Goal: Task Accomplishment & Management: Complete application form

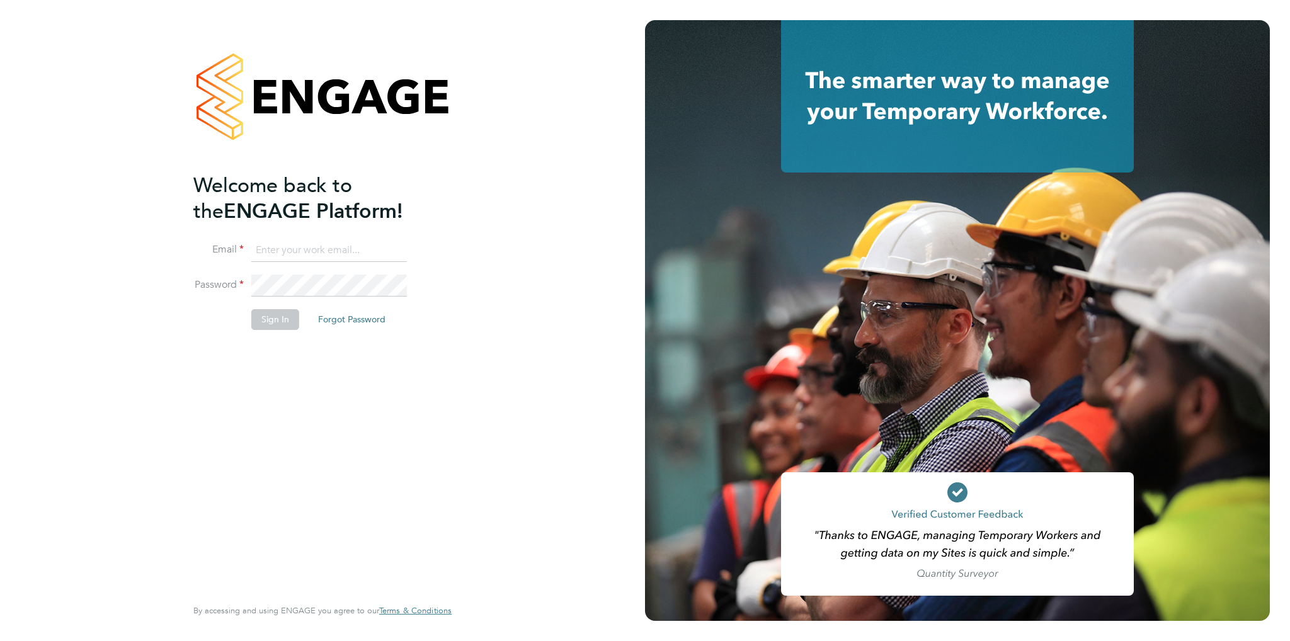
type input "tomharvey@ivyresourcegroup.com"
click at [272, 316] on button "Sign In" at bounding box center [275, 319] width 48 height 20
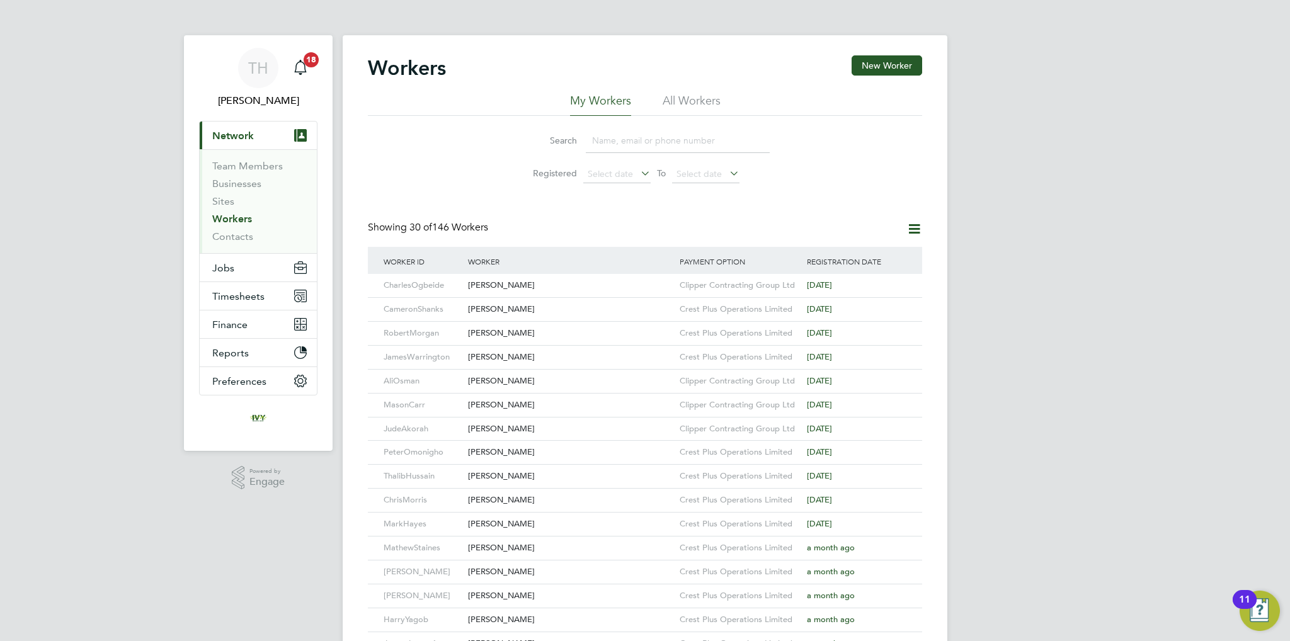
click at [657, 137] on input at bounding box center [678, 140] width 184 height 25
paste input "[PERSON_NAME]"
type input "[PERSON_NAME]"
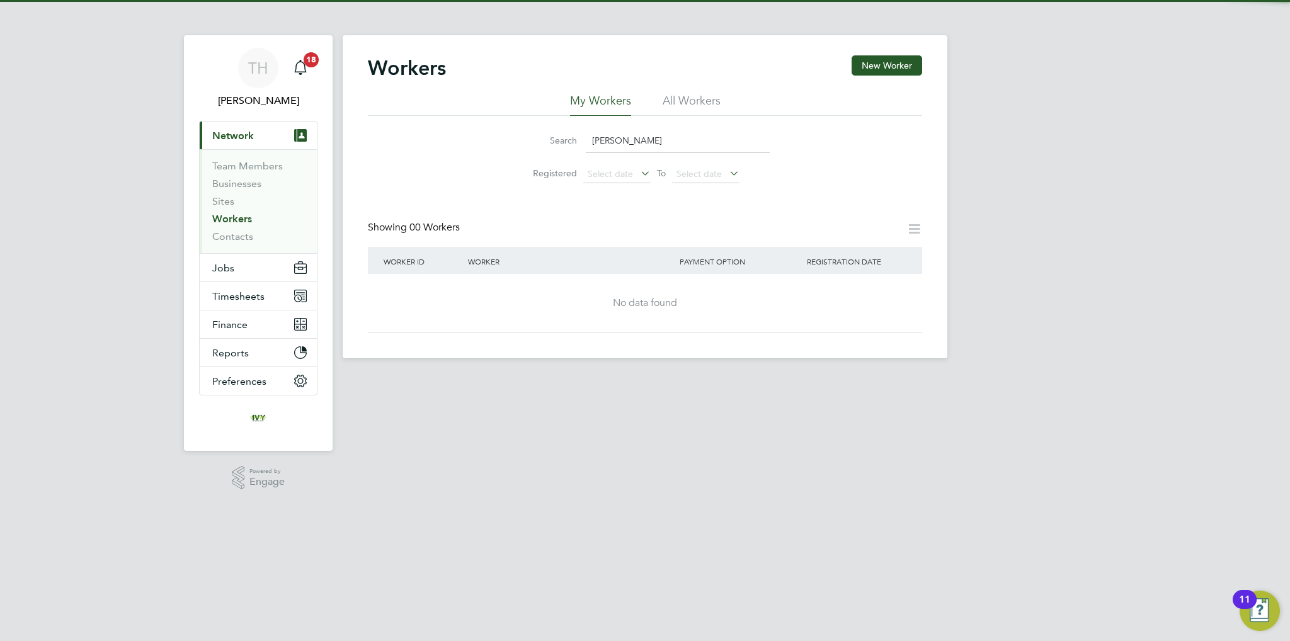
drag, startPoint x: 709, startPoint y: 134, endPoint x: 207, endPoint y: 121, distance: 502.1
click at [213, 122] on div "TH Tom Harvey Notifications 18 Applications: Current page: Network Team Members…" at bounding box center [645, 189] width 1290 height 379
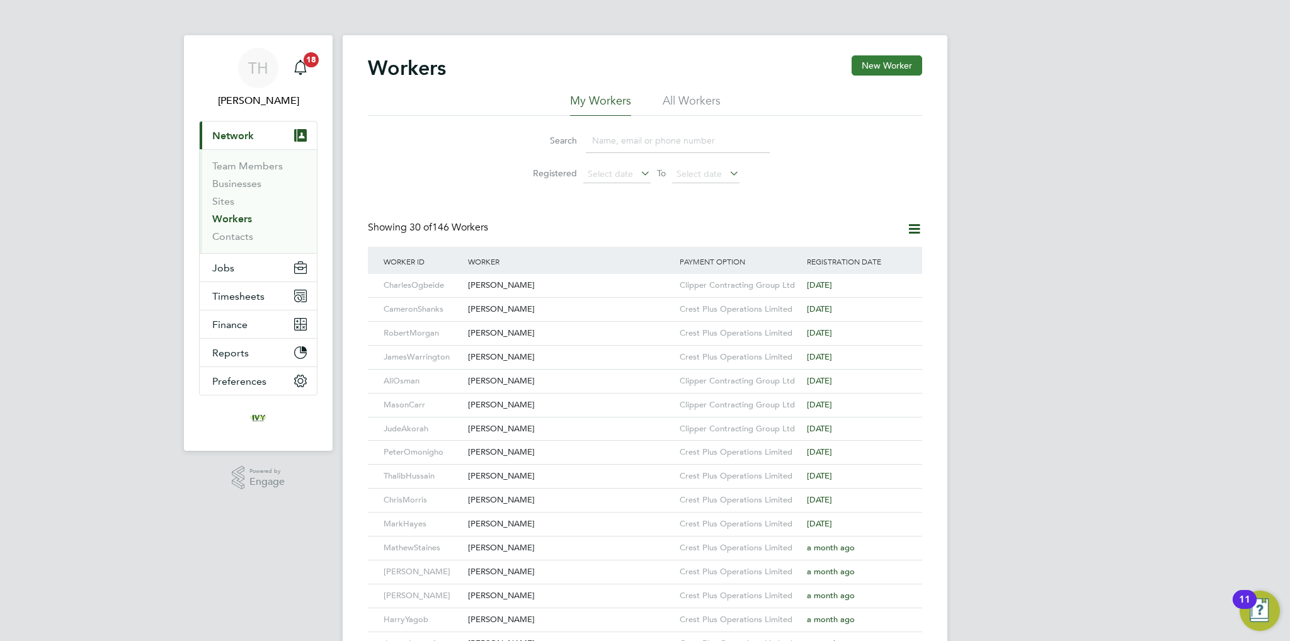
click at [871, 59] on button "New Worker" at bounding box center [886, 65] width 71 height 20
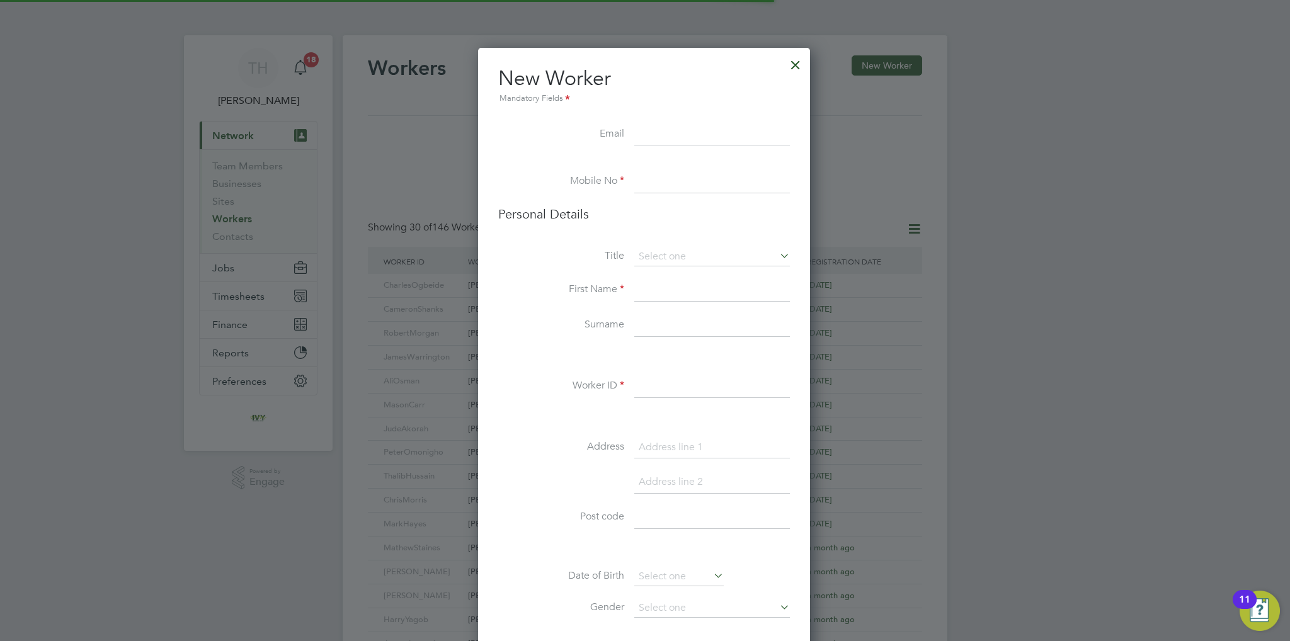
scroll to position [1061, 333]
paste input "Oluwatosin Olanrewaju"
type input "Oluwatosin Olanrewaju"
click at [676, 174] on input at bounding box center [712, 182] width 156 height 23
click at [704, 129] on input "Oluwatosin Olanrewaju" at bounding box center [712, 134] width 156 height 23
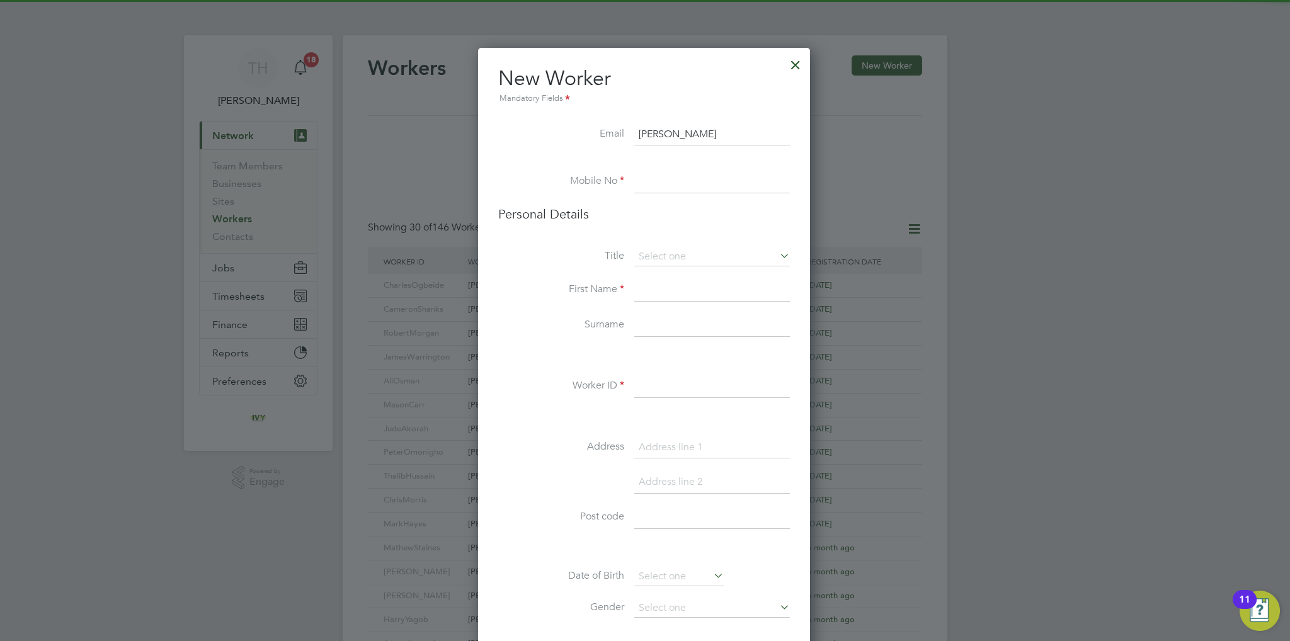
click at [704, 129] on input "Oluwatosin Olanrewaju" at bounding box center [712, 134] width 156 height 23
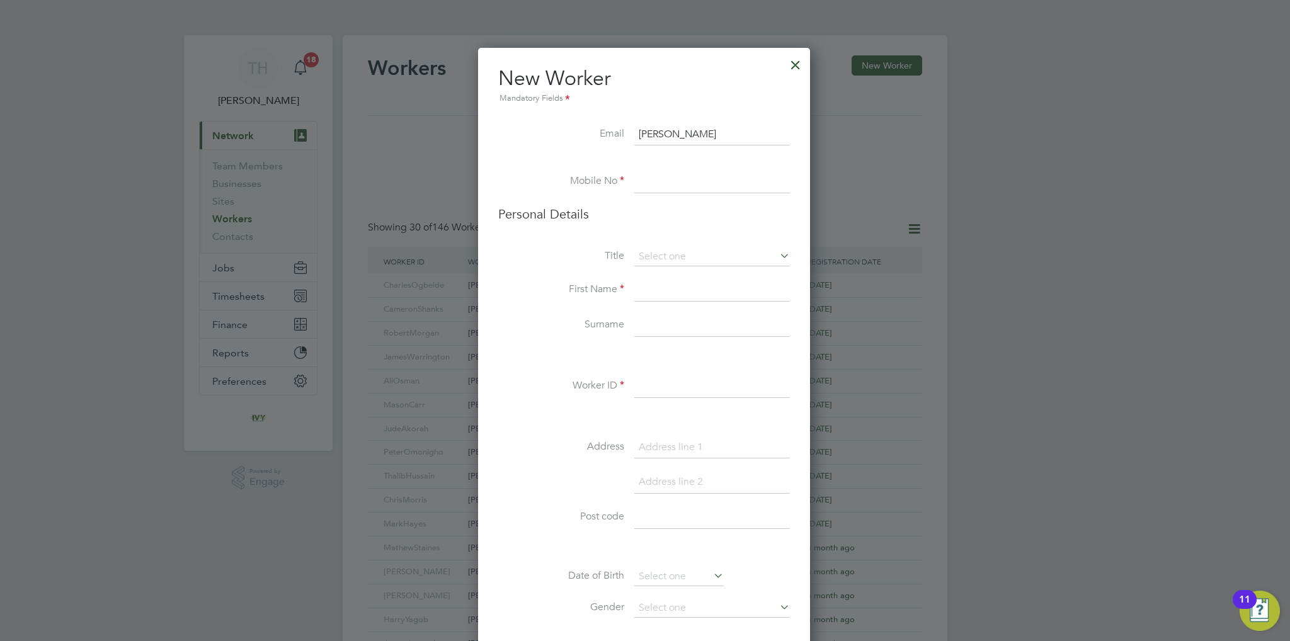
click at [704, 129] on input "Oluwatosin Olanrewaju" at bounding box center [712, 134] width 156 height 23
click at [705, 150] on li "Email" at bounding box center [644, 140] width 292 height 35
click at [688, 134] on input at bounding box center [712, 134] width 156 height 23
paste input "tosinolanrewaju01@gmail.com"
type input "tosinolanrewaju01@gmail.com"
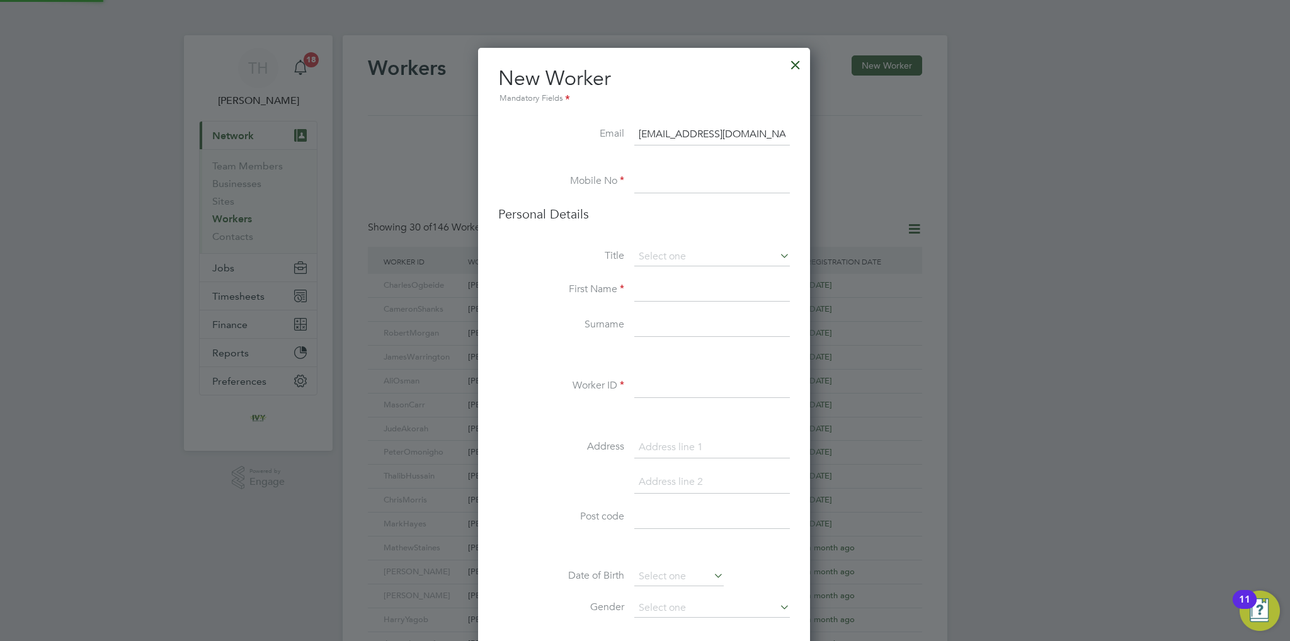
click at [650, 172] on input at bounding box center [712, 182] width 156 height 23
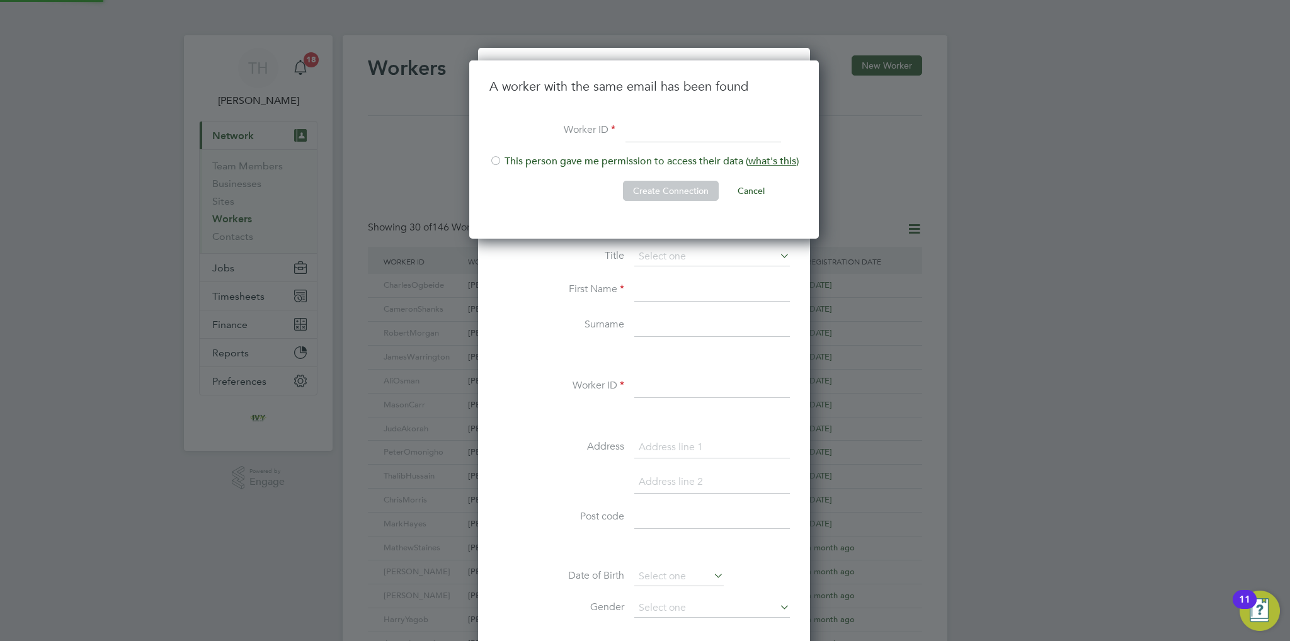
scroll to position [179, 351]
click at [632, 134] on input at bounding box center [703, 131] width 156 height 23
paste input "Oluwatosin Olanrewaju"
click at [681, 130] on input "Oluwatosin Olanrewaju" at bounding box center [703, 131] width 156 height 23
type input "OluwatosinOlanrewaju"
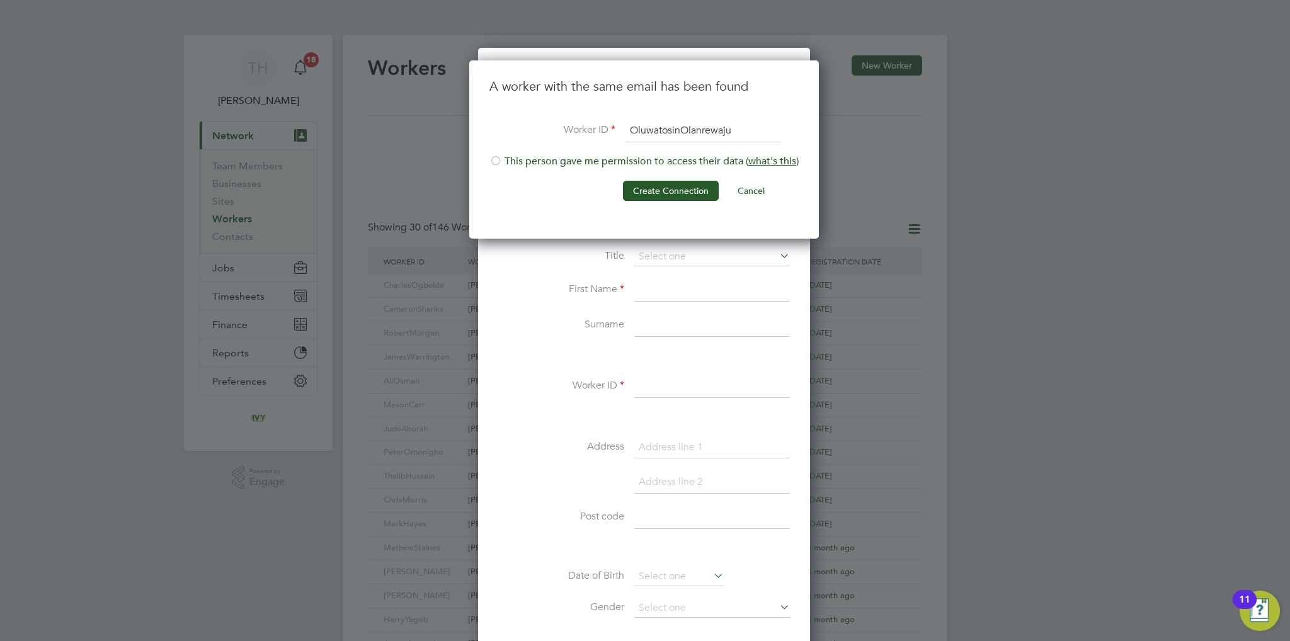
click at [547, 155] on li "This person gave me permission to access their data ( what's this )" at bounding box center [643, 168] width 309 height 26
click at [695, 184] on button "Create Connection" at bounding box center [671, 191] width 96 height 20
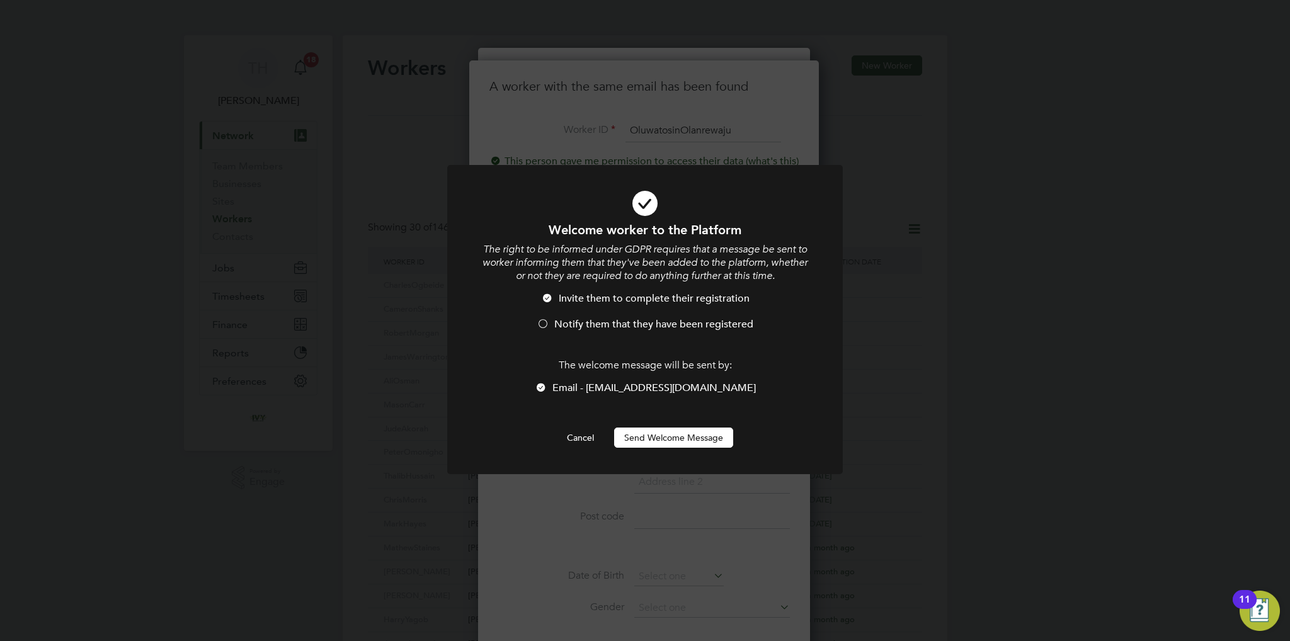
click at [604, 333] on li "Notify them that they have been registered" at bounding box center [644, 331] width 327 height 26
click at [662, 433] on button "Send Welcome Message" at bounding box center [673, 438] width 119 height 20
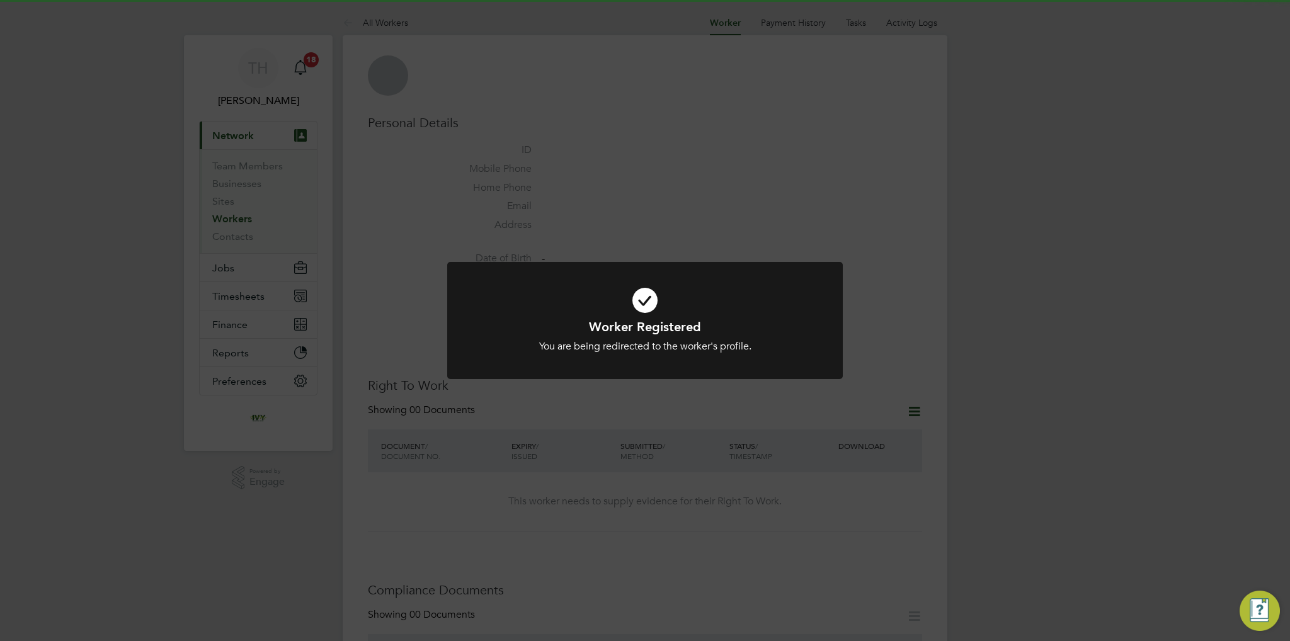
click at [641, 302] on icon at bounding box center [644, 300] width 327 height 49
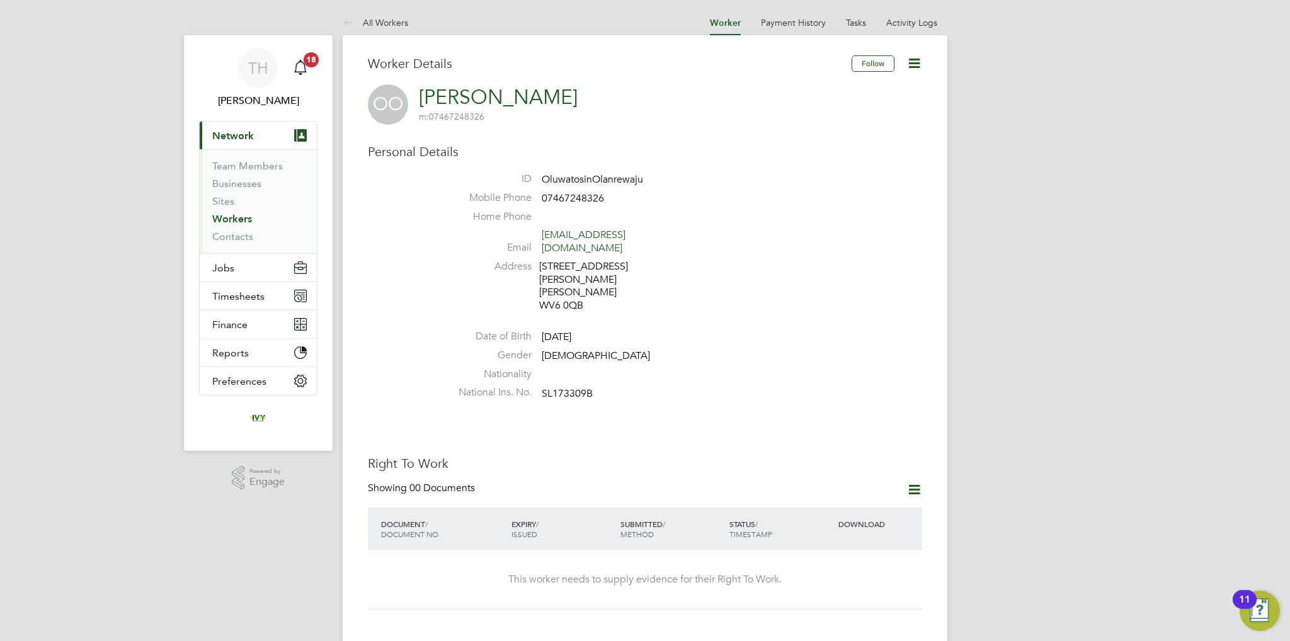
scroll to position [63, 0]
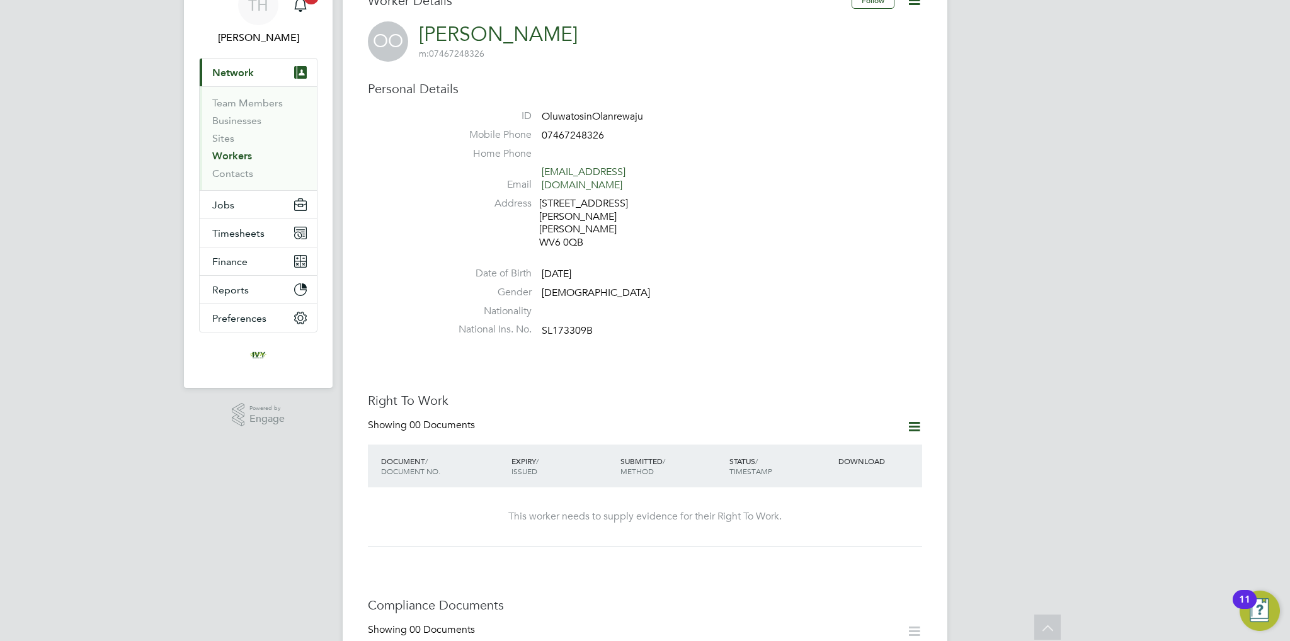
click at [912, 419] on icon at bounding box center [914, 427] width 16 height 16
click at [836, 428] on li "Add Right To Work Document" at bounding box center [844, 432] width 152 height 18
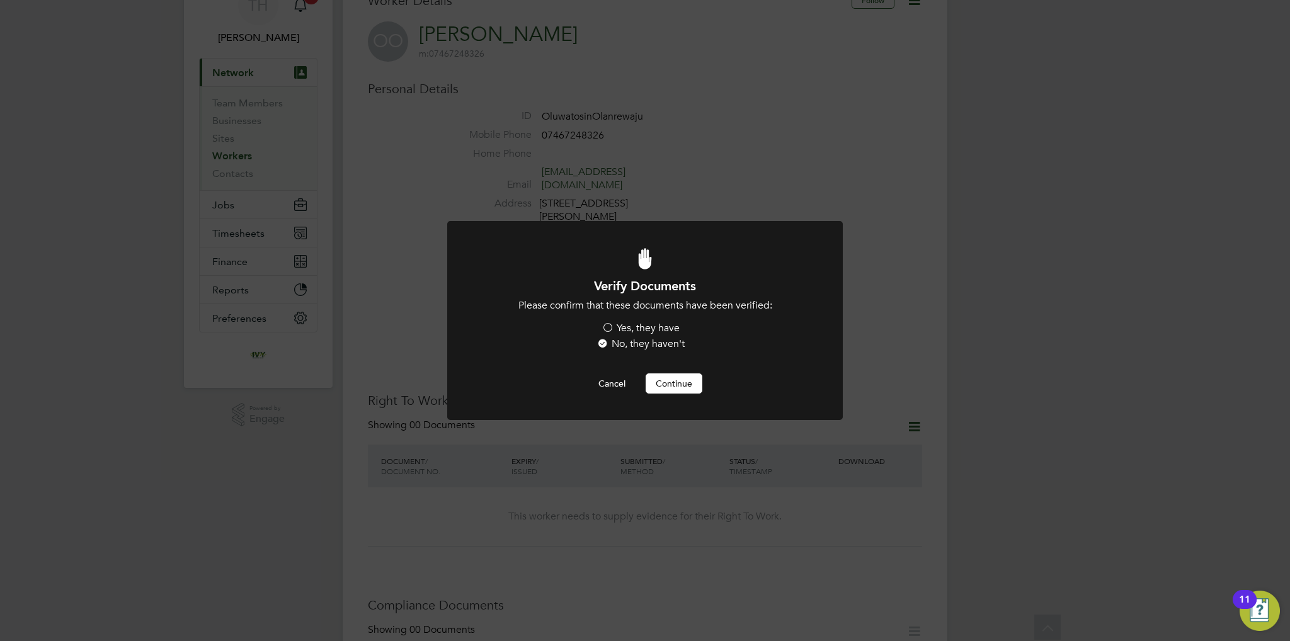
click at [635, 329] on label "Yes, they have" at bounding box center [640, 328] width 78 height 13
click at [0, 0] on input "Yes, they have" at bounding box center [0, 0] width 0 height 0
click at [680, 392] on button "Continue" at bounding box center [674, 383] width 57 height 20
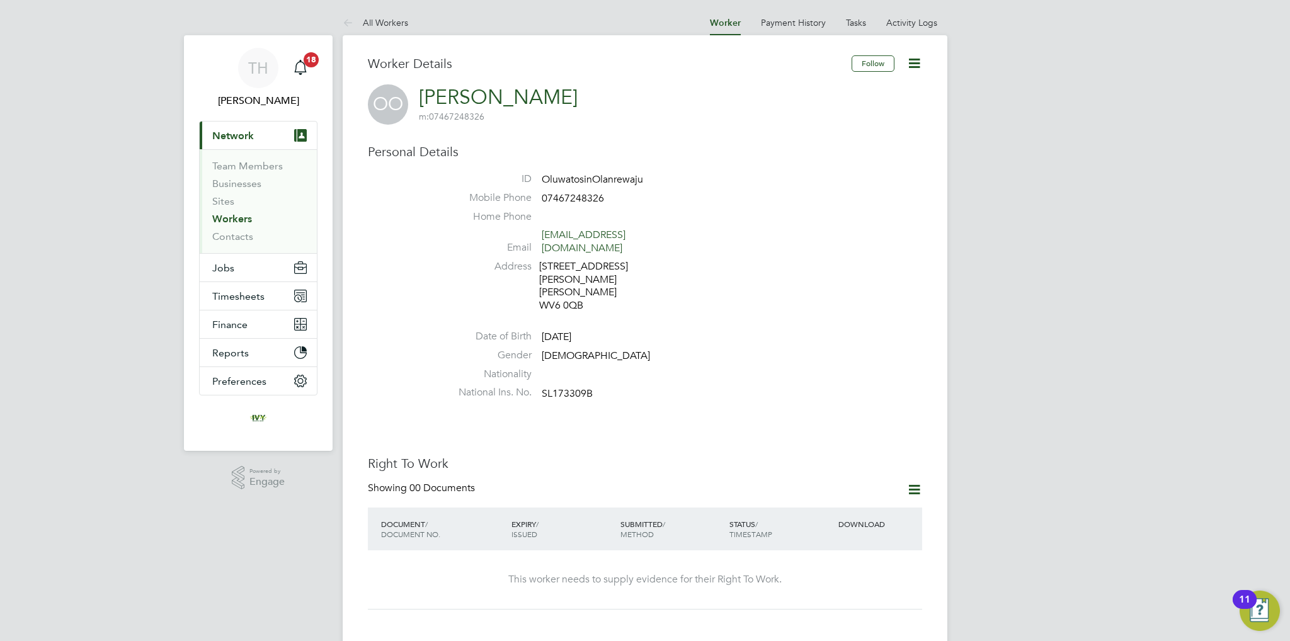
click at [238, 222] on link "Workers" at bounding box center [232, 219] width 40 height 12
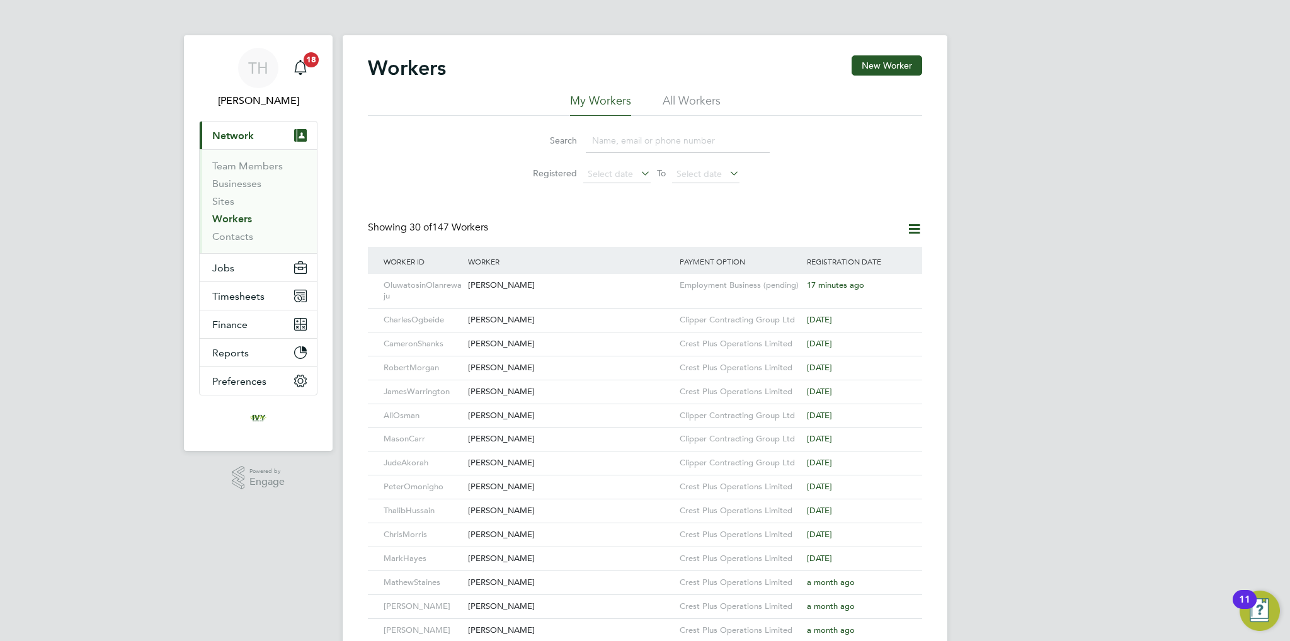
click at [610, 151] on input at bounding box center [678, 140] width 184 height 25
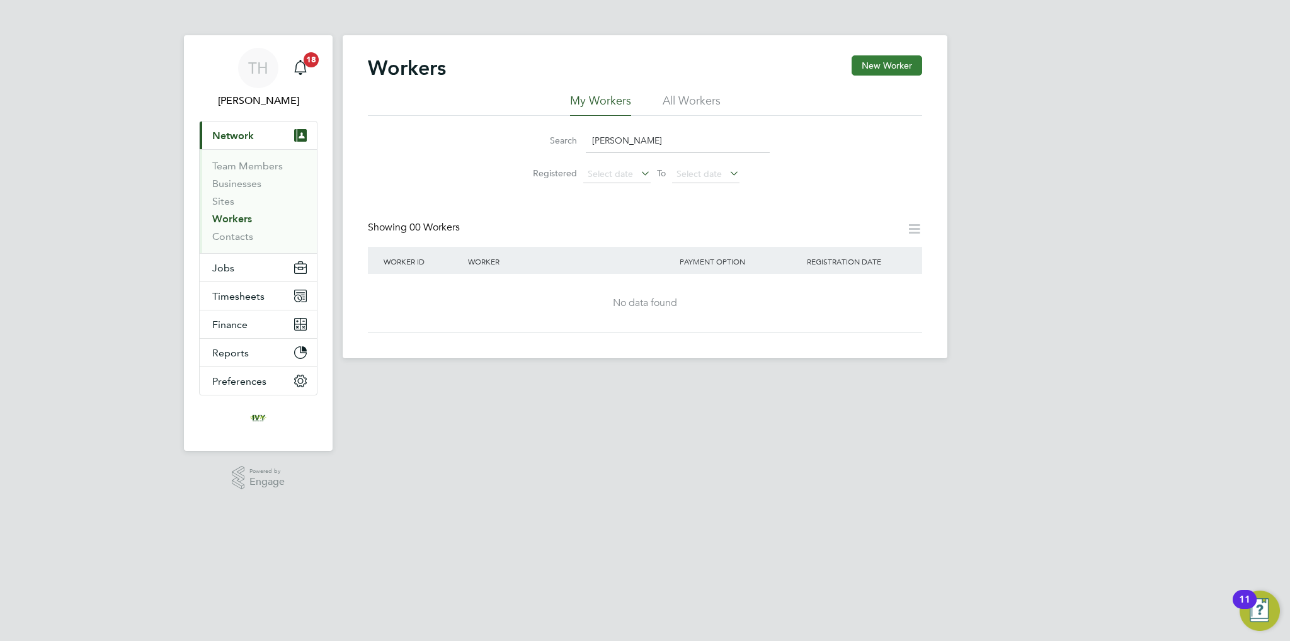
type input "ryan andre"
click at [887, 68] on button "New Worker" at bounding box center [886, 65] width 71 height 20
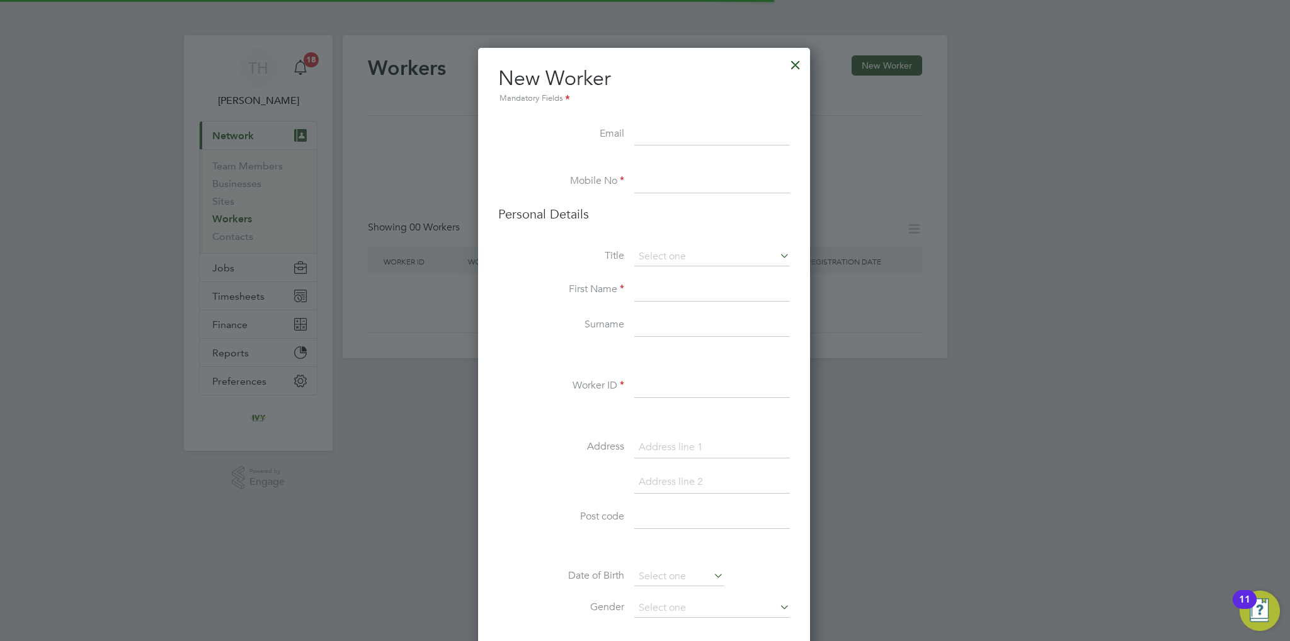
scroll to position [1061, 333]
click at [657, 134] on input at bounding box center [712, 134] width 156 height 23
paste input "[EMAIL_ADDRESS][DOMAIN_NAME]"
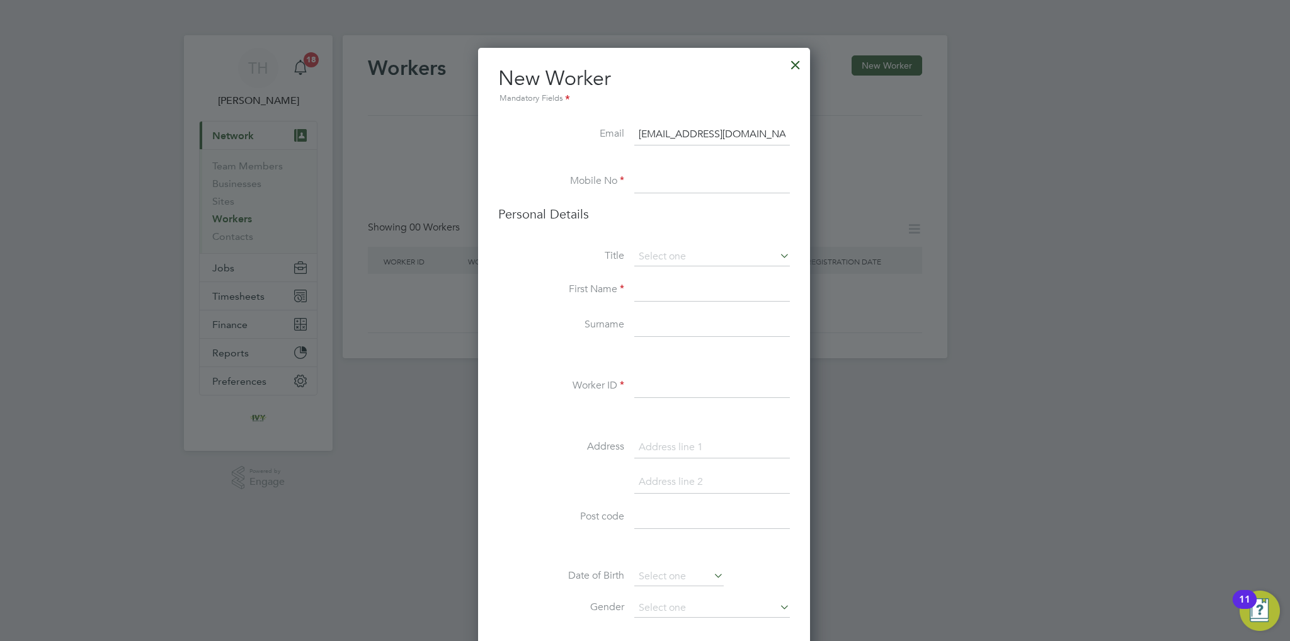
type input "[EMAIL_ADDRESS][DOMAIN_NAME]"
click at [664, 185] on input at bounding box center [712, 182] width 156 height 23
click at [705, 187] on input at bounding box center [712, 182] width 156 height 23
paste input "07594226332"
type input "07594226332"
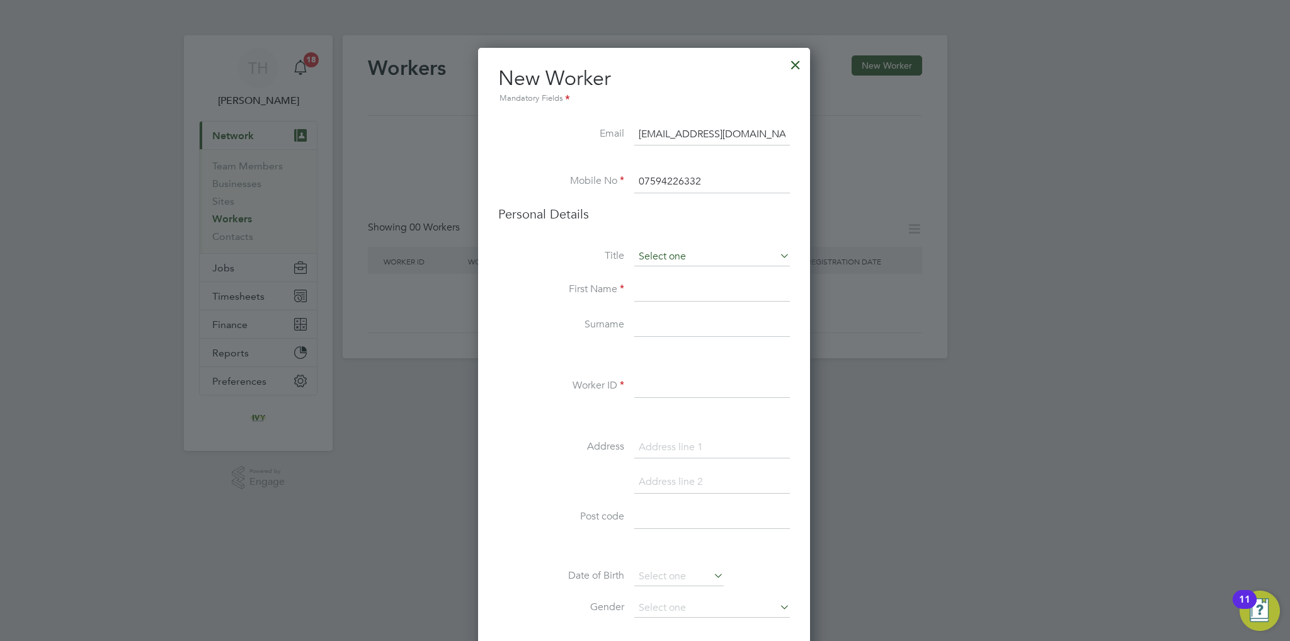
click at [656, 258] on input at bounding box center [712, 257] width 156 height 19
click at [670, 274] on li "Mr" at bounding box center [712, 274] width 156 height 16
type input "Mr"
click at [657, 295] on input at bounding box center [712, 290] width 156 height 23
click at [686, 282] on input at bounding box center [712, 290] width 156 height 23
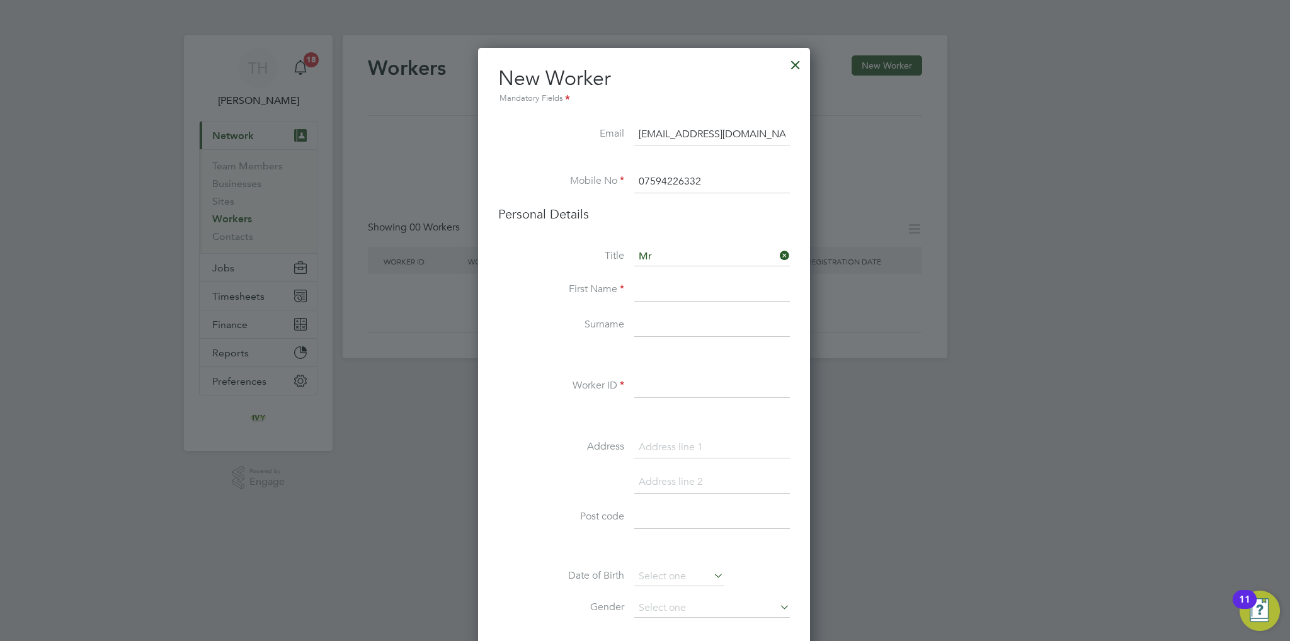
click at [650, 290] on input at bounding box center [712, 290] width 156 height 23
type input "[PERSON_NAME]"
type input "RyanAndrews"
click at [663, 441] on input at bounding box center [712, 447] width 156 height 23
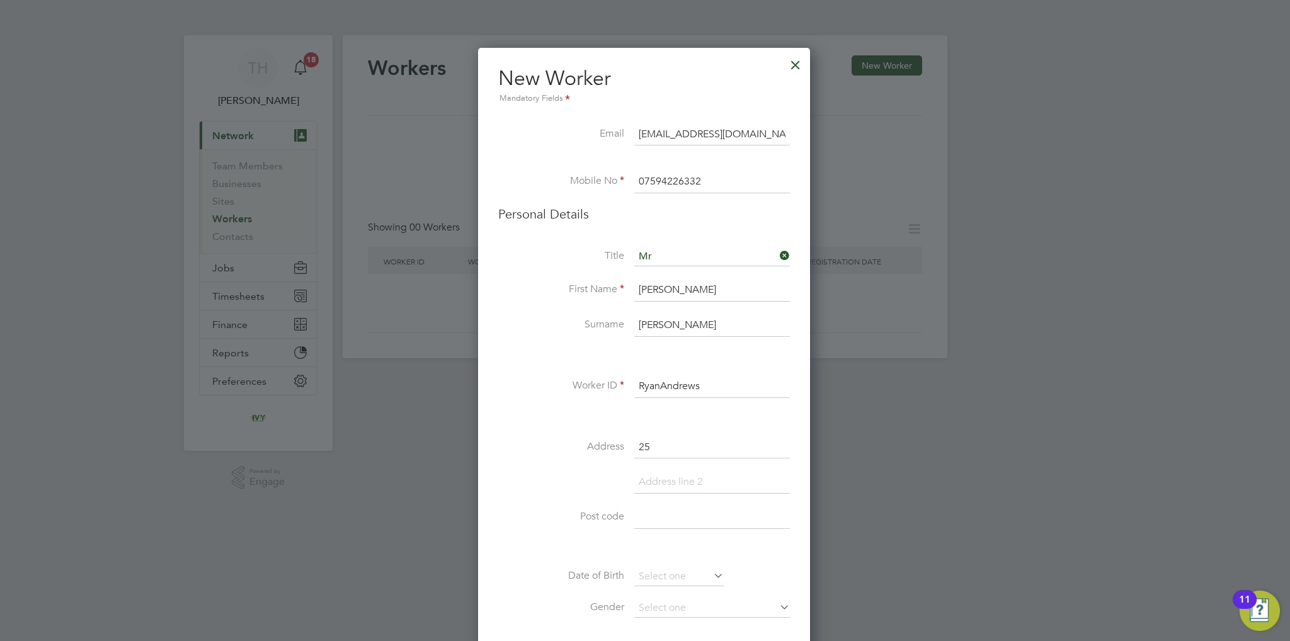
type input "25"
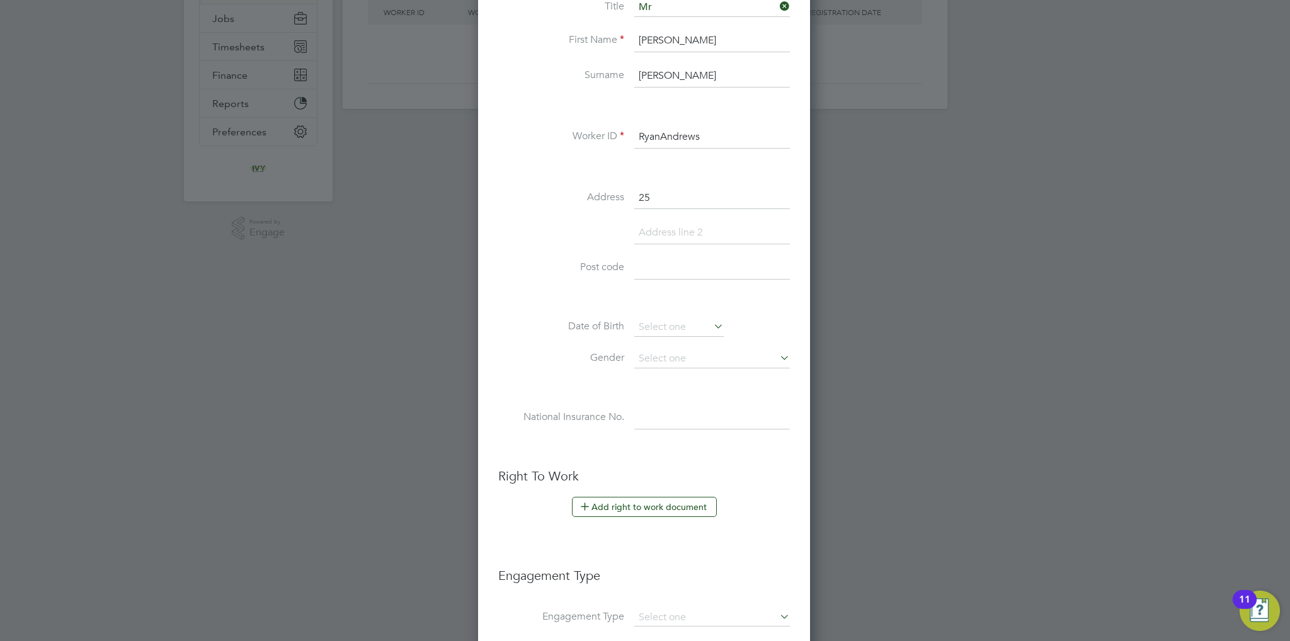
scroll to position [256, 0]
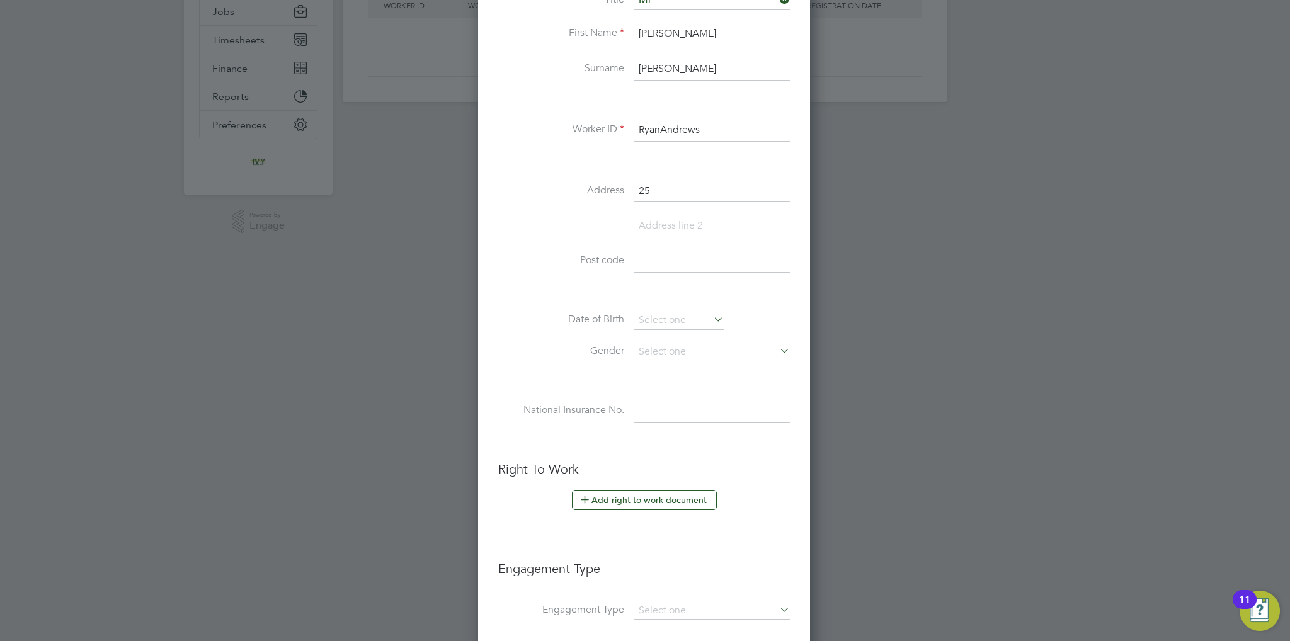
paste input "George pool house"
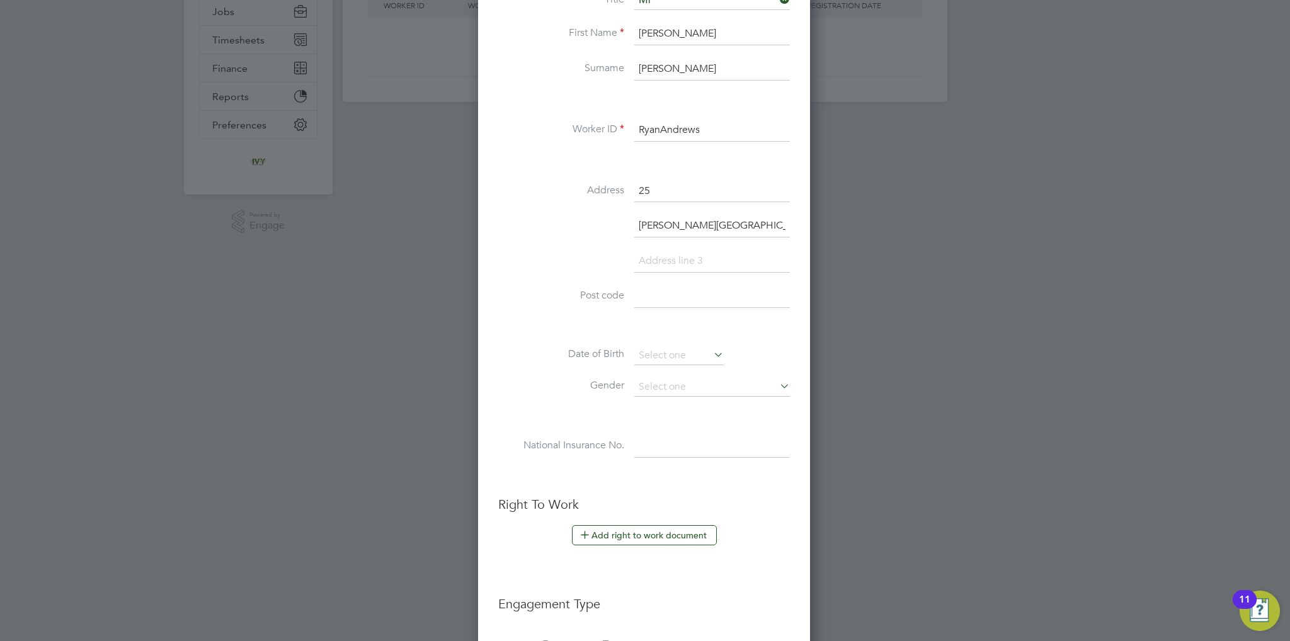
type input "George pool house"
click at [741, 259] on input at bounding box center [712, 261] width 156 height 23
type input "[GEOGRAPHIC_DATA]"
click at [653, 305] on input at bounding box center [712, 296] width 156 height 23
type input "CV1 3HJ"
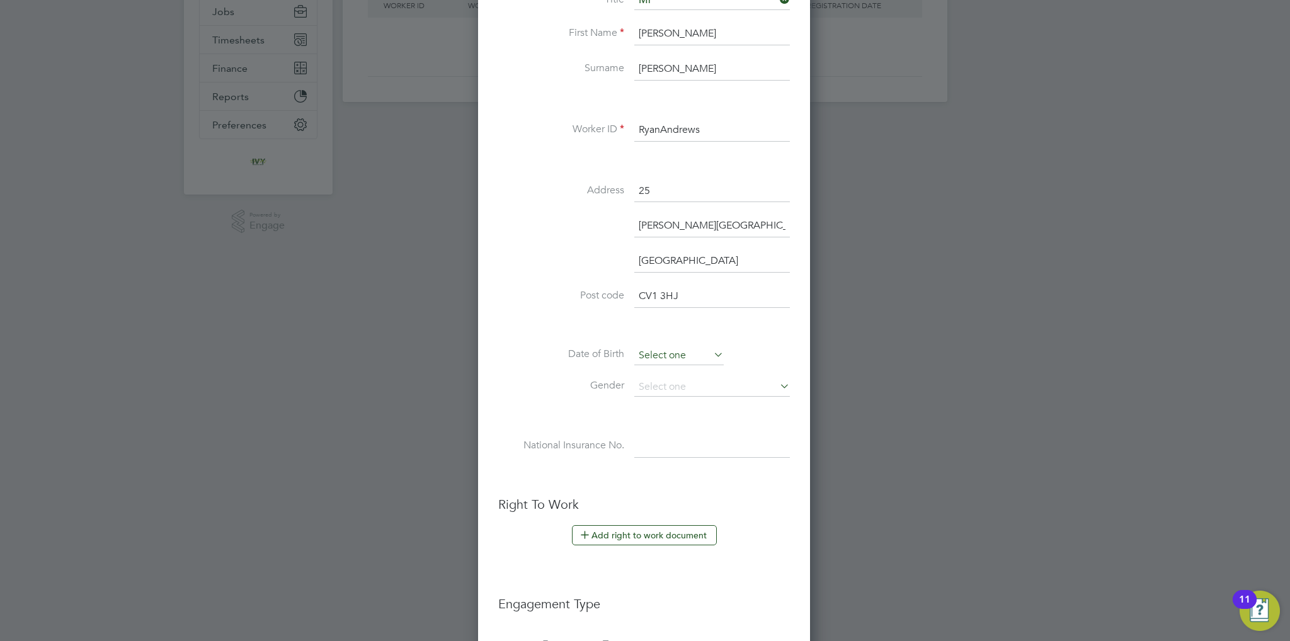
click at [707, 356] on input at bounding box center [678, 355] width 89 height 19
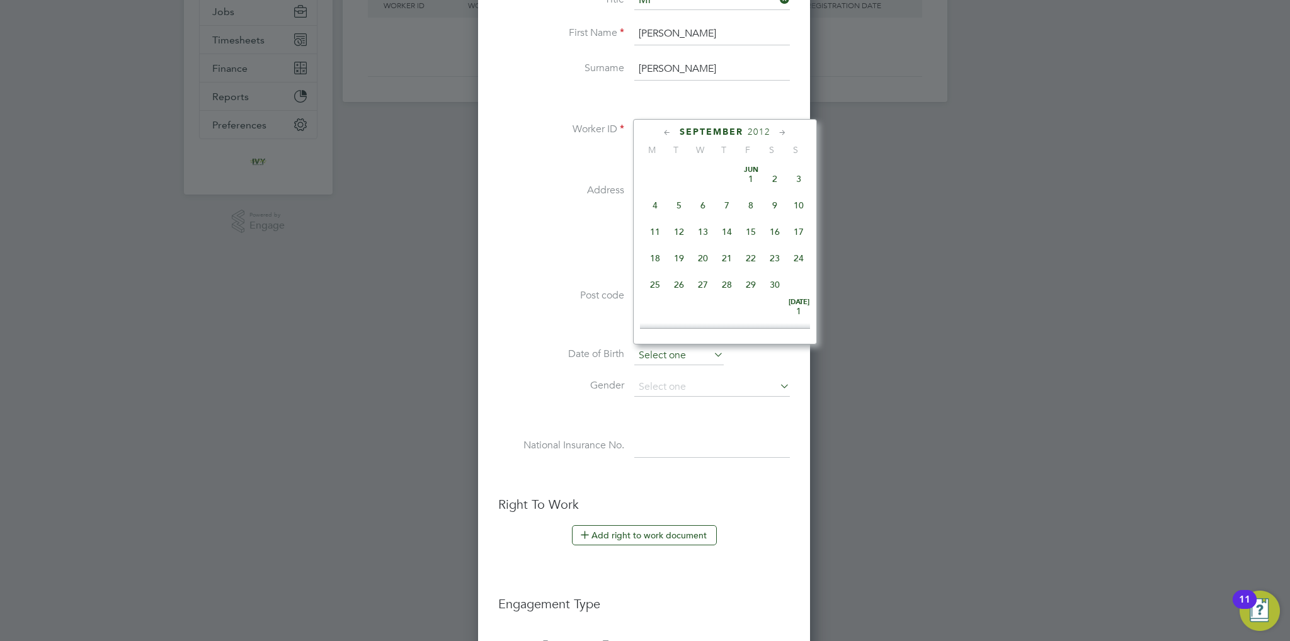
scroll to position [493, 0]
click at [761, 131] on span "2012" at bounding box center [759, 132] width 23 height 11
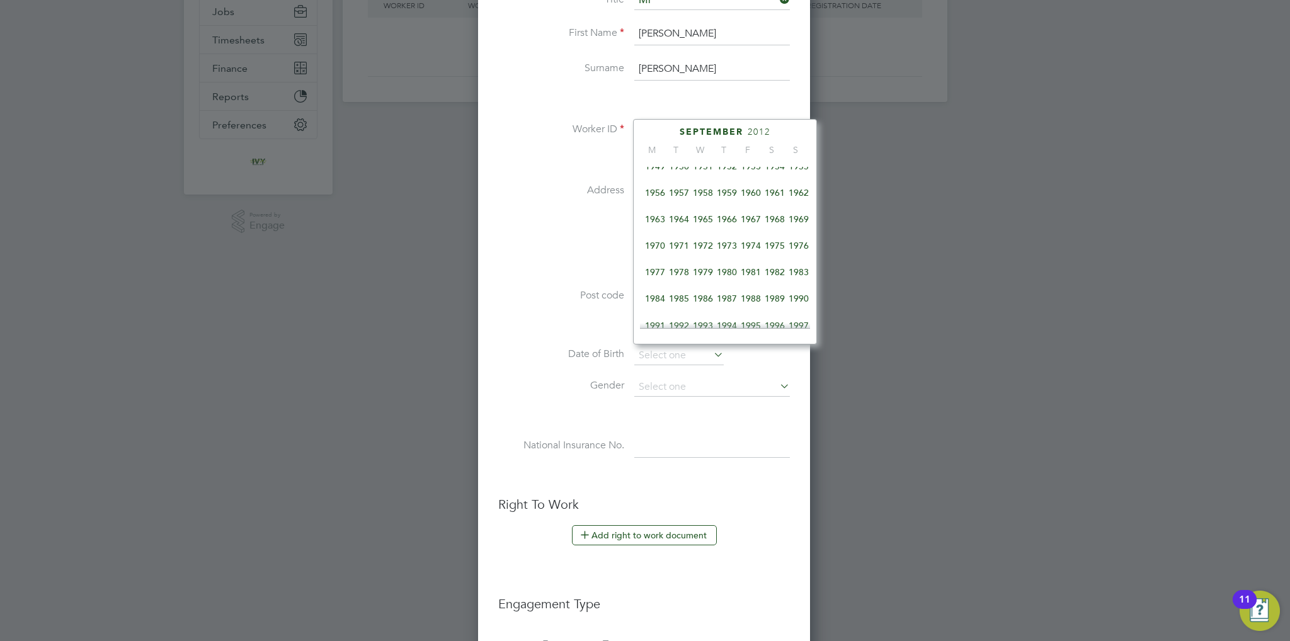
scroll to position [568, 0]
click at [775, 207] on span "1996" at bounding box center [775, 195] width 24 height 24
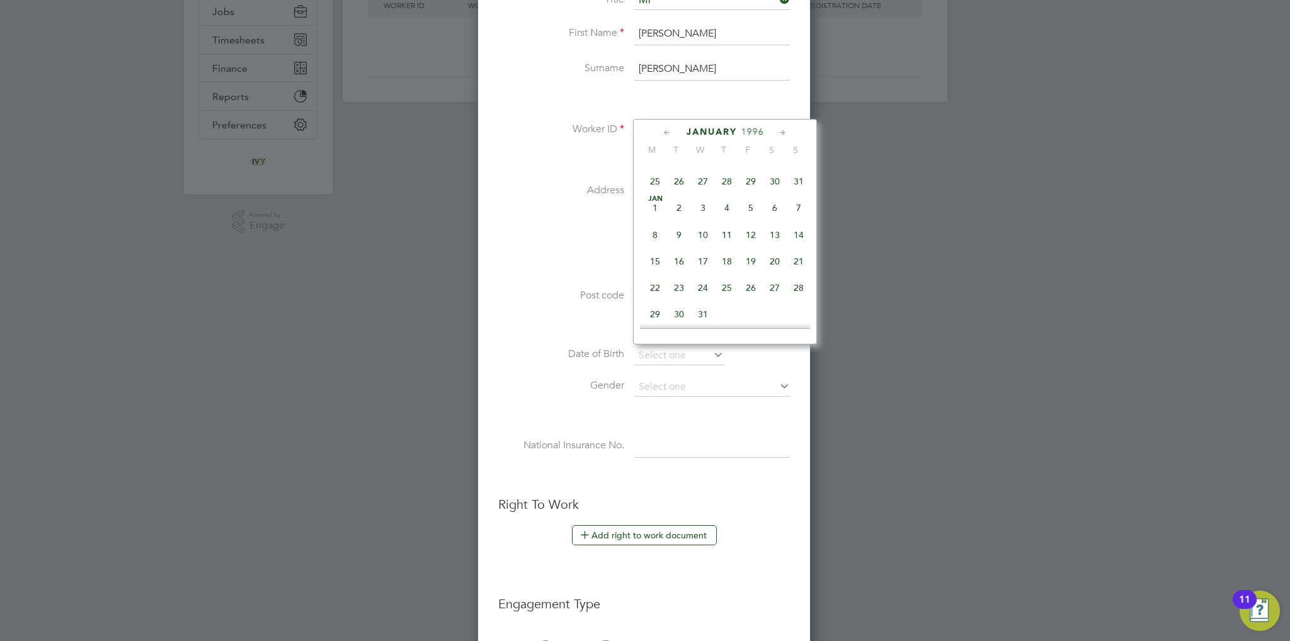
scroll to position [283, 0]
click at [766, 195] on span "13" at bounding box center [775, 188] width 24 height 24
type input "[DATE]"
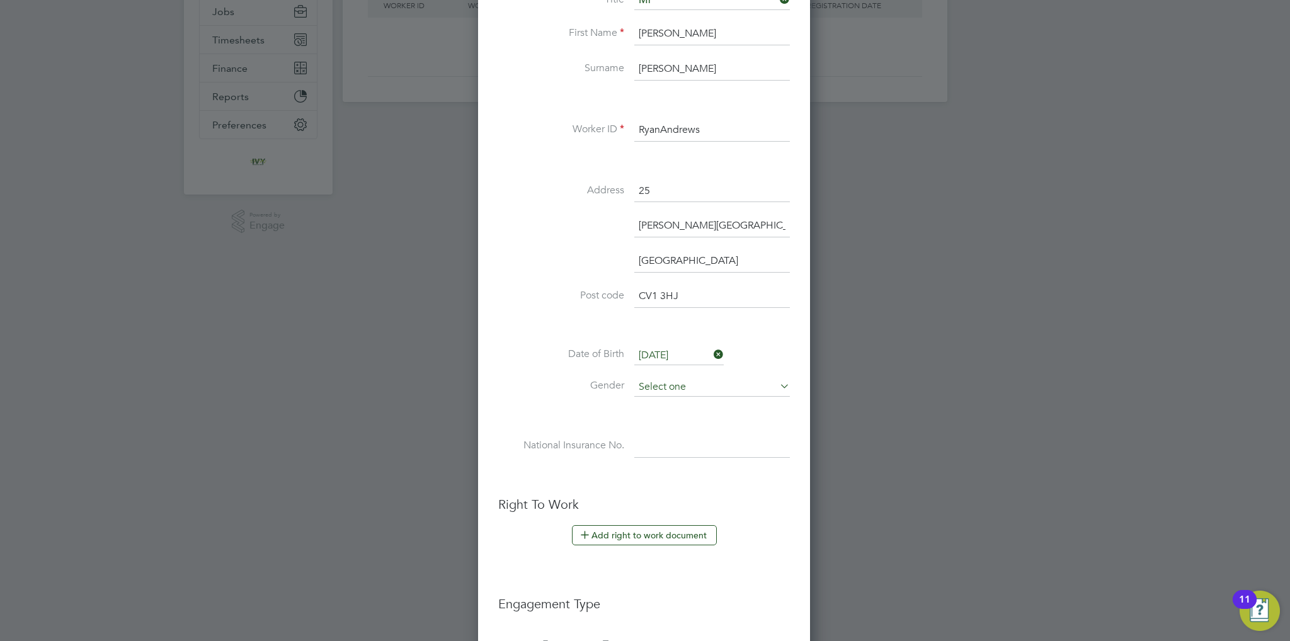
click at [687, 387] on input at bounding box center [712, 387] width 156 height 19
click at [684, 402] on li "[DEMOGRAPHIC_DATA]" at bounding box center [712, 402] width 156 height 16
type input "[DEMOGRAPHIC_DATA]"
click at [673, 445] on input at bounding box center [712, 446] width 156 height 23
paste input "PA745585B"
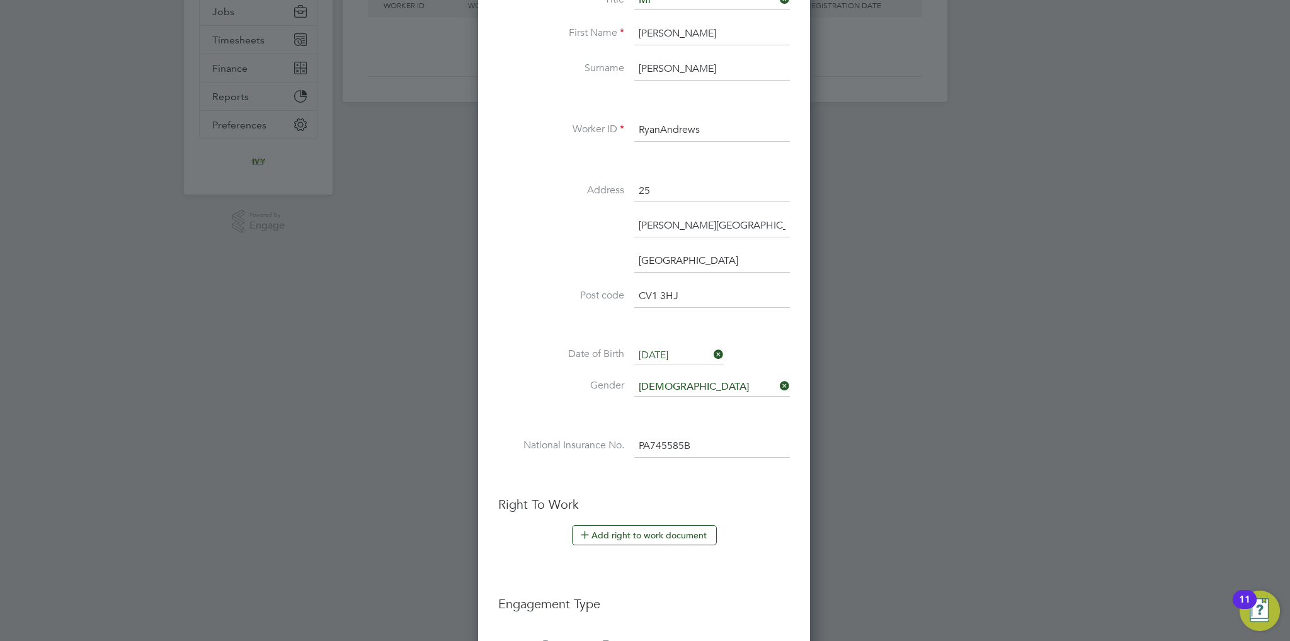
type input "PA 74 55 85 B"
click at [582, 464] on li "National Insurance No. PA 74 55 85 B" at bounding box center [644, 452] width 292 height 35
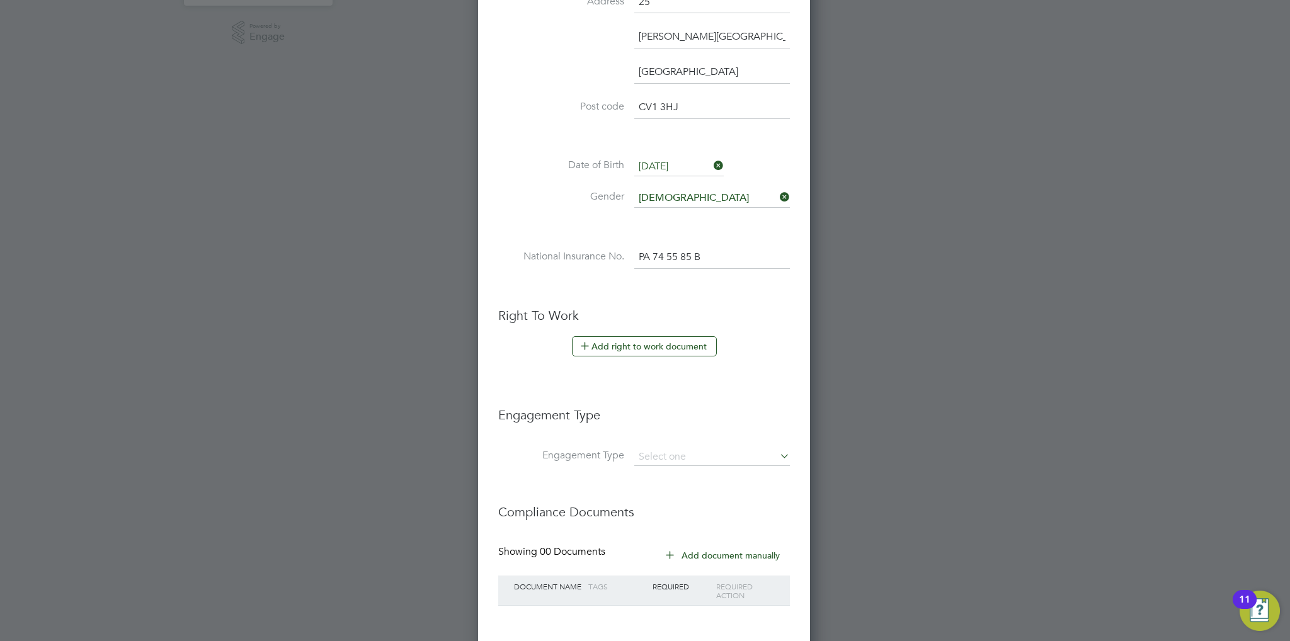
scroll to position [503, 0]
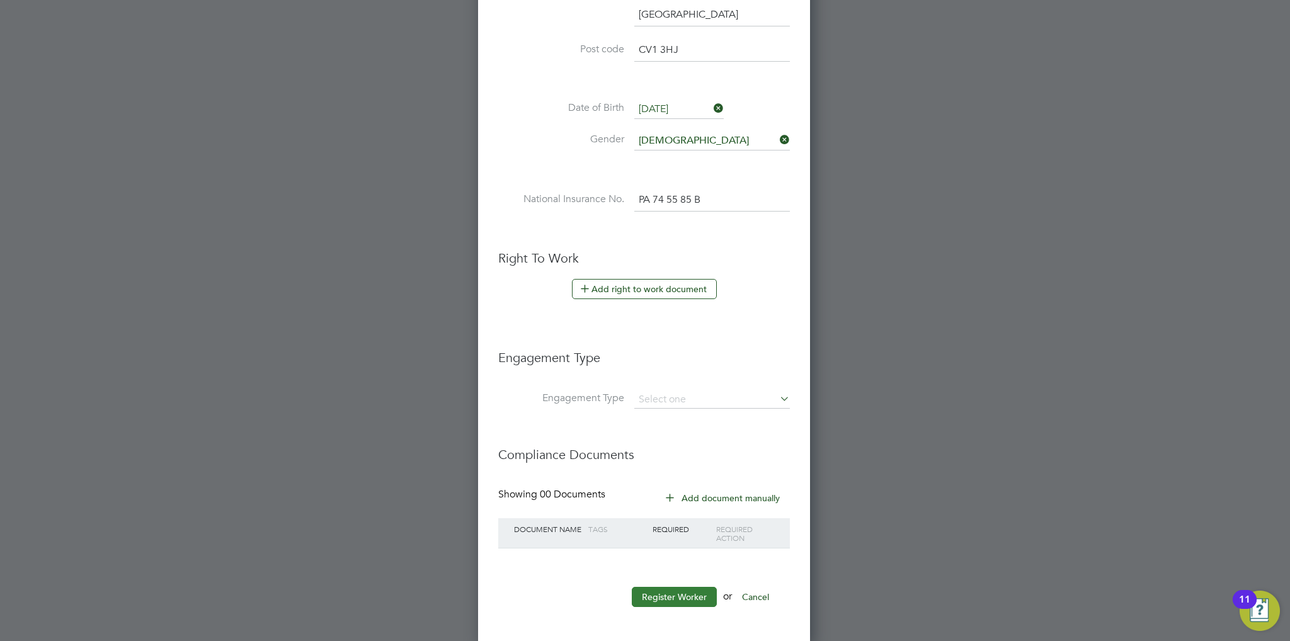
click at [675, 592] on button "Register Worker" at bounding box center [674, 597] width 85 height 20
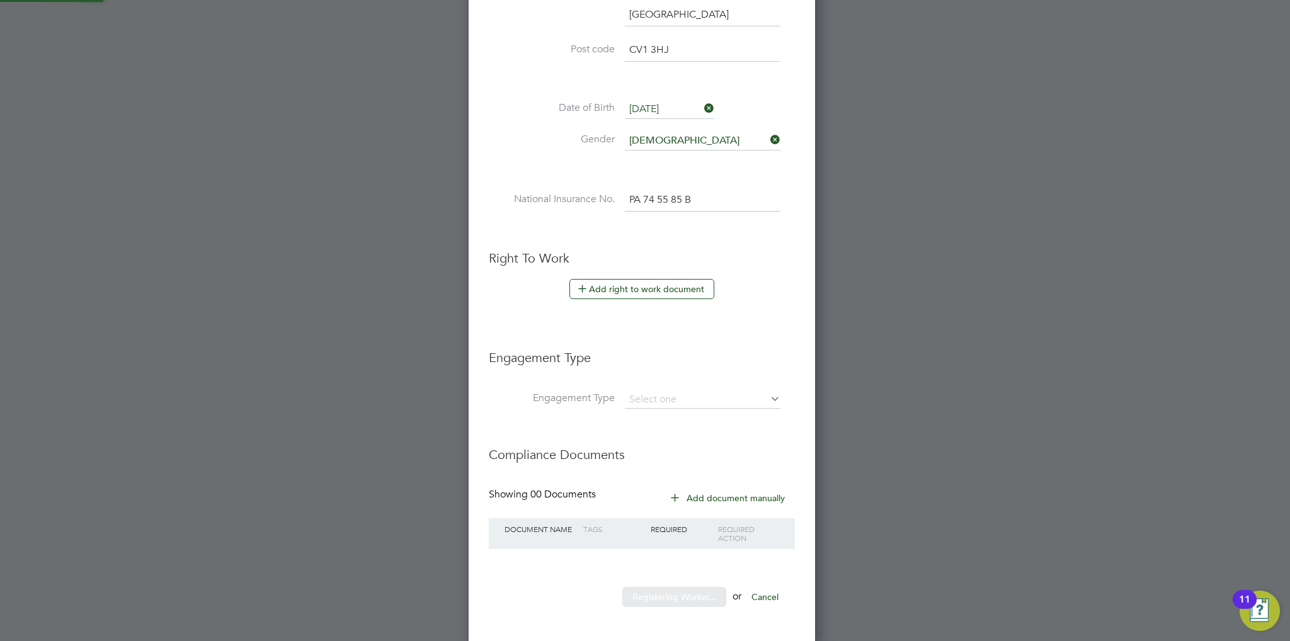
scroll to position [0, 0]
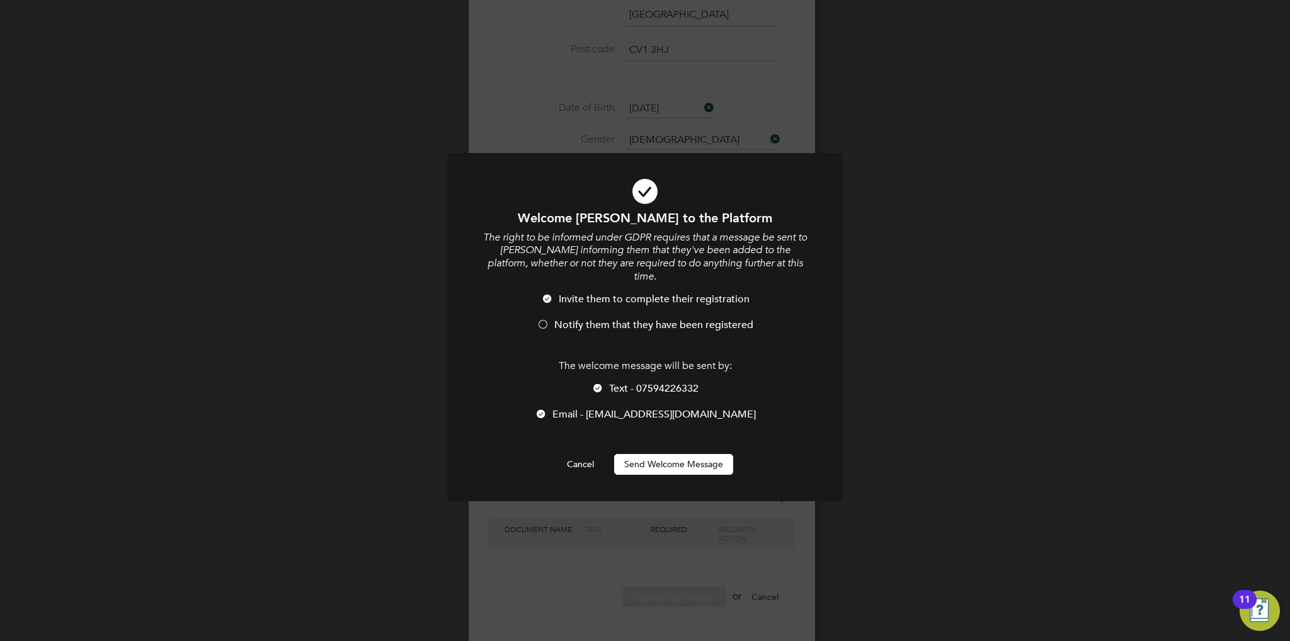
click at [593, 319] on span "Notify them that they have been registered" at bounding box center [653, 325] width 199 height 13
click at [605, 382] on li "Text - 07594226332" at bounding box center [644, 395] width 327 height 26
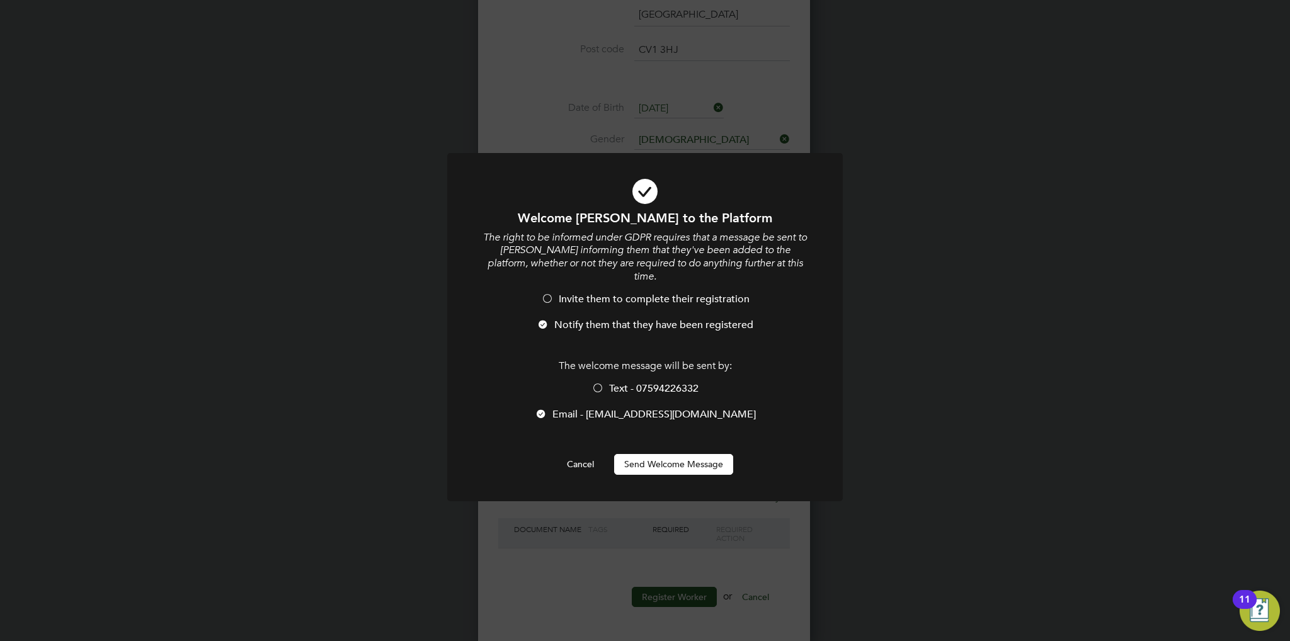
scroll to position [1096, 333]
click at [650, 454] on button "Send Welcome Message" at bounding box center [673, 464] width 119 height 20
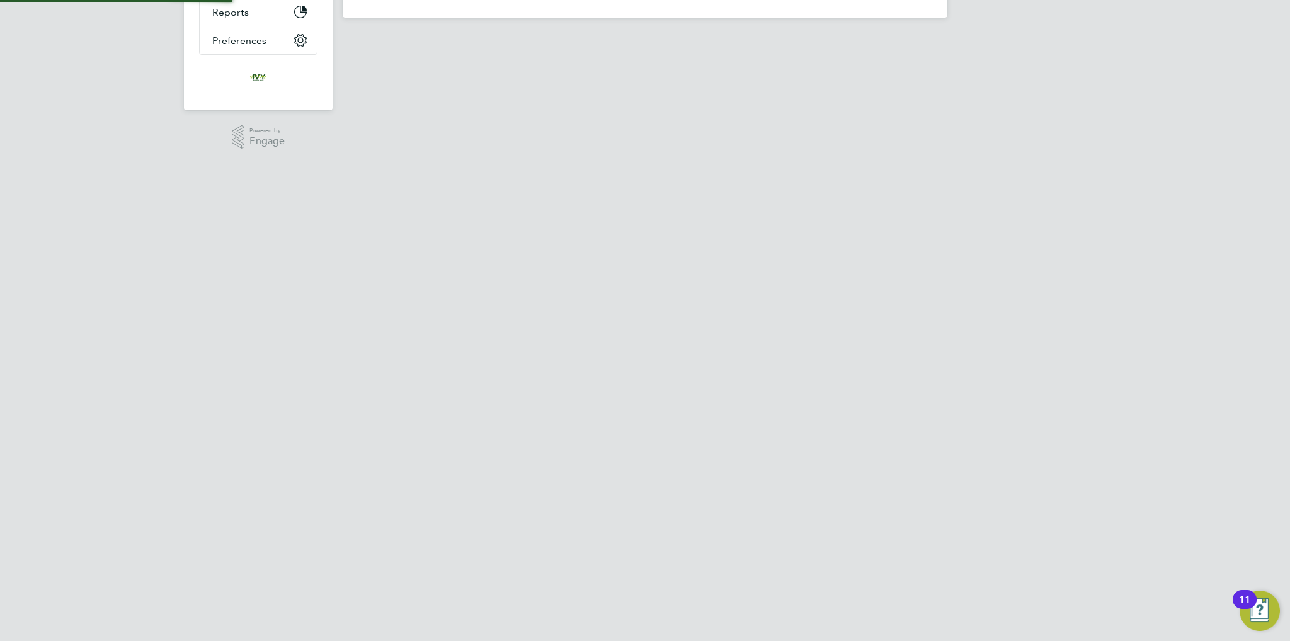
scroll to position [0, 0]
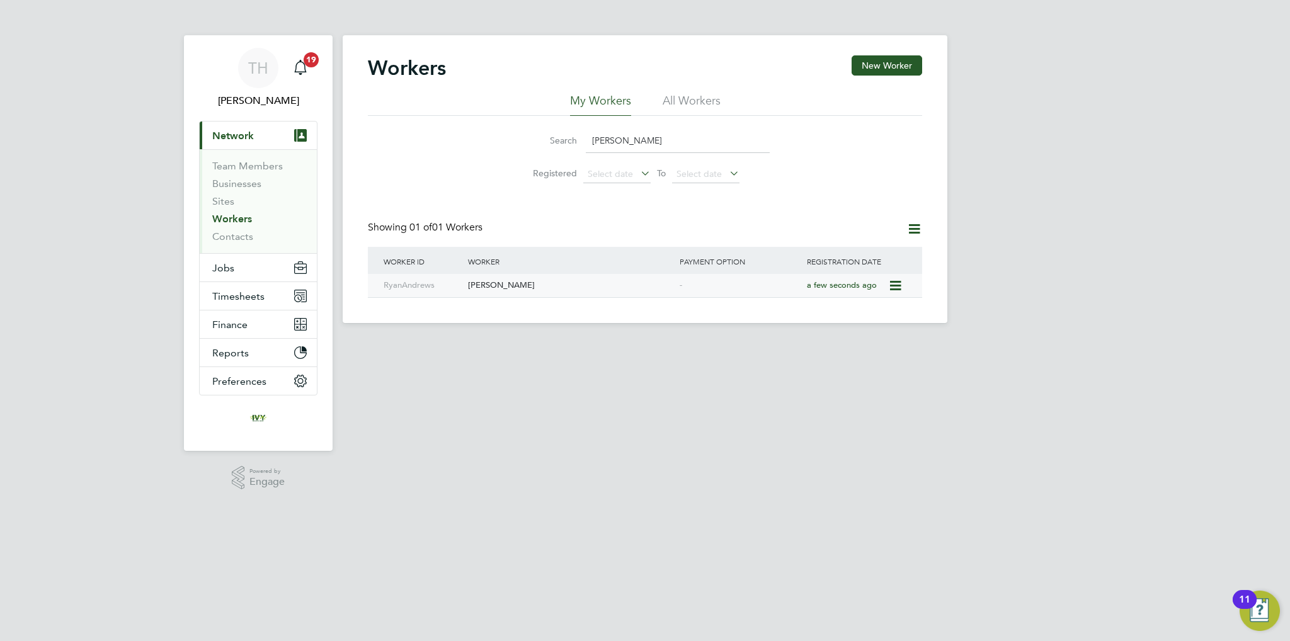
click at [897, 287] on icon at bounding box center [894, 285] width 13 height 15
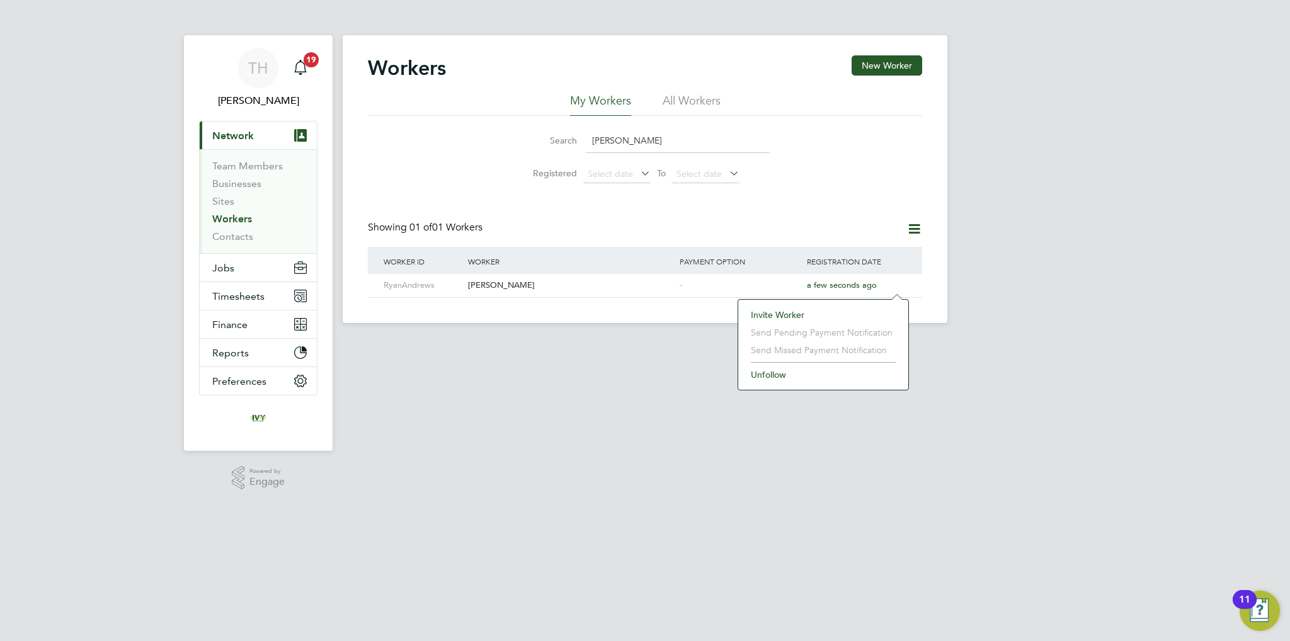
click at [656, 334] on app-footer at bounding box center [645, 333] width 605 height 20
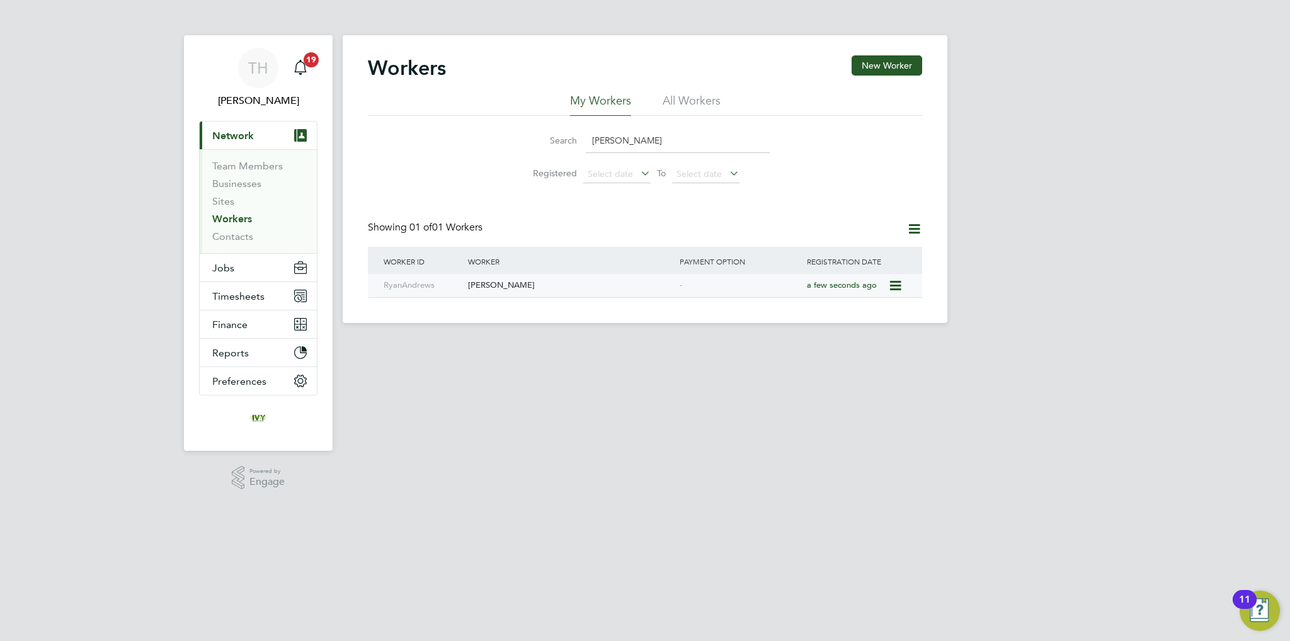
click at [597, 283] on div "[PERSON_NAME]" at bounding box center [571, 285] width 212 height 23
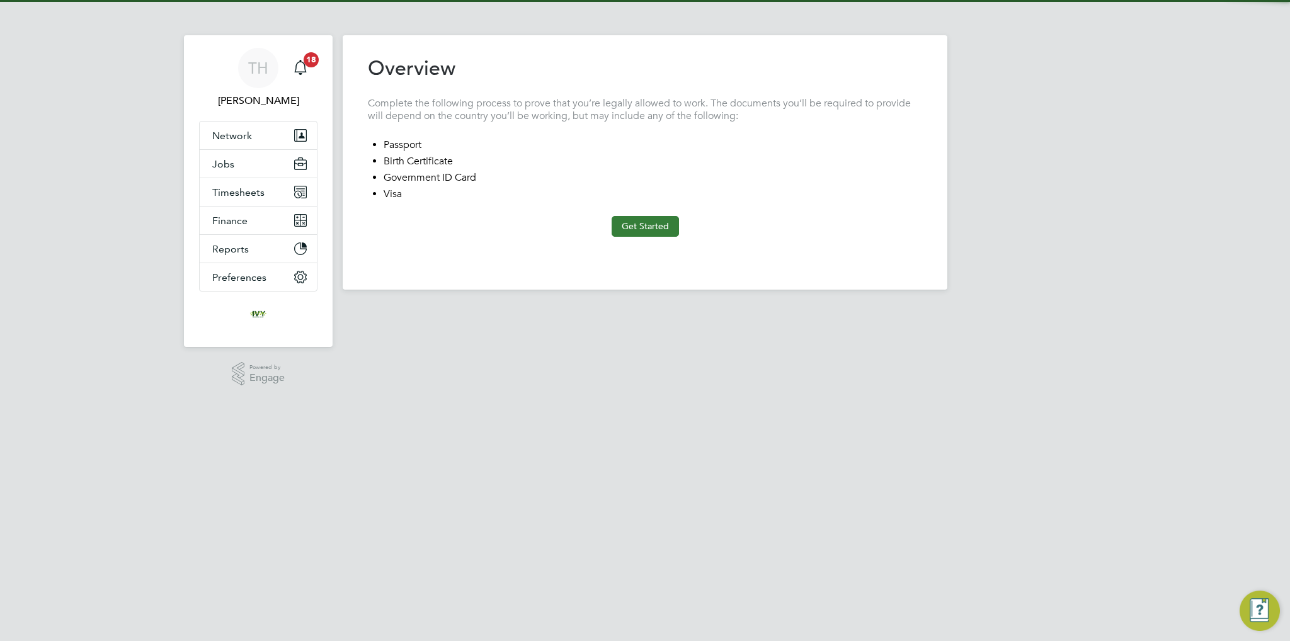
click at [637, 224] on button "Get Started" at bounding box center [645, 226] width 67 height 20
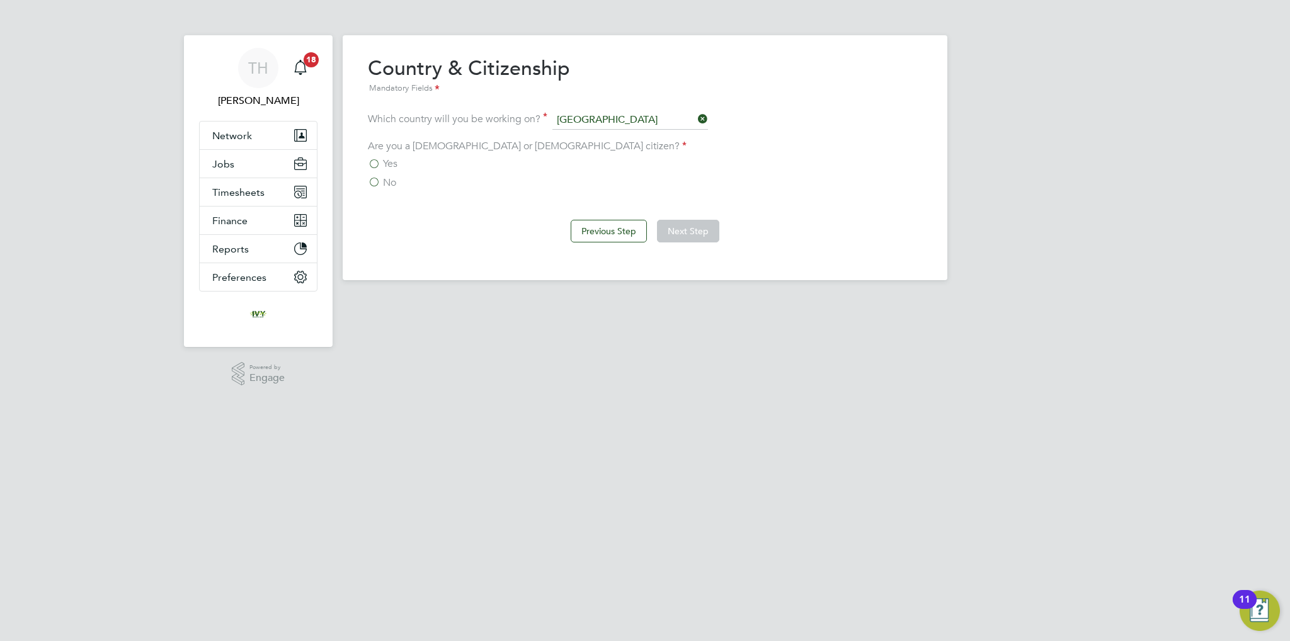
click at [380, 183] on label "No" at bounding box center [382, 182] width 28 height 13
click at [0, 0] on input "No" at bounding box center [0, 0] width 0 height 0
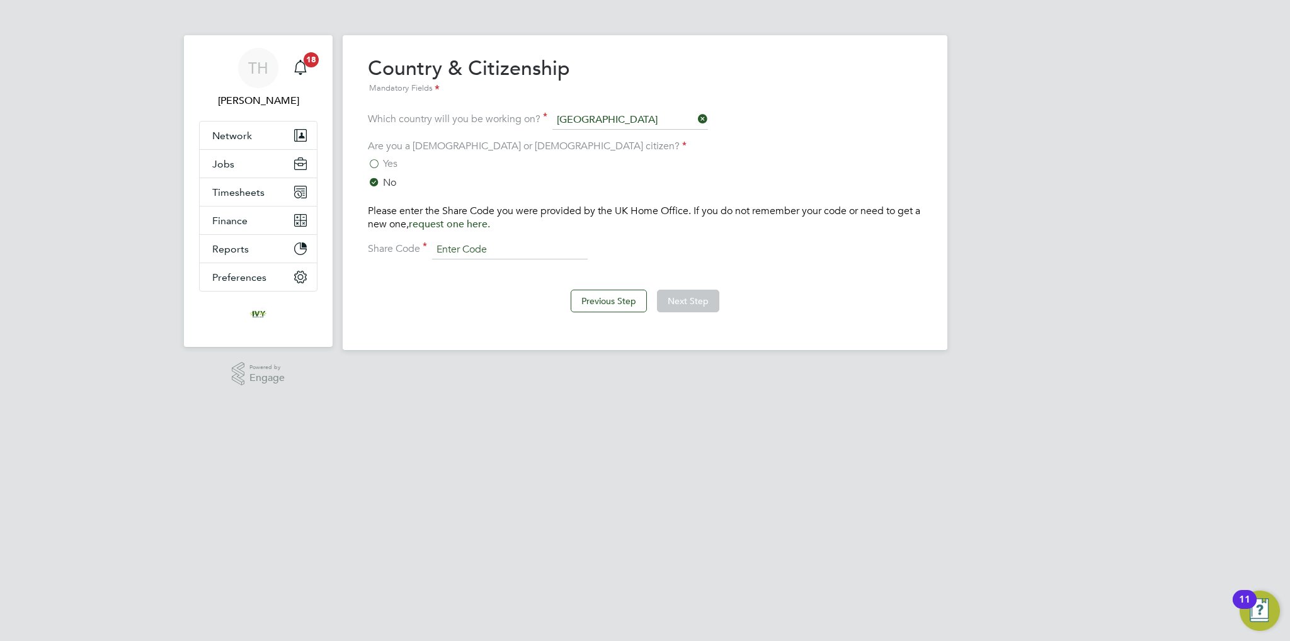
click at [514, 247] on input at bounding box center [510, 250] width 156 height 19
type input "W9979D6ZE"
click at [692, 295] on button "Next Step" at bounding box center [688, 301] width 62 height 23
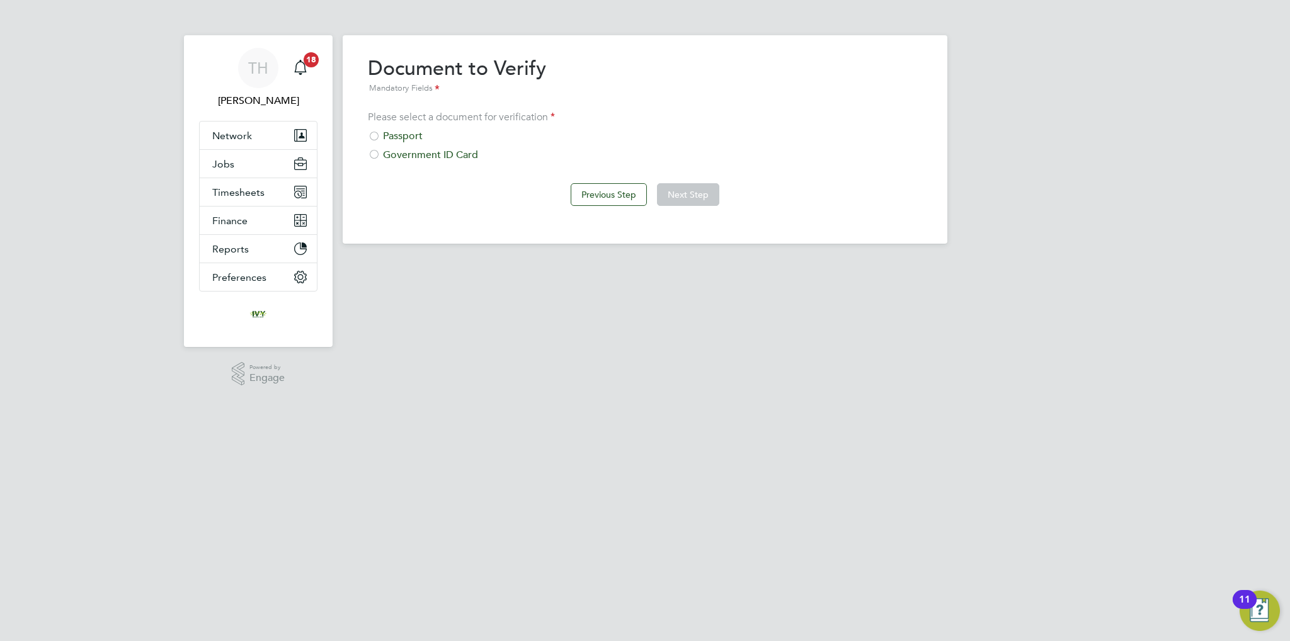
click at [402, 136] on div "Passport" at bounding box center [645, 136] width 554 height 13
click at [667, 195] on button "Next Step" at bounding box center [688, 194] width 62 height 23
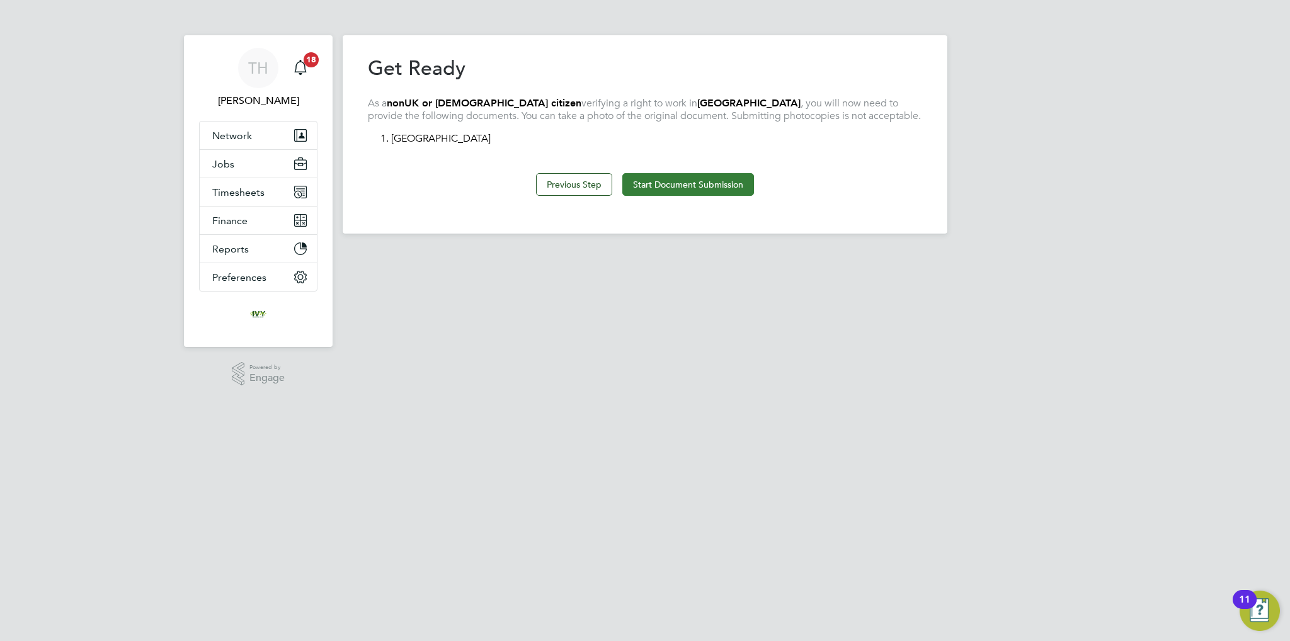
click at [679, 184] on button "Start Document Submission" at bounding box center [688, 184] width 132 height 23
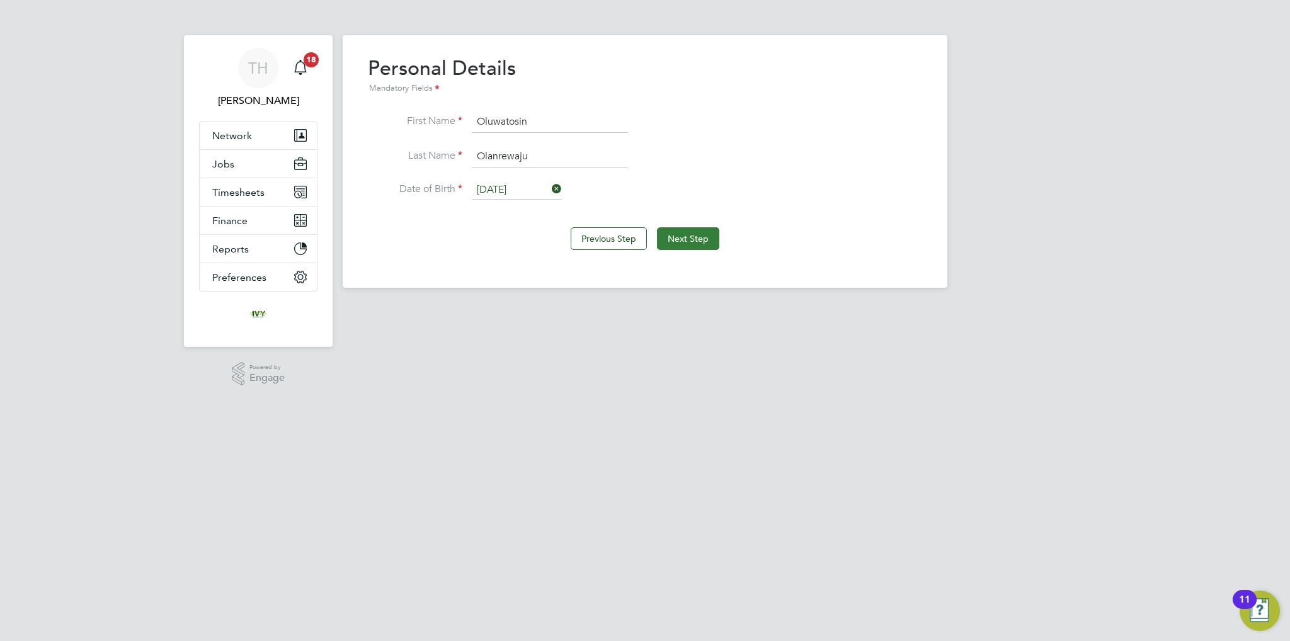
click at [678, 232] on button "Next Step" at bounding box center [688, 238] width 62 height 23
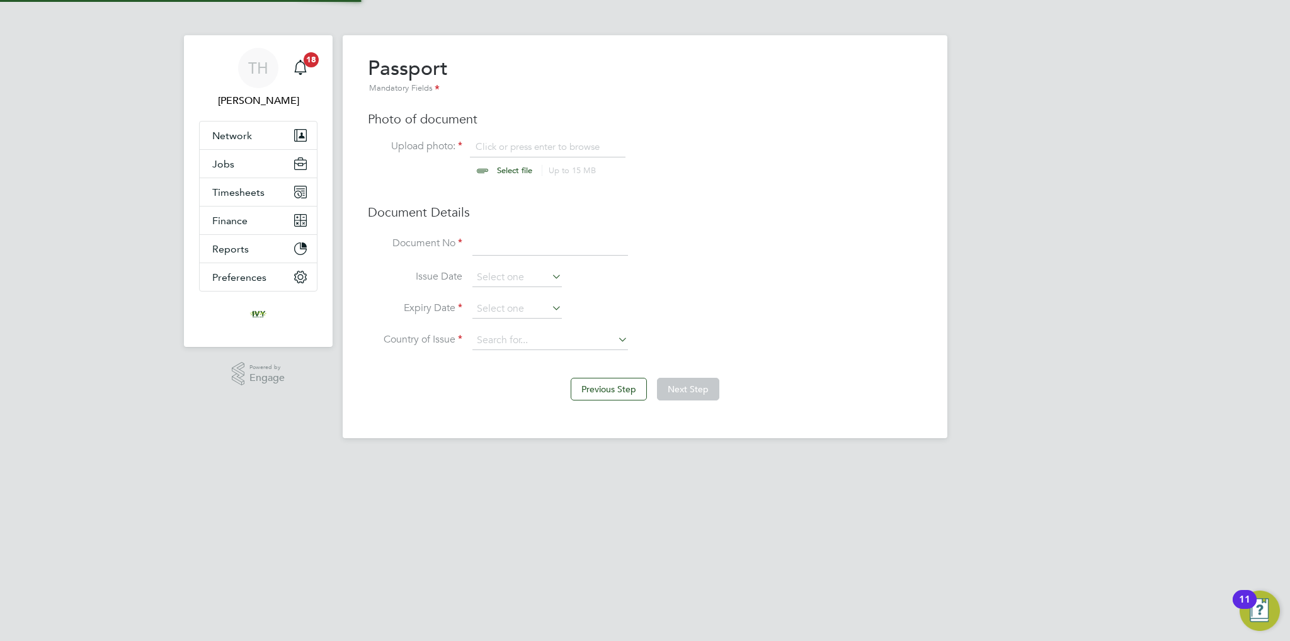
scroll to position [16, 156]
click at [511, 163] on input "file" at bounding box center [527, 159] width 198 height 38
type input "C:\fakepath\Oluwatosin Olanrewaju PP.jpg"
click at [491, 246] on input at bounding box center [550, 244] width 156 height 23
type input "B50199139"
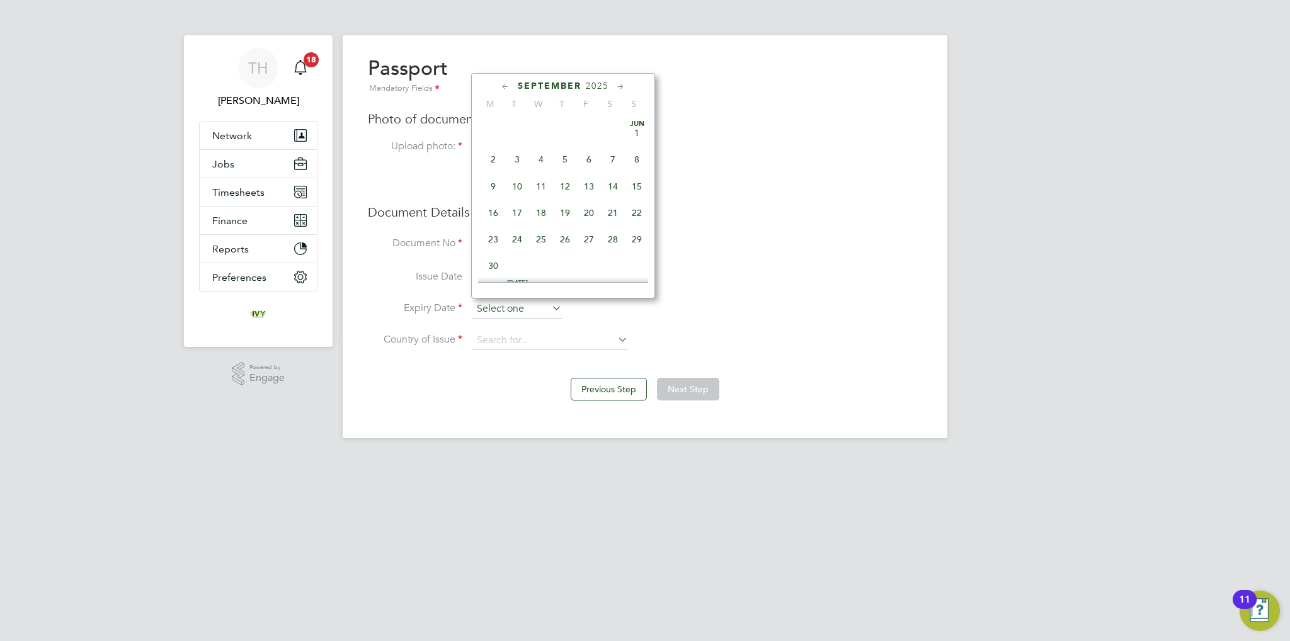
click at [540, 303] on input at bounding box center [516, 309] width 89 height 19
click at [592, 81] on span "2025" at bounding box center [597, 86] width 23 height 11
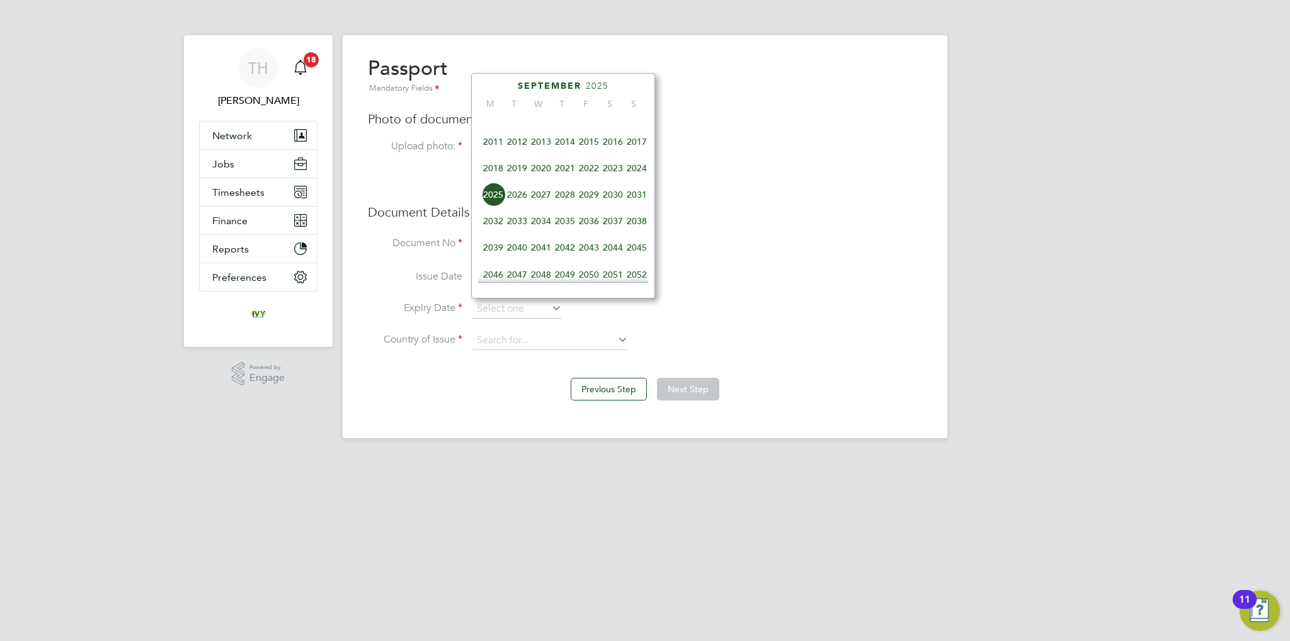
click at [497, 230] on span "2032" at bounding box center [493, 221] width 24 height 24
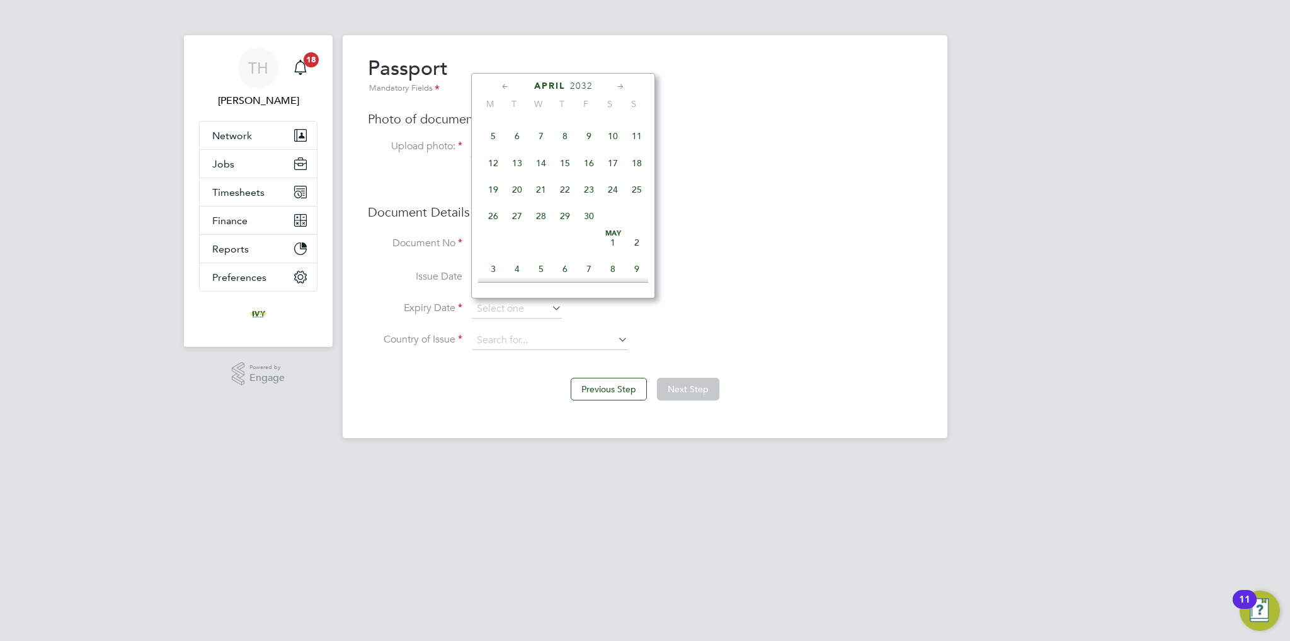
scroll to position [144, 0]
click at [498, 202] on span "19" at bounding box center [493, 202] width 24 height 24
type input "19 Apr 2032"
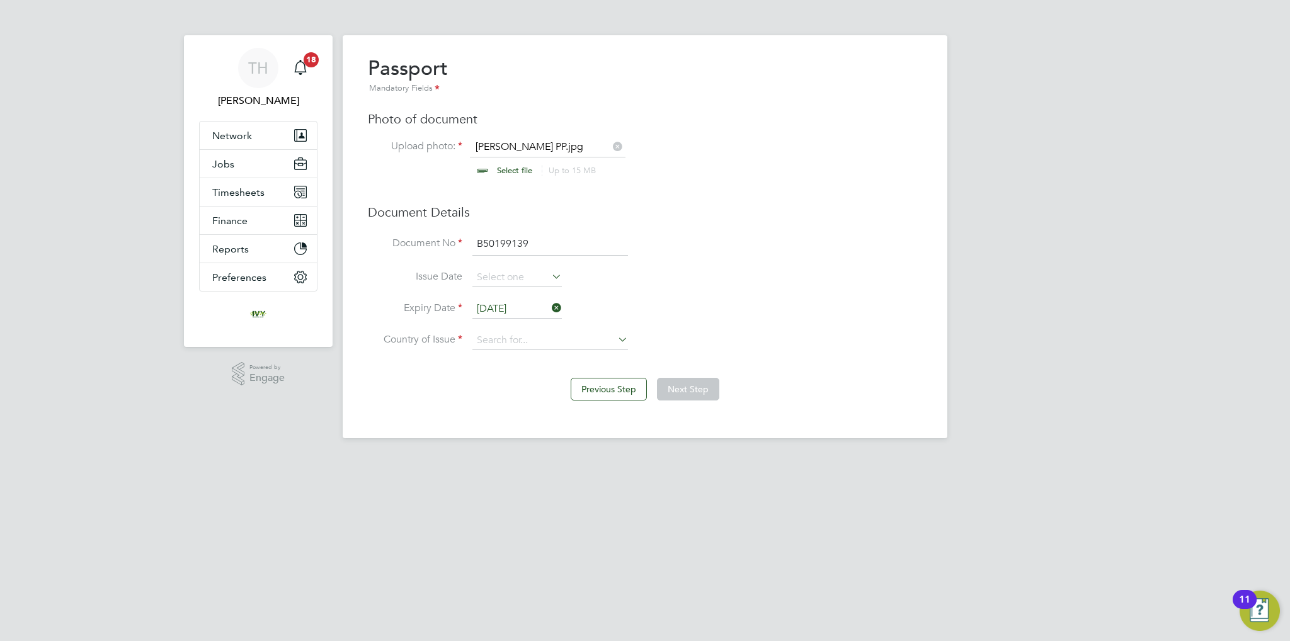
click at [545, 322] on li "Expiry Date 19 Apr 2032" at bounding box center [645, 315] width 554 height 31
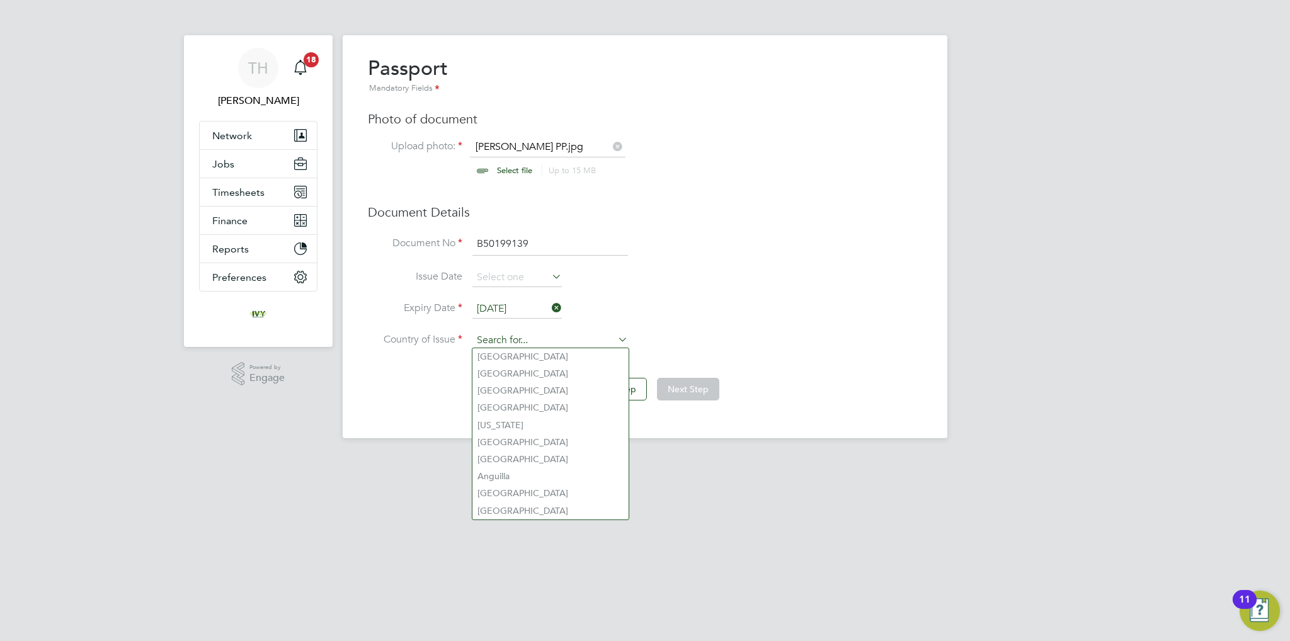
click at [537, 337] on input at bounding box center [550, 340] width 156 height 19
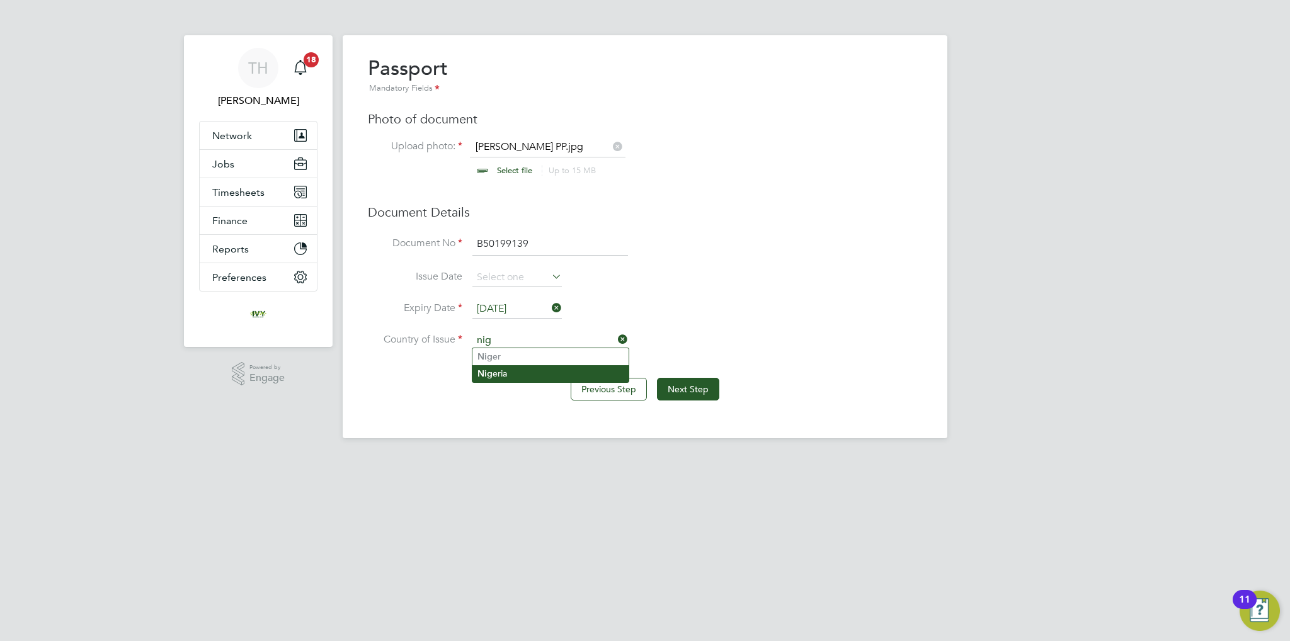
click at [518, 370] on li "Nig eria" at bounding box center [550, 373] width 156 height 17
type input "Nigeria"
click at [675, 392] on button "Next Step" at bounding box center [688, 389] width 62 height 23
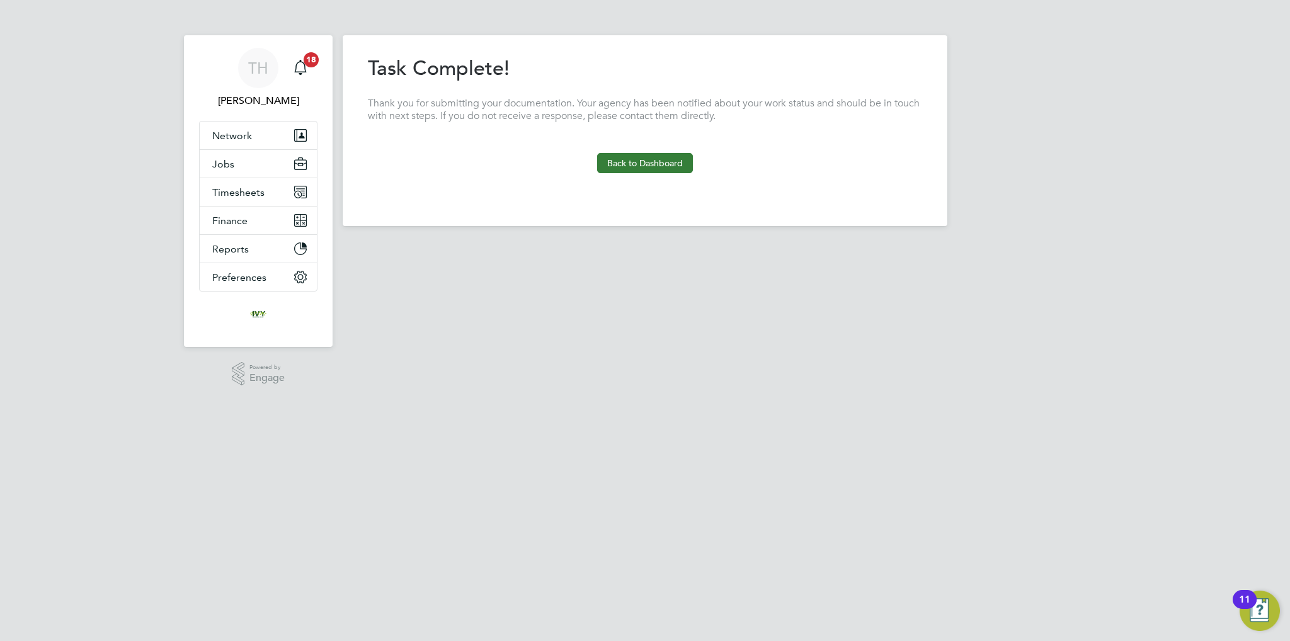
click at [635, 162] on button "Back to Dashboard" at bounding box center [645, 163] width 96 height 20
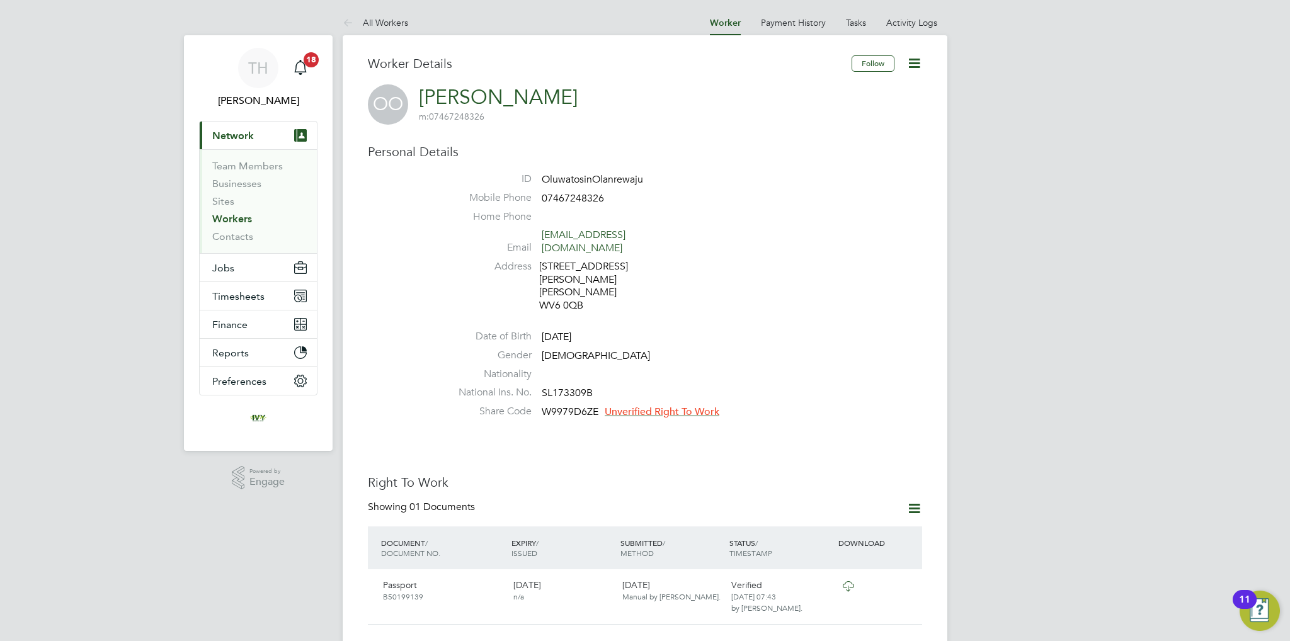
click at [700, 406] on span "Unverified Right To Work" at bounding box center [662, 412] width 115 height 13
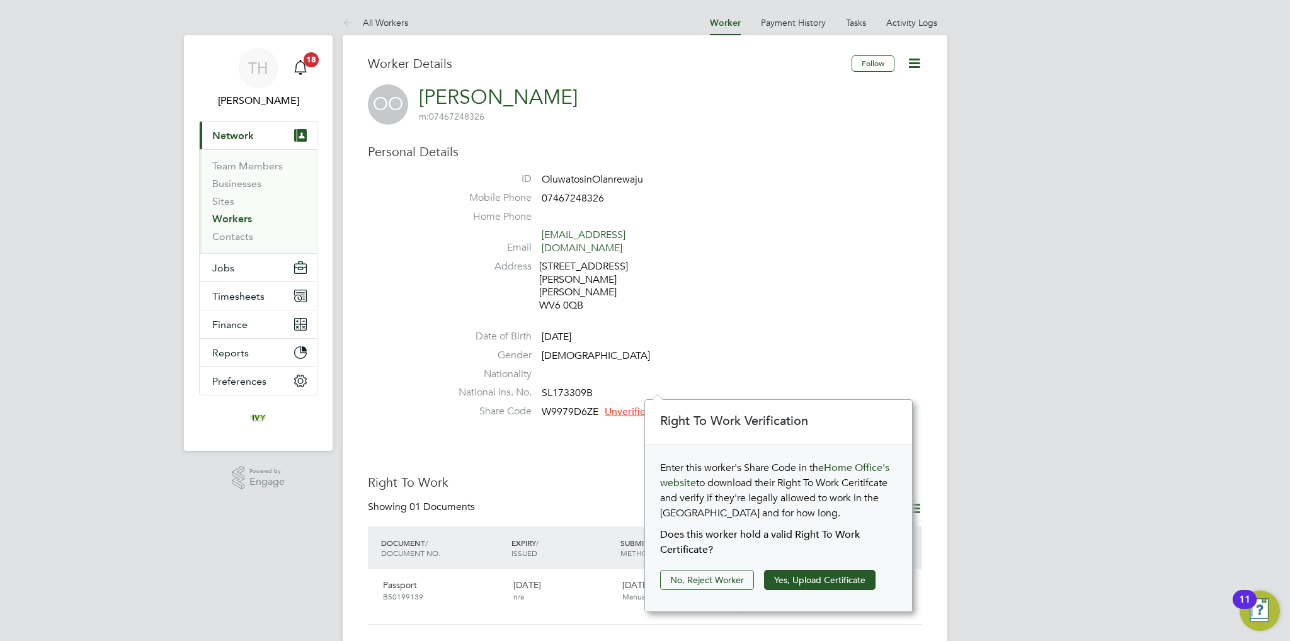
scroll to position [13, 115]
click at [809, 578] on button "Yes, Upload Certificate" at bounding box center [819, 580] width 111 height 20
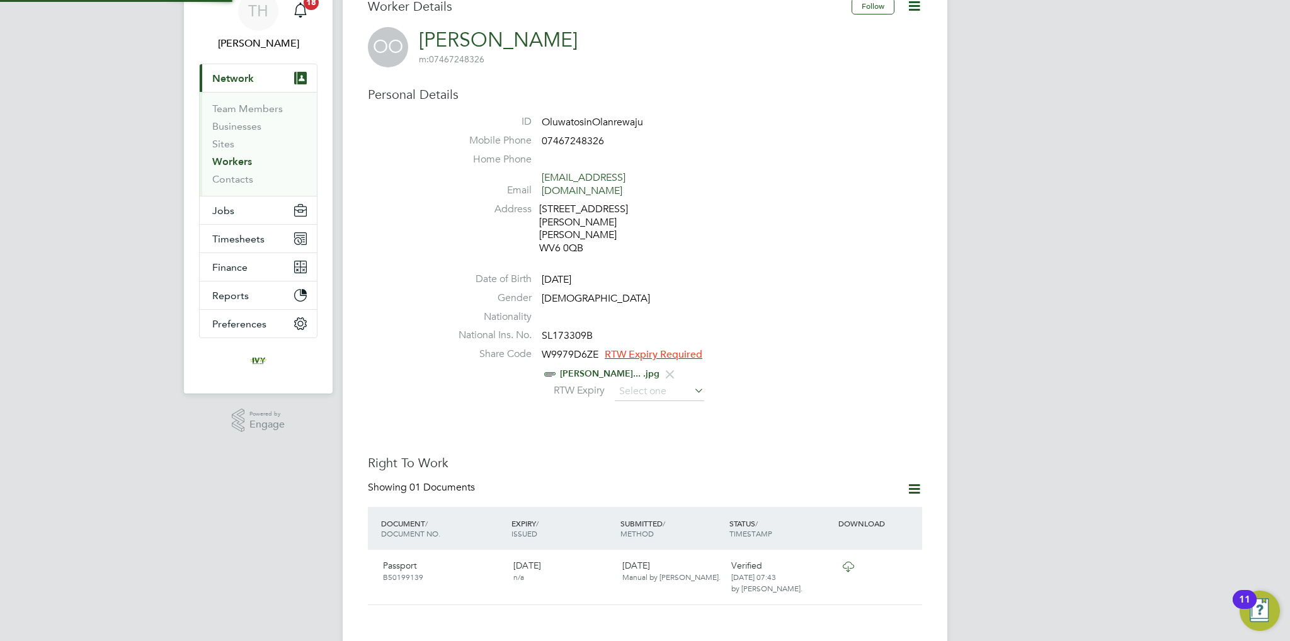
scroll to position [126, 0]
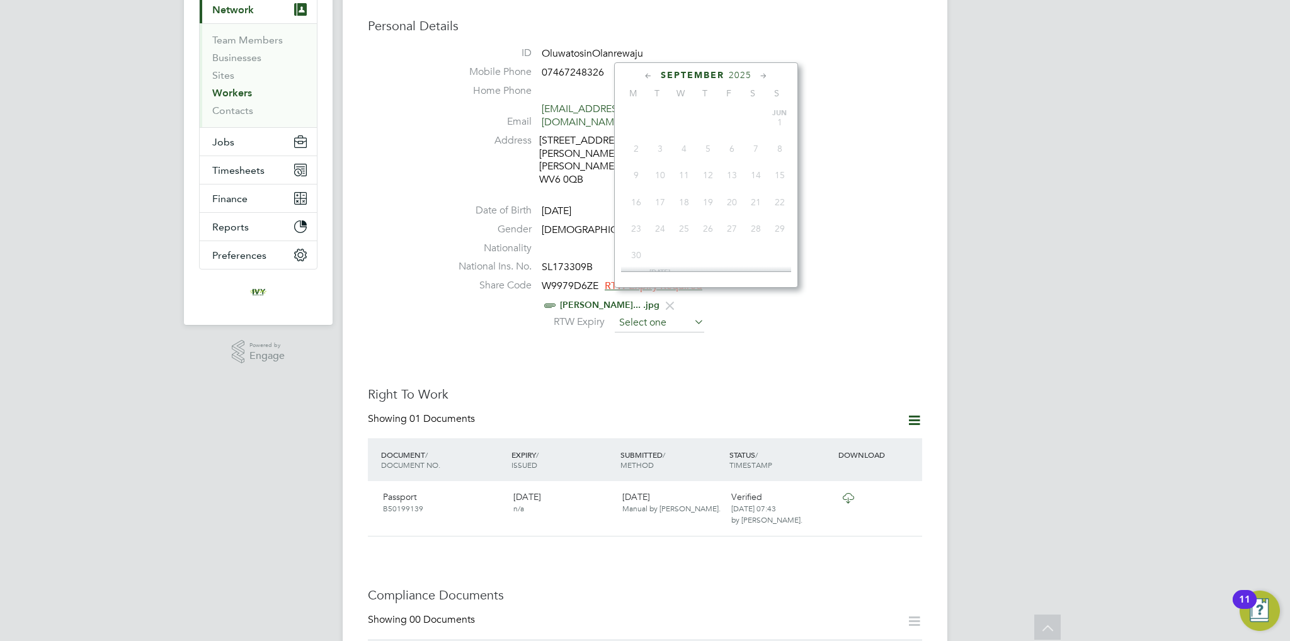
click at [646, 314] on input at bounding box center [659, 323] width 89 height 19
click at [755, 150] on span "14" at bounding box center [756, 138] width 24 height 24
type input "14 Mar 2026"
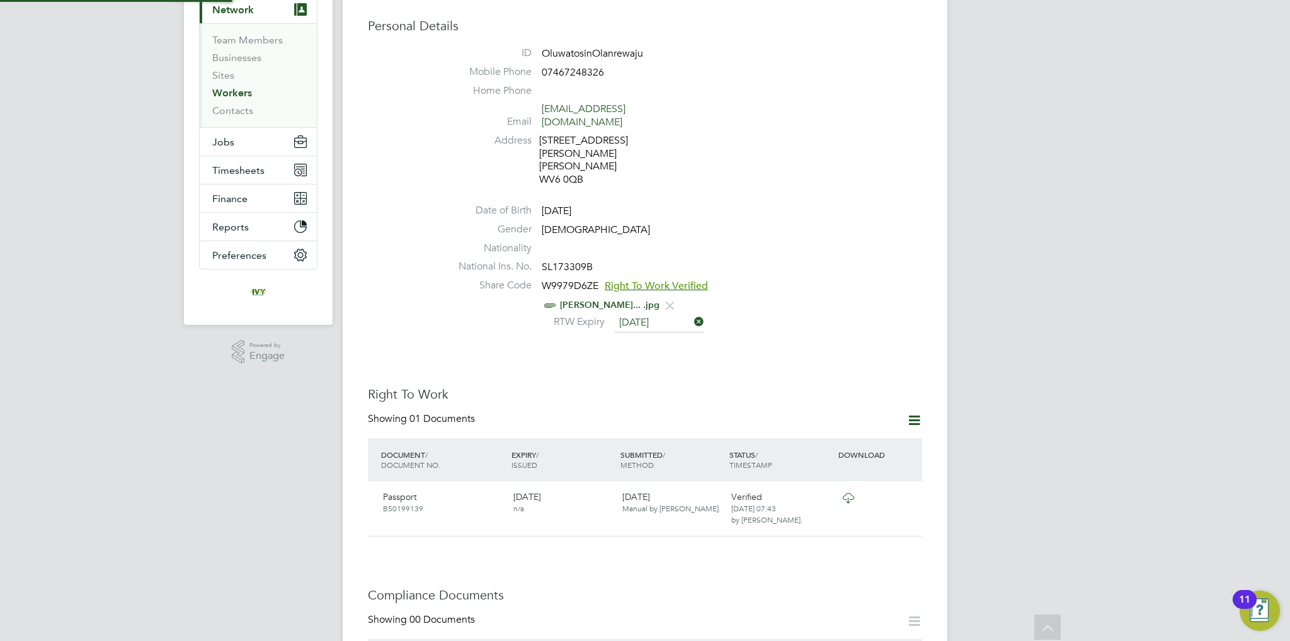
scroll to position [13, 103]
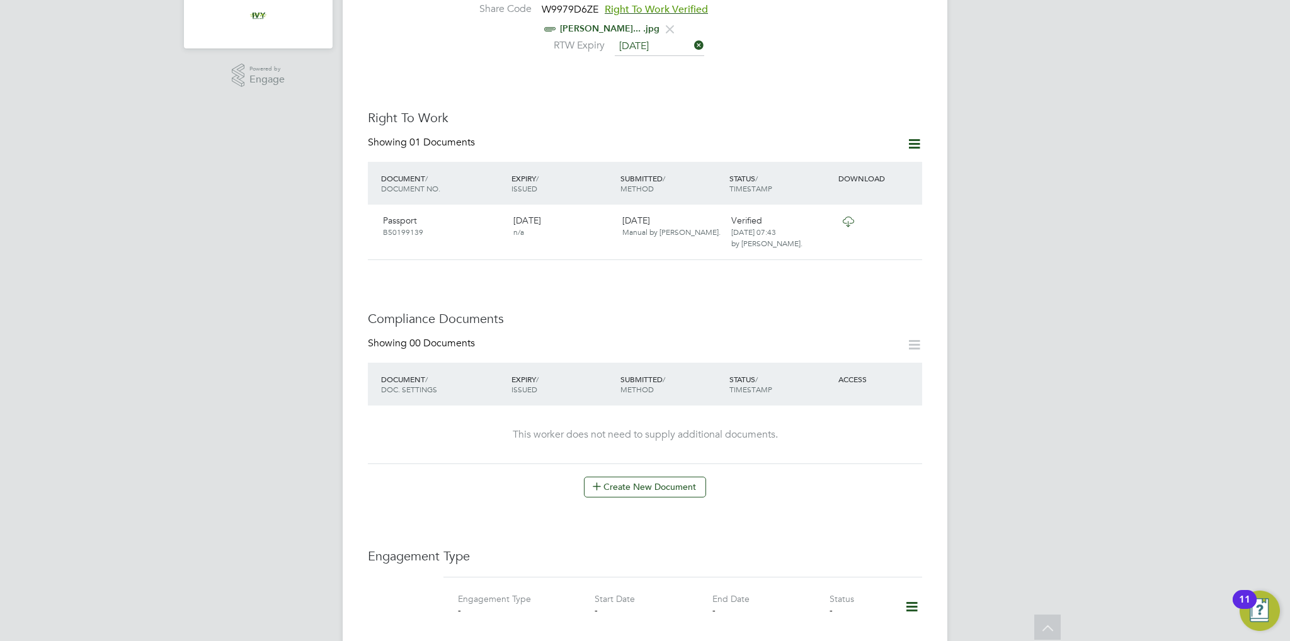
scroll to position [504, 0]
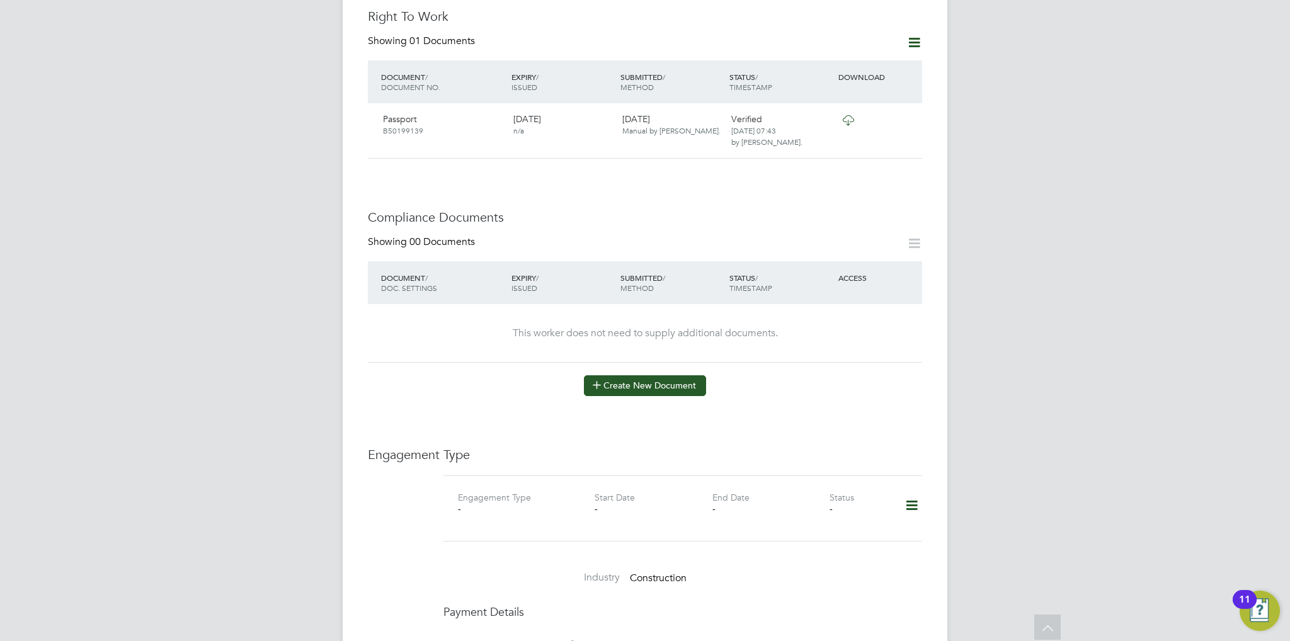
click at [682, 375] on button "Create New Document" at bounding box center [645, 385] width 122 height 20
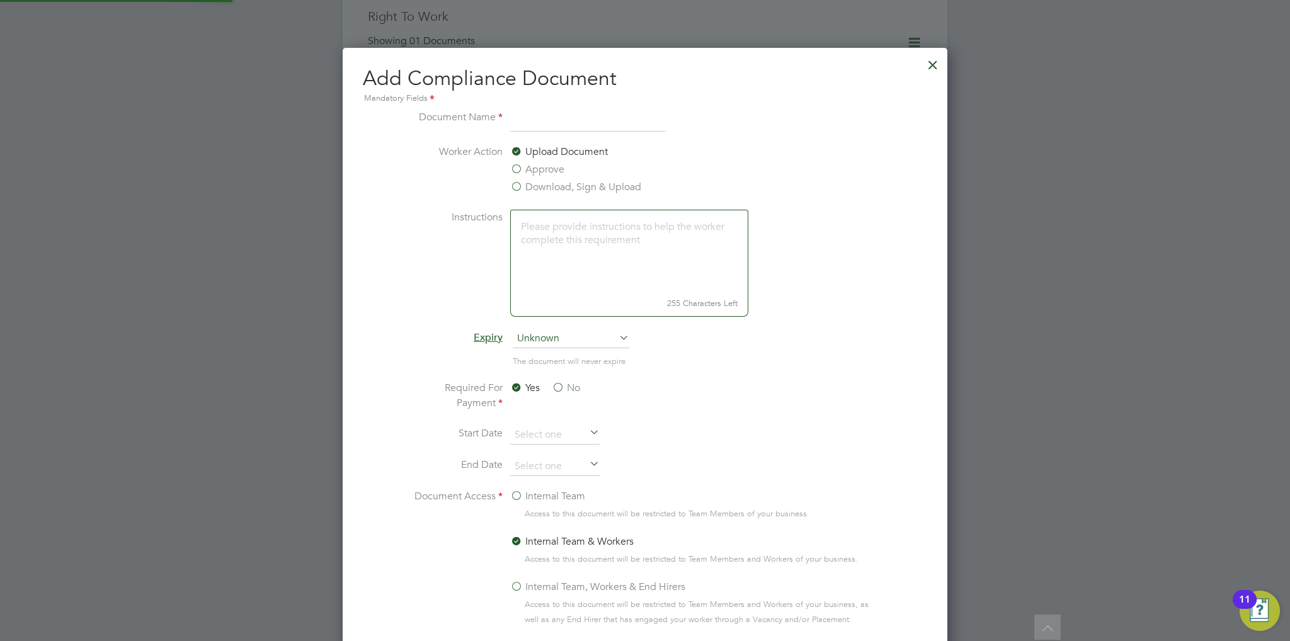
scroll to position [659, 605]
click at [539, 121] on input at bounding box center [588, 121] width 156 height 23
type input "CSCS"
click at [566, 386] on label "No" at bounding box center [566, 387] width 28 height 15
click at [0, 0] on input "No" at bounding box center [0, 0] width 0 height 0
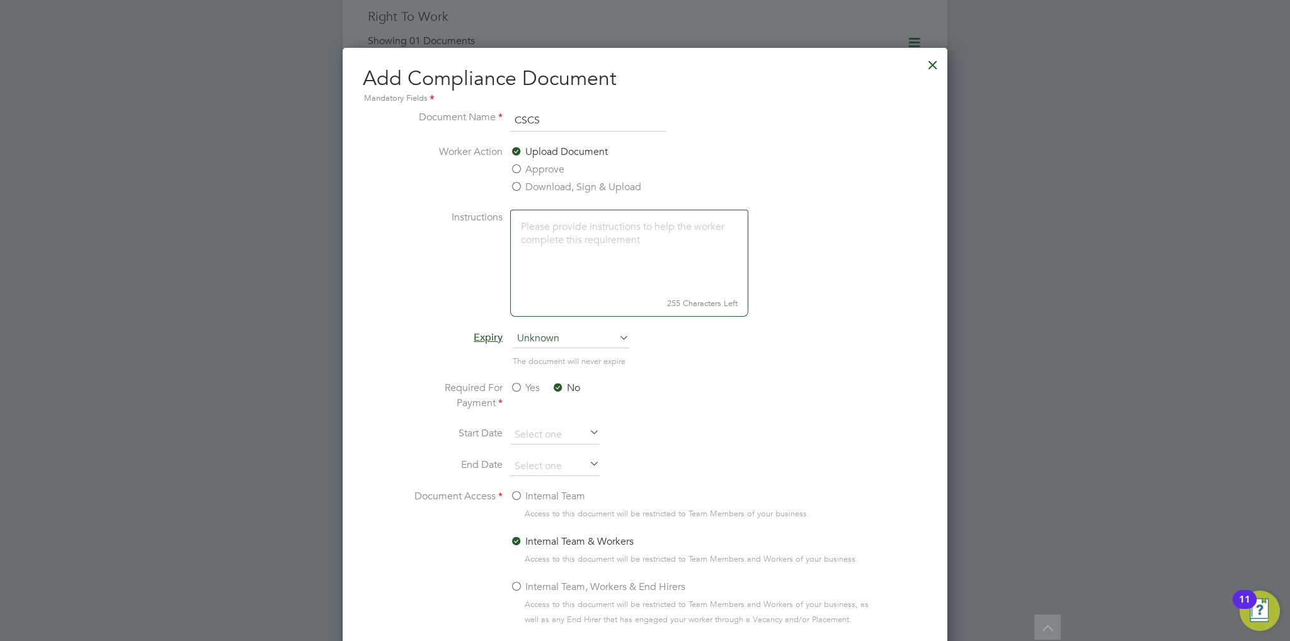
click at [566, 344] on span "Unknown" at bounding box center [571, 338] width 117 height 19
click at [565, 419] on li "Specific date" at bounding box center [571, 422] width 117 height 16
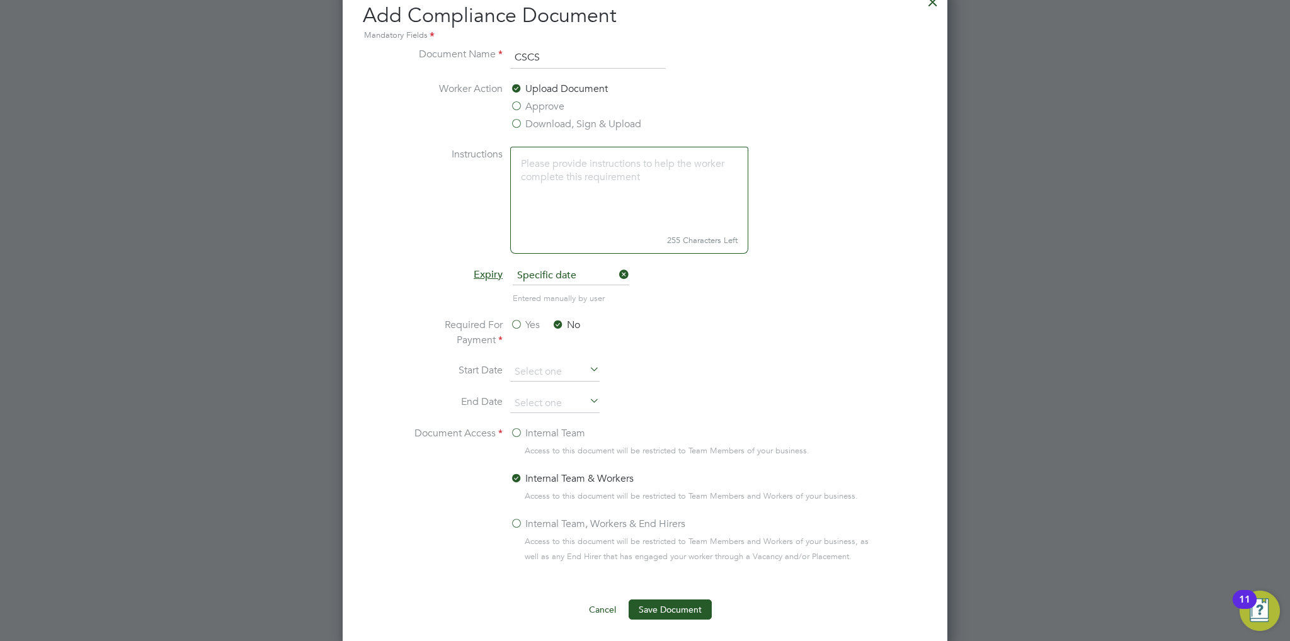
click at [541, 436] on label "Internal Team" at bounding box center [547, 433] width 75 height 15
click at [0, 0] on input "Internal Team" at bounding box center [0, 0] width 0 height 0
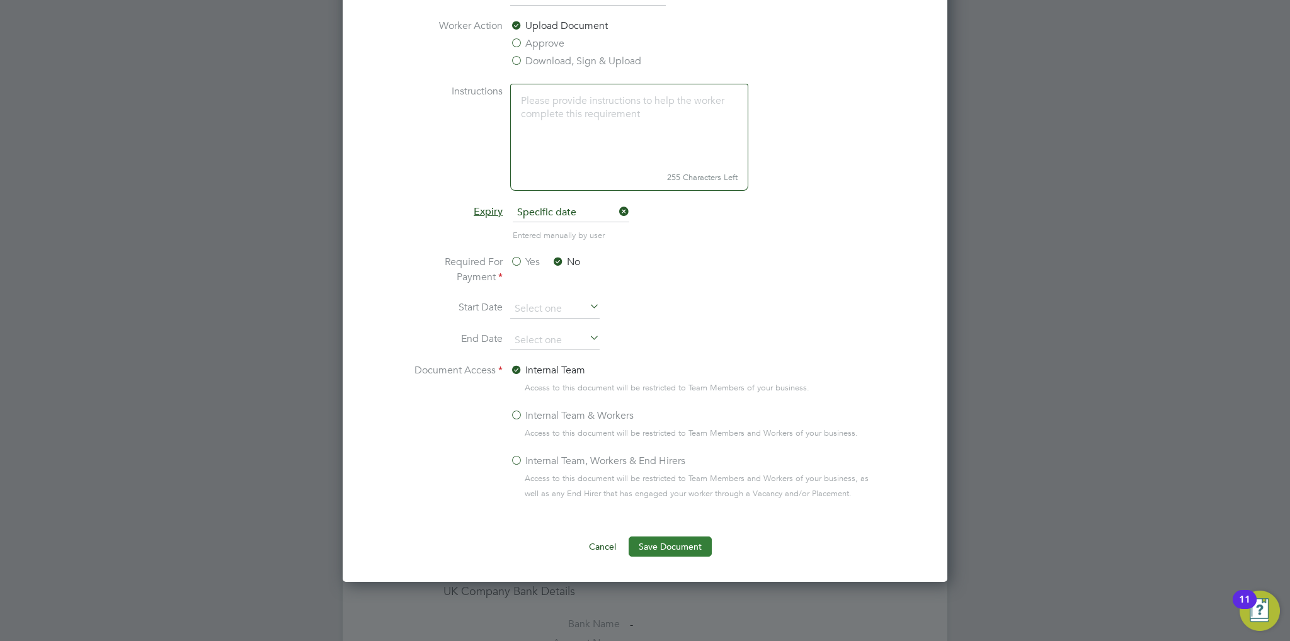
click at [646, 539] on button "Save Document" at bounding box center [670, 547] width 83 height 20
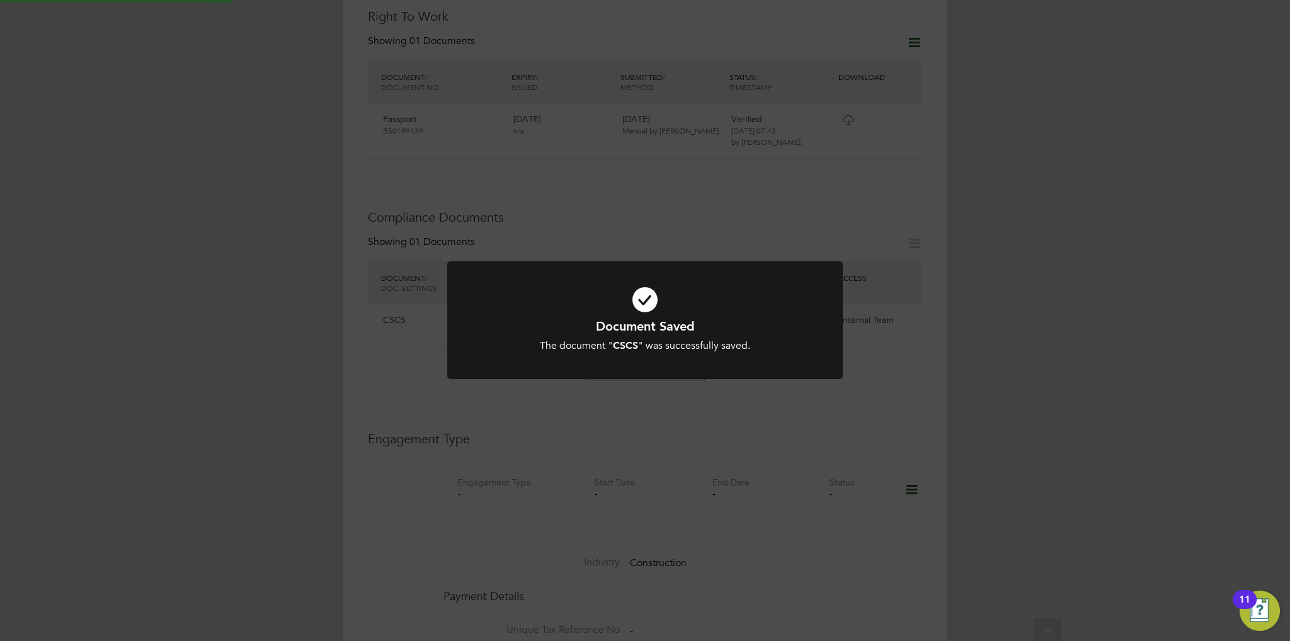
scroll to position [504, 0]
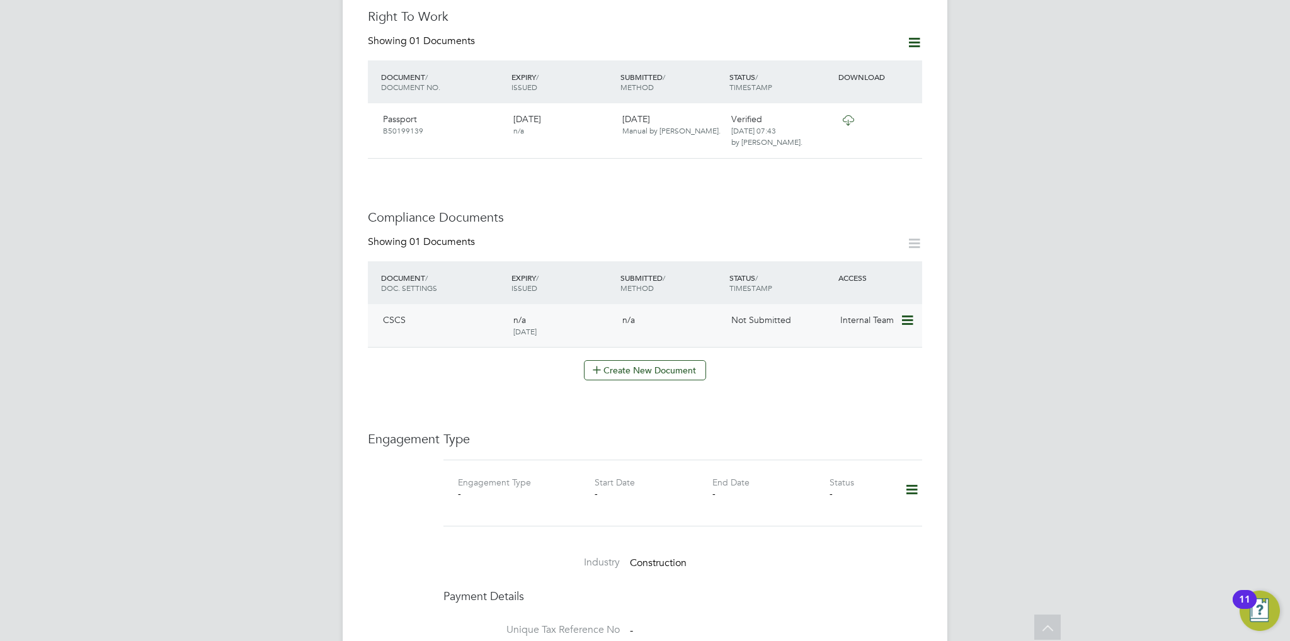
click at [902, 313] on icon at bounding box center [906, 320] width 13 height 15
click at [863, 339] on li "Submit Document" at bounding box center [868, 342] width 88 height 18
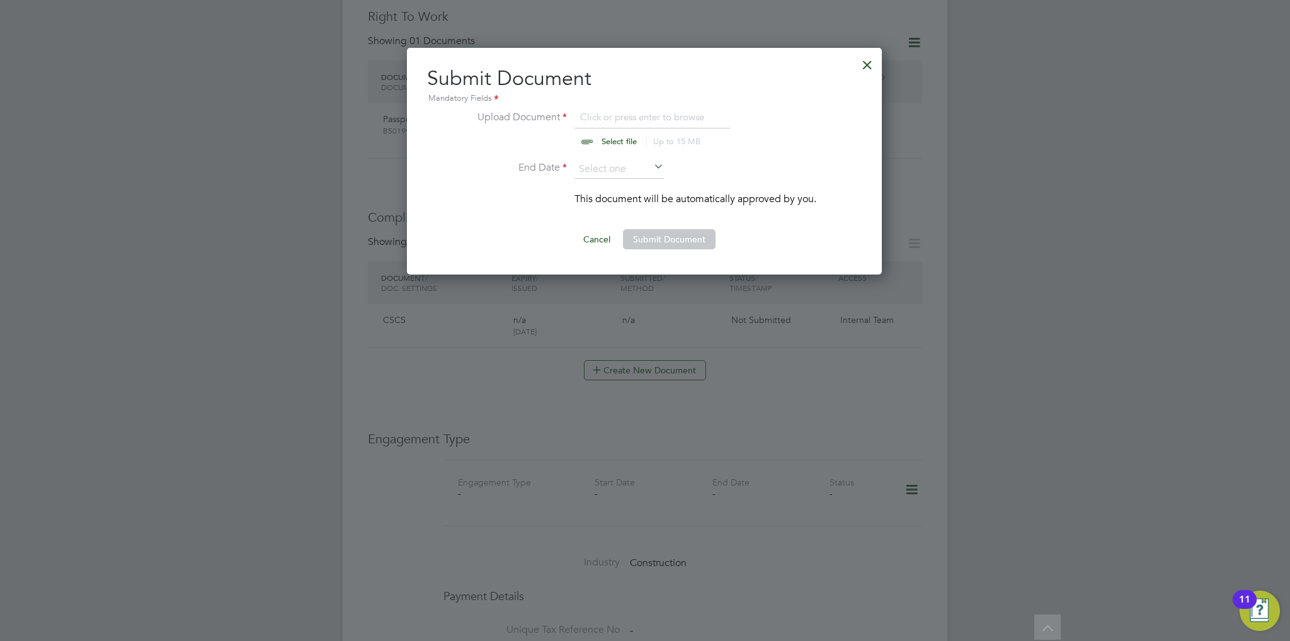
click at [620, 137] on input "file" at bounding box center [631, 129] width 198 height 38
type input "C:\fakepath\Oluwatosin Olanrewaju CSCS.jpg"
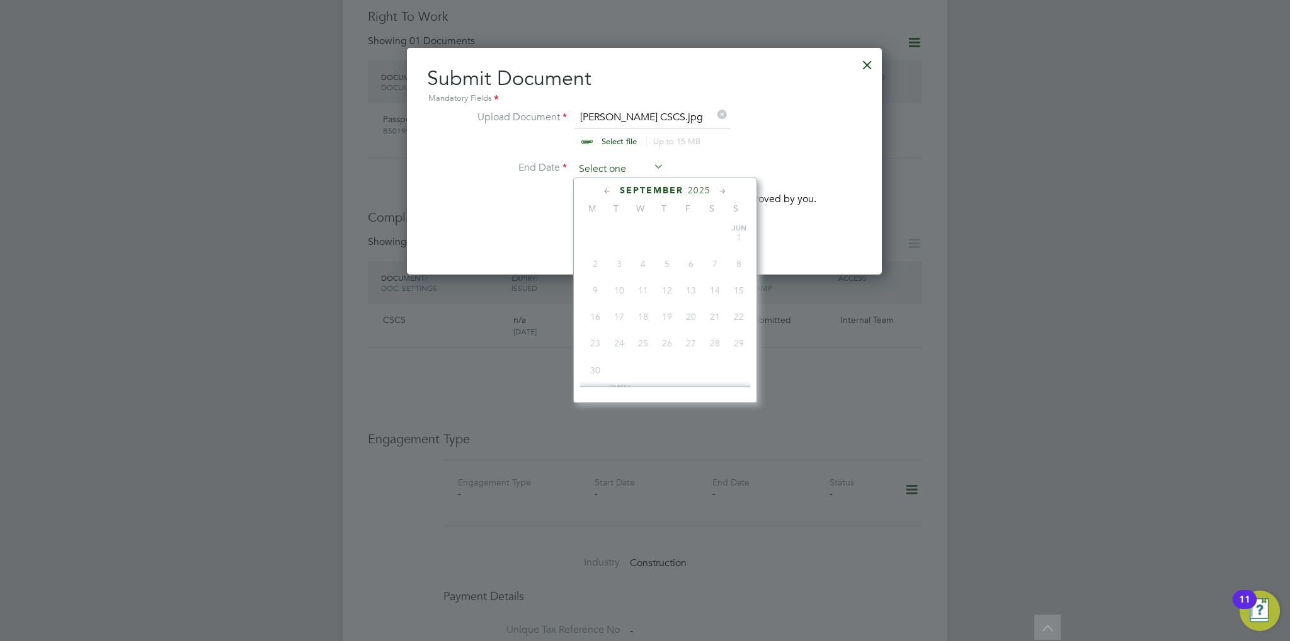
click at [625, 164] on input at bounding box center [618, 169] width 89 height 19
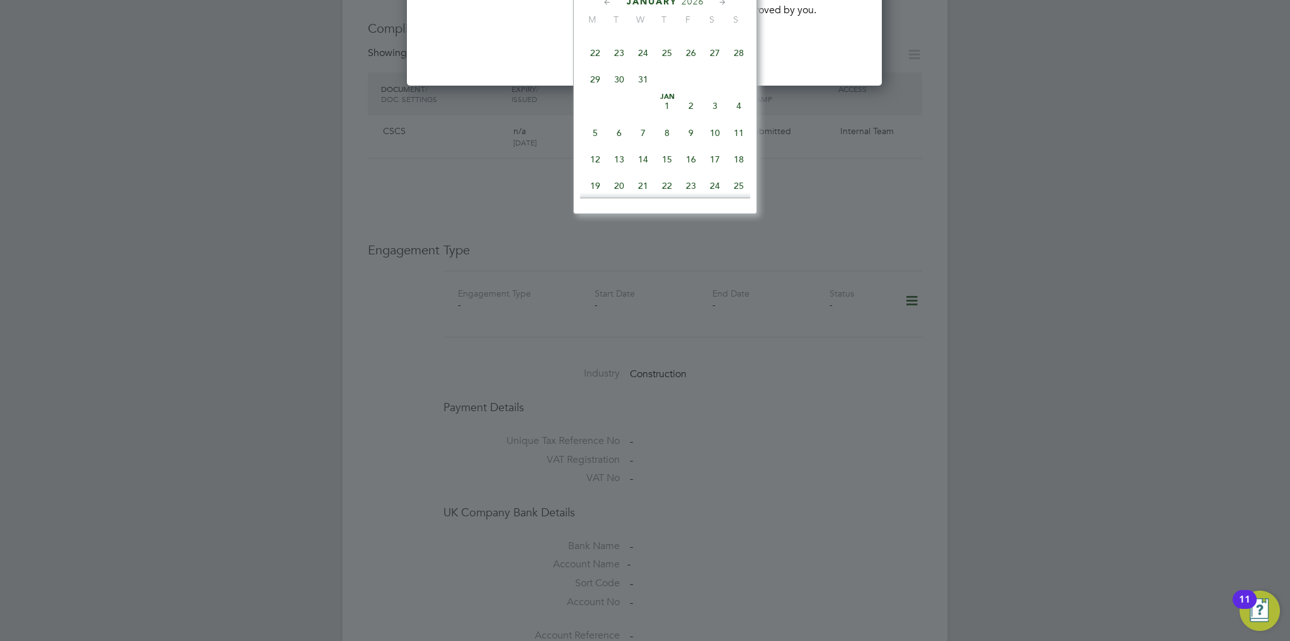
scroll to position [823, 0]
click at [700, 1] on span "2025" at bounding box center [697, 1] width 23 height 11
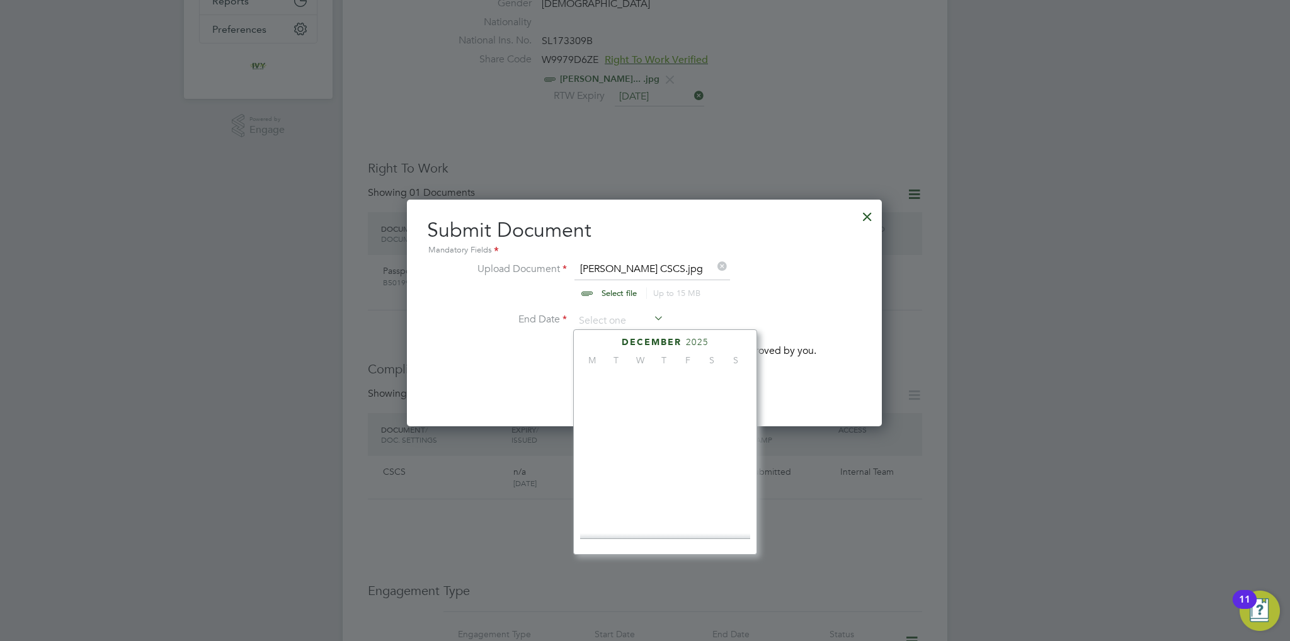
scroll to position [337, 0]
click at [664, 463] on span "2028" at bounding box center [667, 451] width 24 height 24
click at [697, 473] on span "30" at bounding box center [691, 469] width 24 height 24
type input "30 Jun 2028"
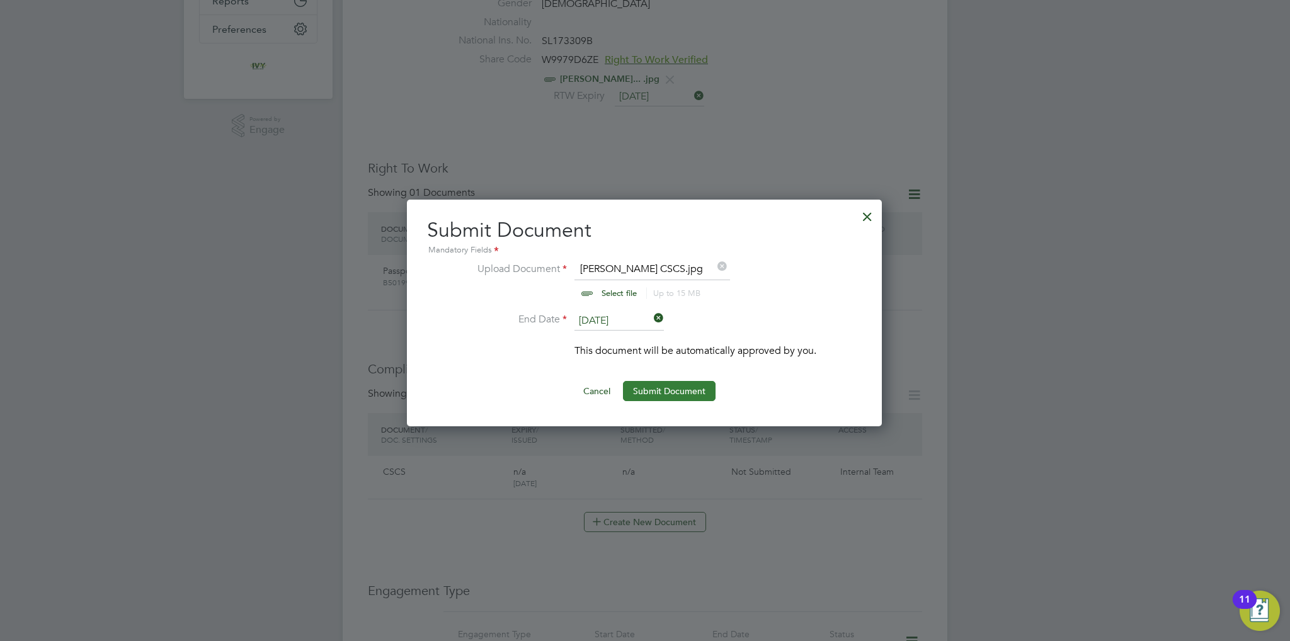
click at [680, 391] on button "Submit Document" at bounding box center [669, 391] width 93 height 20
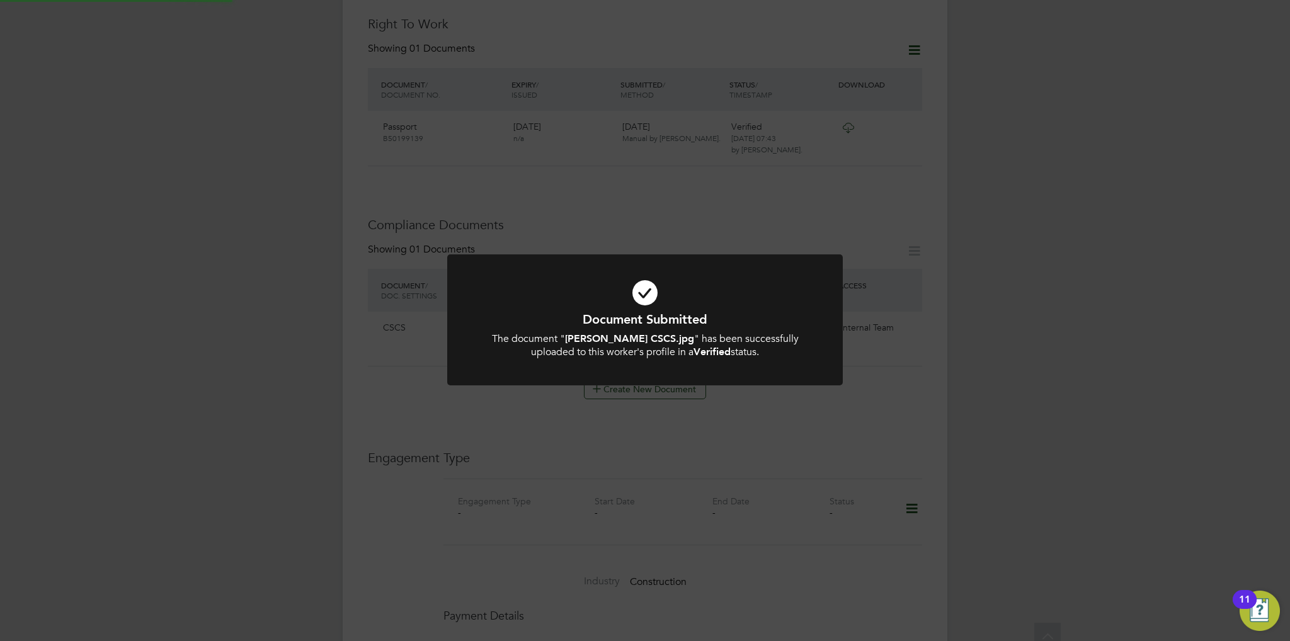
scroll to position [504, 0]
click at [747, 389] on div "Document Submitted The document " Oluwatosin Olanrewaju CSCS.jpg " has been suc…" at bounding box center [645, 327] width 396 height 146
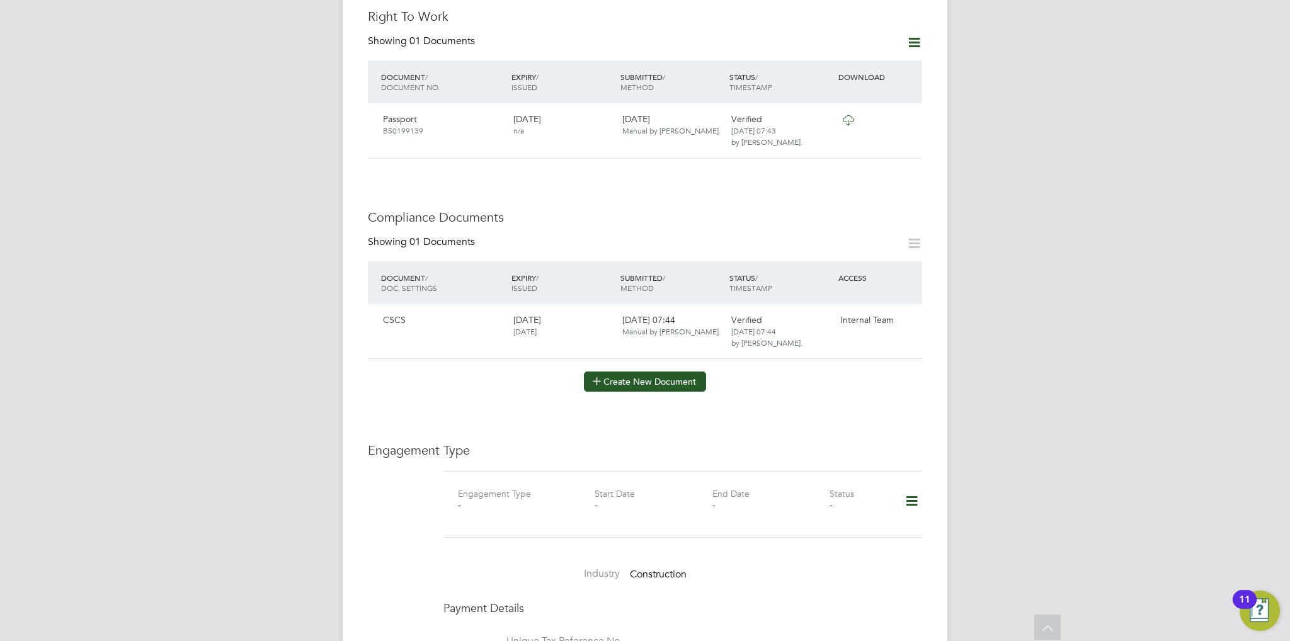
click at [690, 372] on button "Create New Document" at bounding box center [645, 382] width 122 height 20
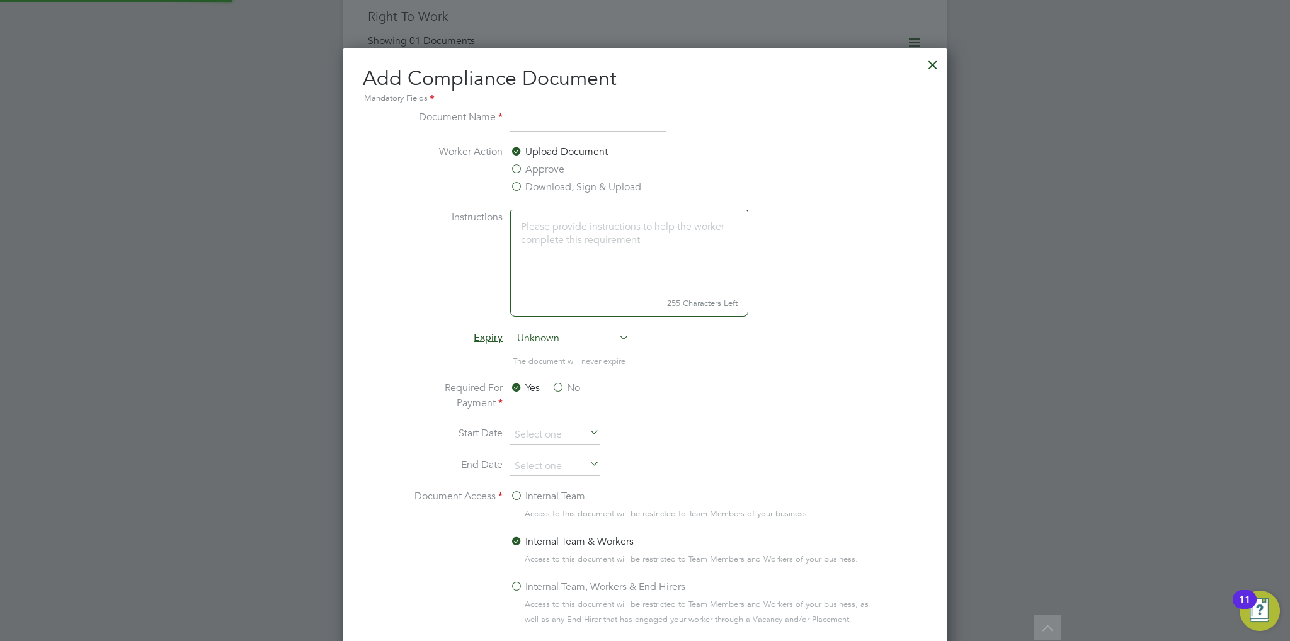
scroll to position [659, 605]
click at [554, 131] on input at bounding box center [588, 121] width 156 height 23
type input "Traffic Marshall"
click at [562, 334] on span "Unknown" at bounding box center [571, 338] width 117 height 19
click at [588, 329] on span "Unknown" at bounding box center [571, 338] width 117 height 19
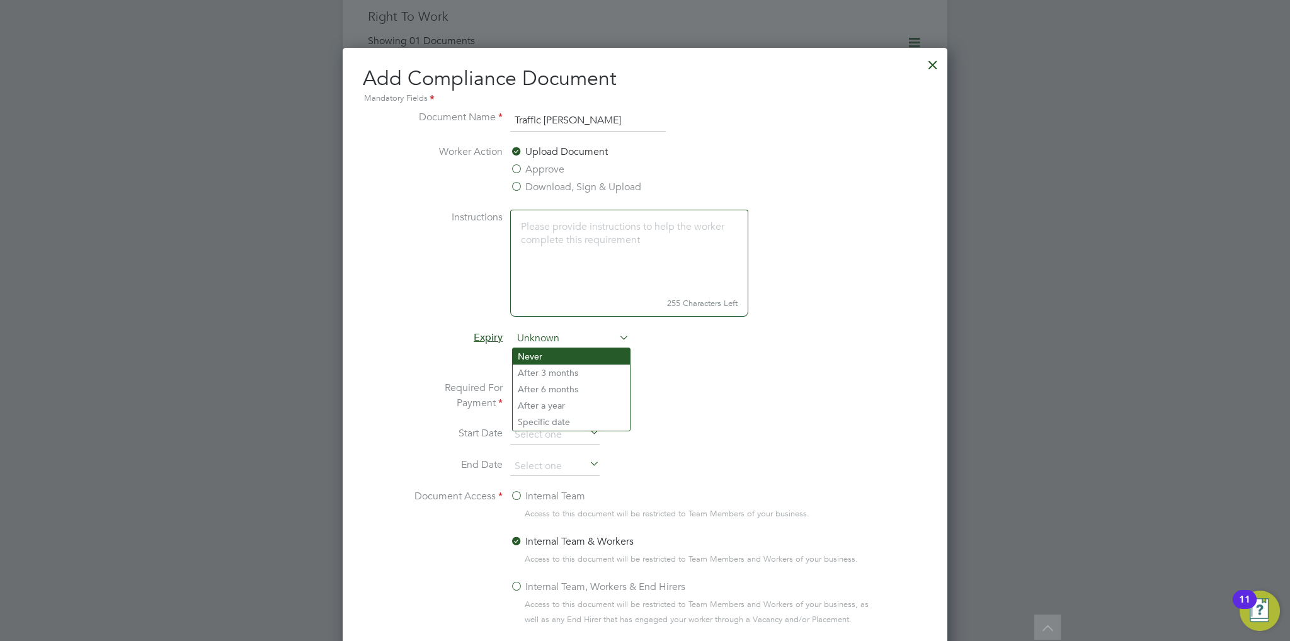
click at [573, 358] on li "Never" at bounding box center [571, 356] width 117 height 16
click at [554, 386] on label "No" at bounding box center [566, 387] width 28 height 15
click at [0, 0] on input "No" at bounding box center [0, 0] width 0 height 0
click at [535, 491] on label "Internal Team" at bounding box center [547, 496] width 75 height 15
click at [0, 0] on input "Internal Team" at bounding box center [0, 0] width 0 height 0
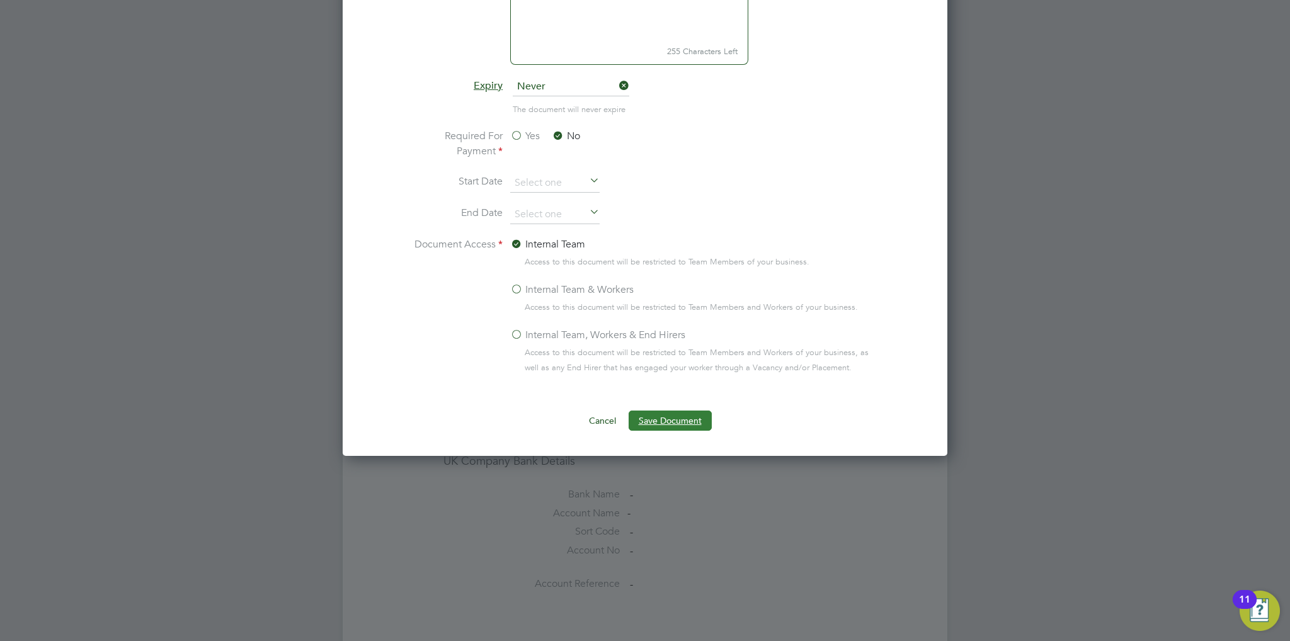
click at [692, 414] on button "Save Document" at bounding box center [670, 421] width 83 height 20
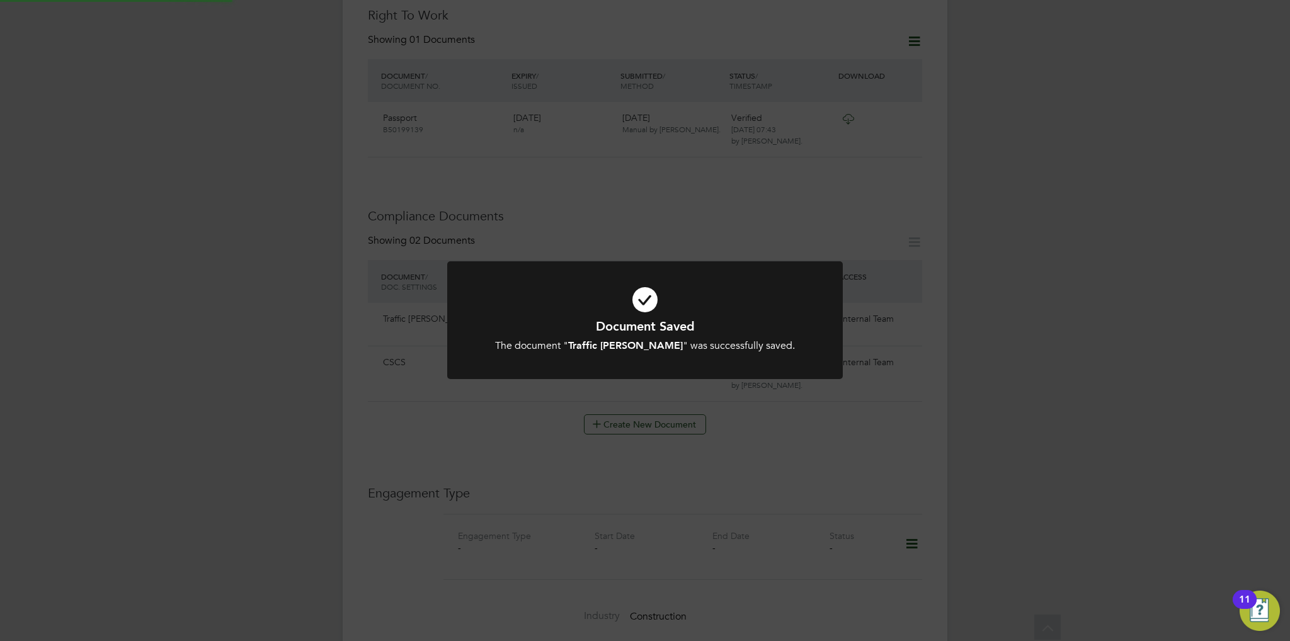
scroll to position [504, 0]
click at [642, 358] on div at bounding box center [645, 320] width 396 height 118
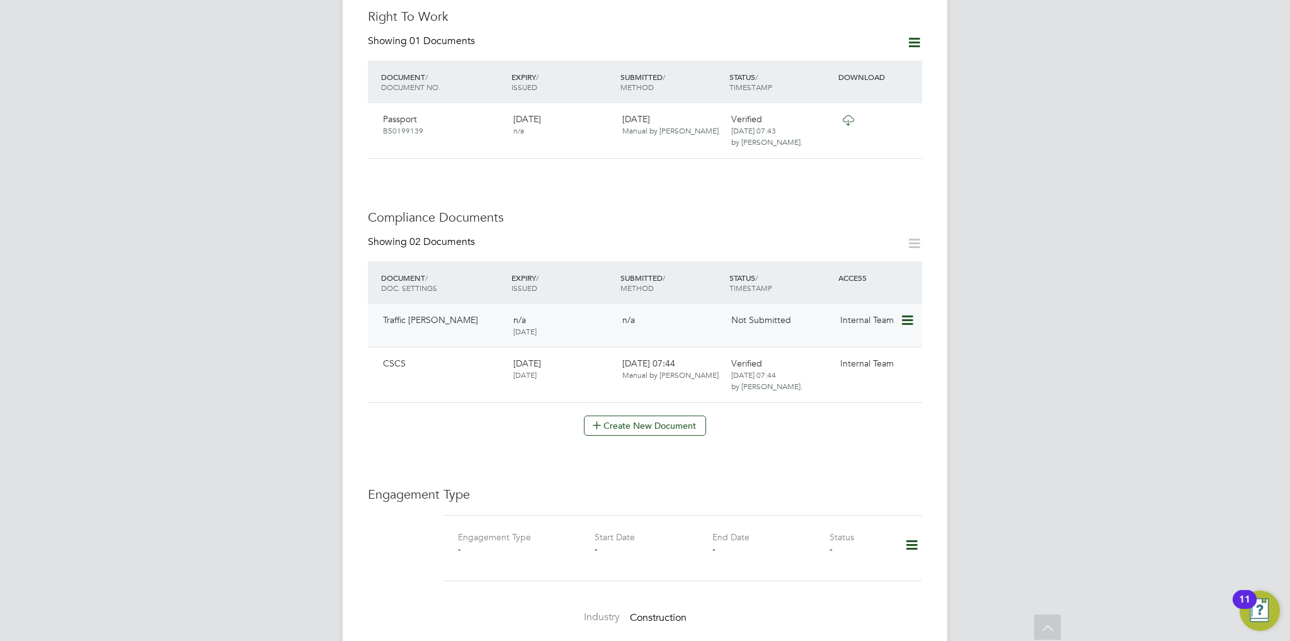
click at [911, 313] on icon at bounding box center [906, 320] width 13 height 15
click at [838, 344] on li "Submit Document" at bounding box center [868, 342] width 88 height 18
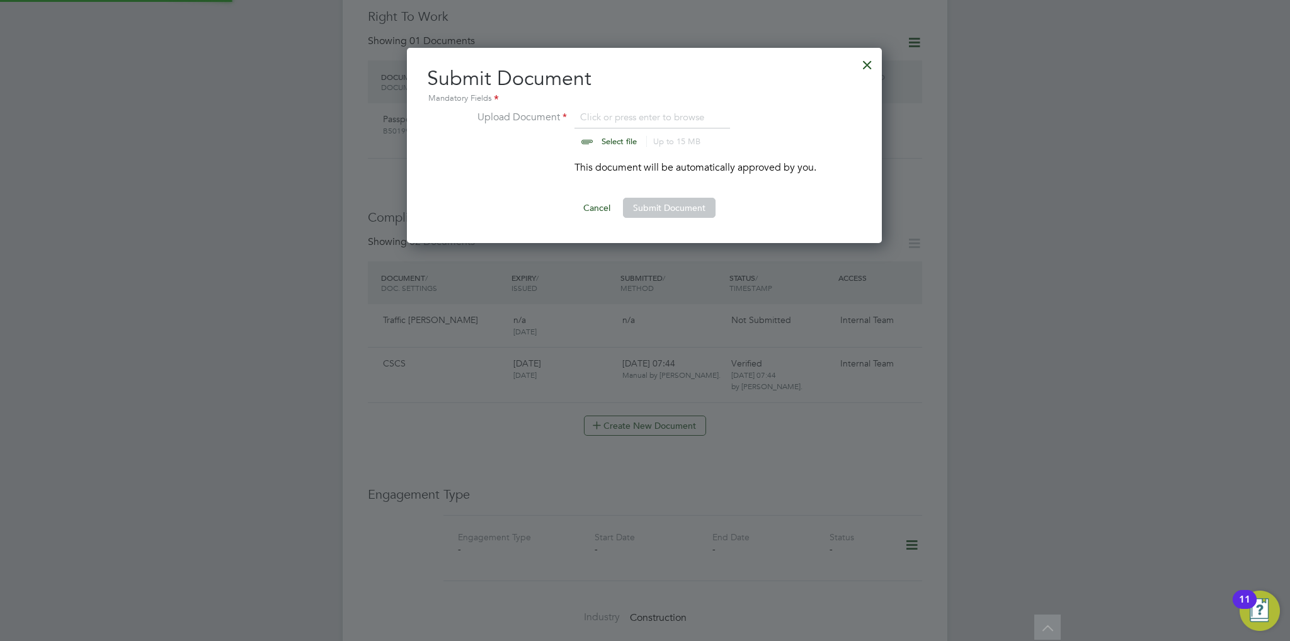
scroll to position [195, 476]
click at [612, 142] on input "file" at bounding box center [631, 129] width 198 height 38
type input "C:\fakepath\Oluwatosin Olanrewaju TM.jpg"
click at [688, 210] on button "Submit Document" at bounding box center [669, 208] width 93 height 20
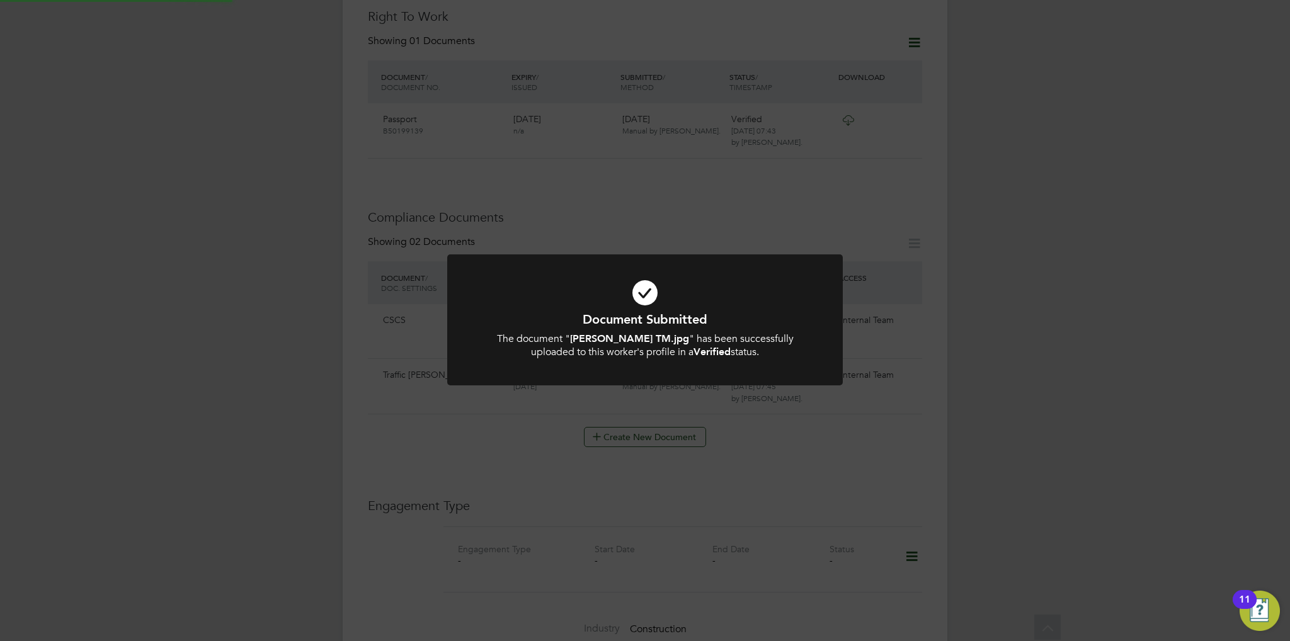
click at [700, 285] on icon at bounding box center [644, 292] width 327 height 49
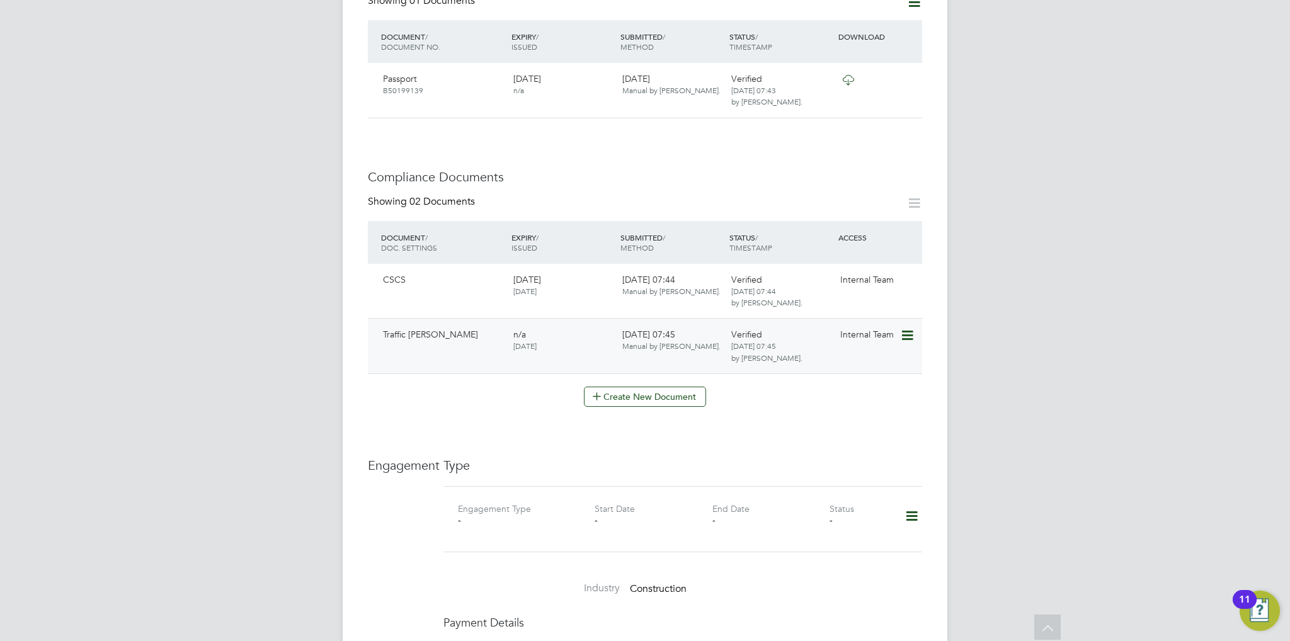
scroll to position [567, 0]
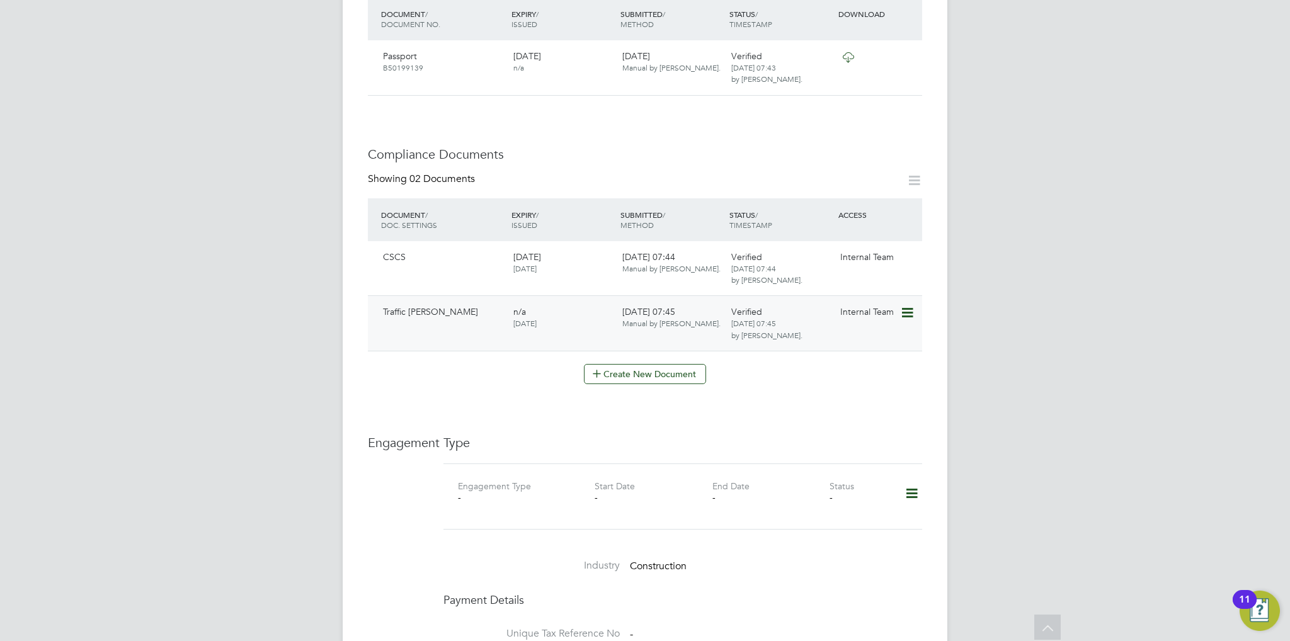
click at [912, 305] on icon at bounding box center [906, 312] width 13 height 15
click at [737, 318] on span "29 Sep 2025, 07:45 by Tom Harvey." at bounding box center [766, 328] width 71 height 21
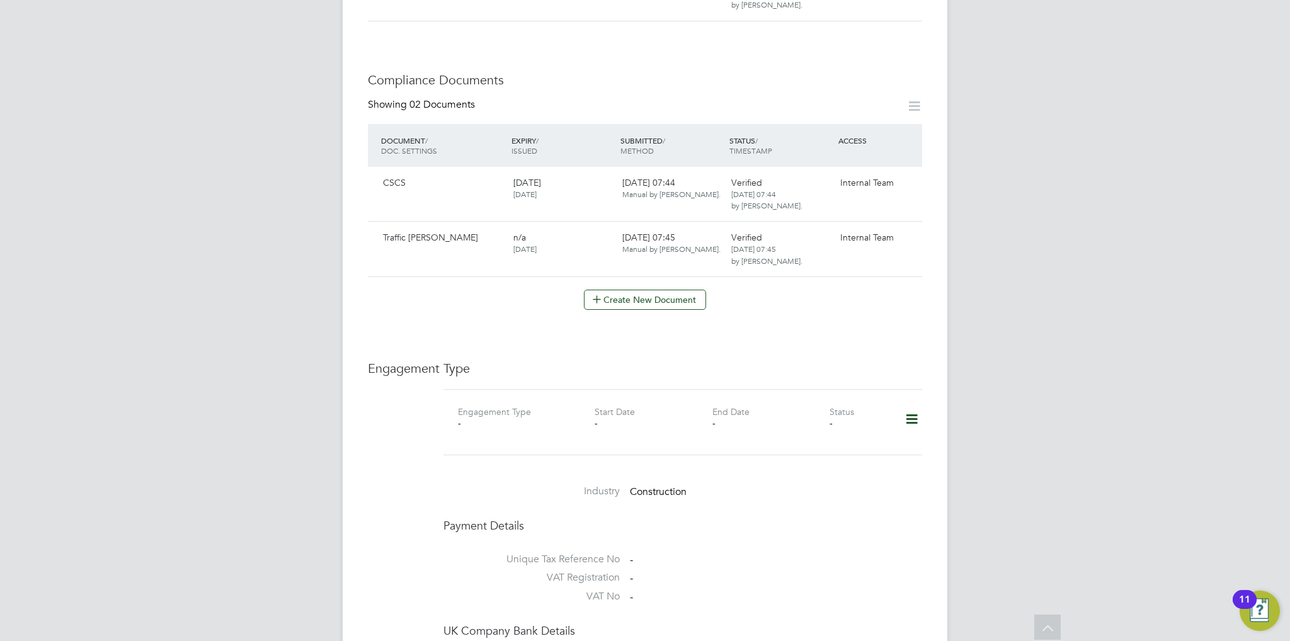
scroll to position [693, 0]
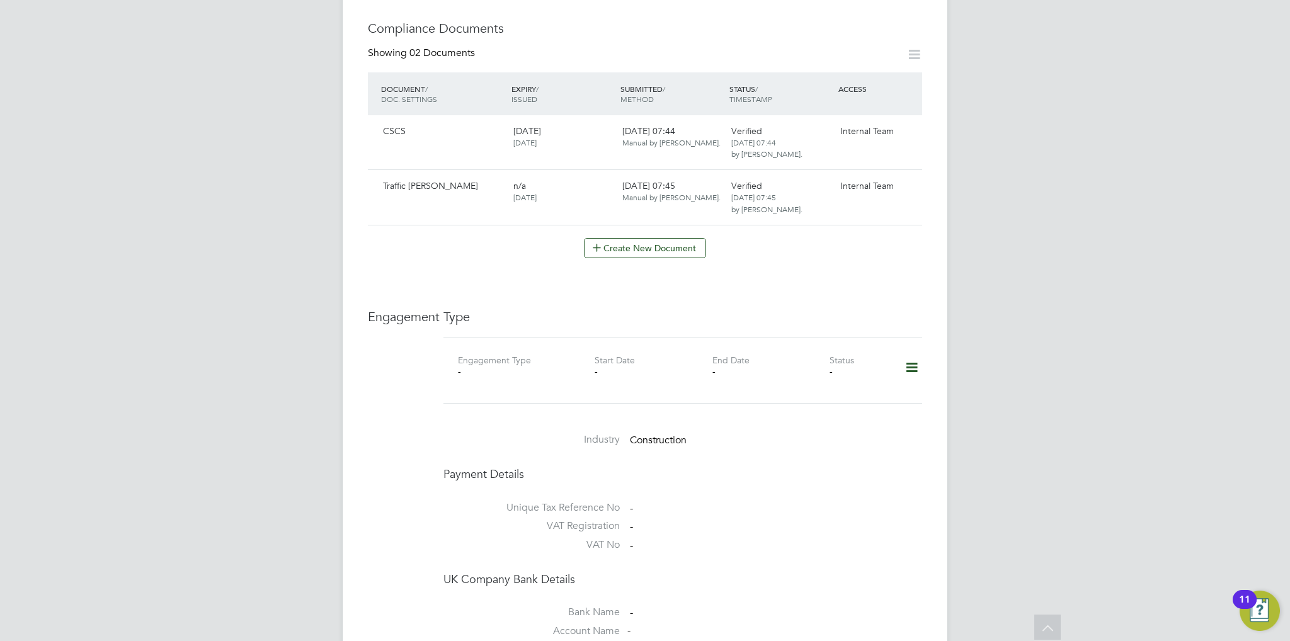
click at [906, 353] on icon at bounding box center [912, 367] width 22 height 29
click at [824, 392] on li "Add Engagement Type" at bounding box center [847, 395] width 143 height 18
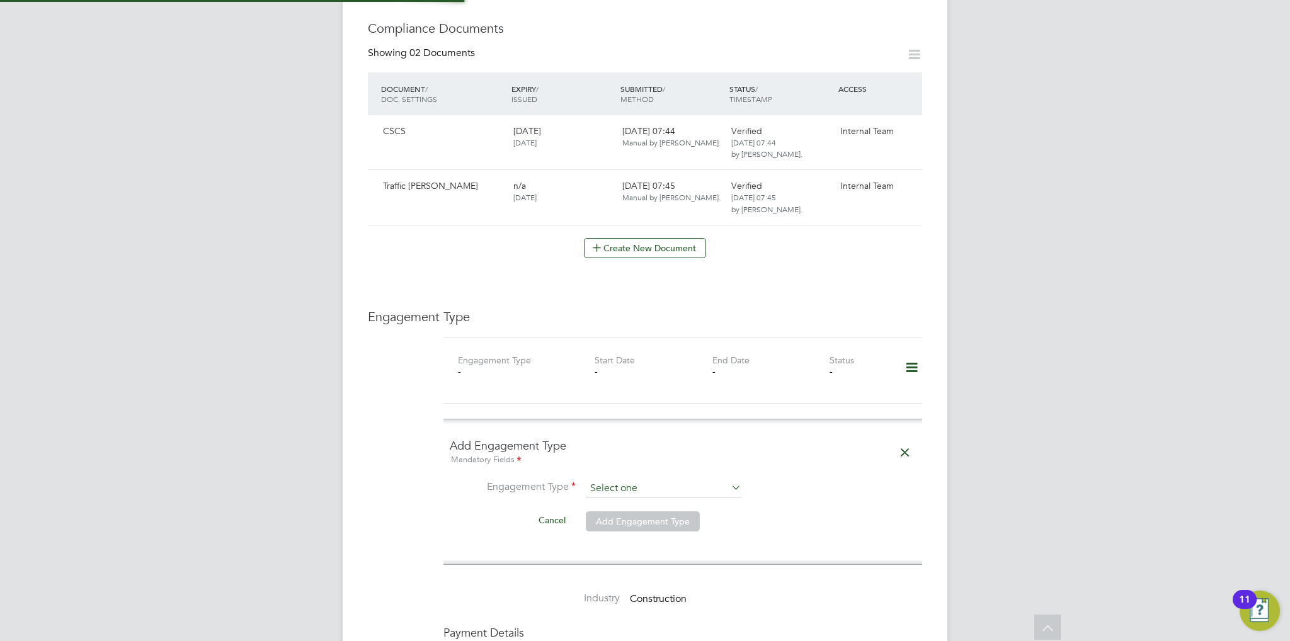
click at [643, 480] on input at bounding box center [664, 489] width 156 height 18
click at [651, 533] on li "Umbrella" at bounding box center [664, 534] width 156 height 18
type input "Umbrella"
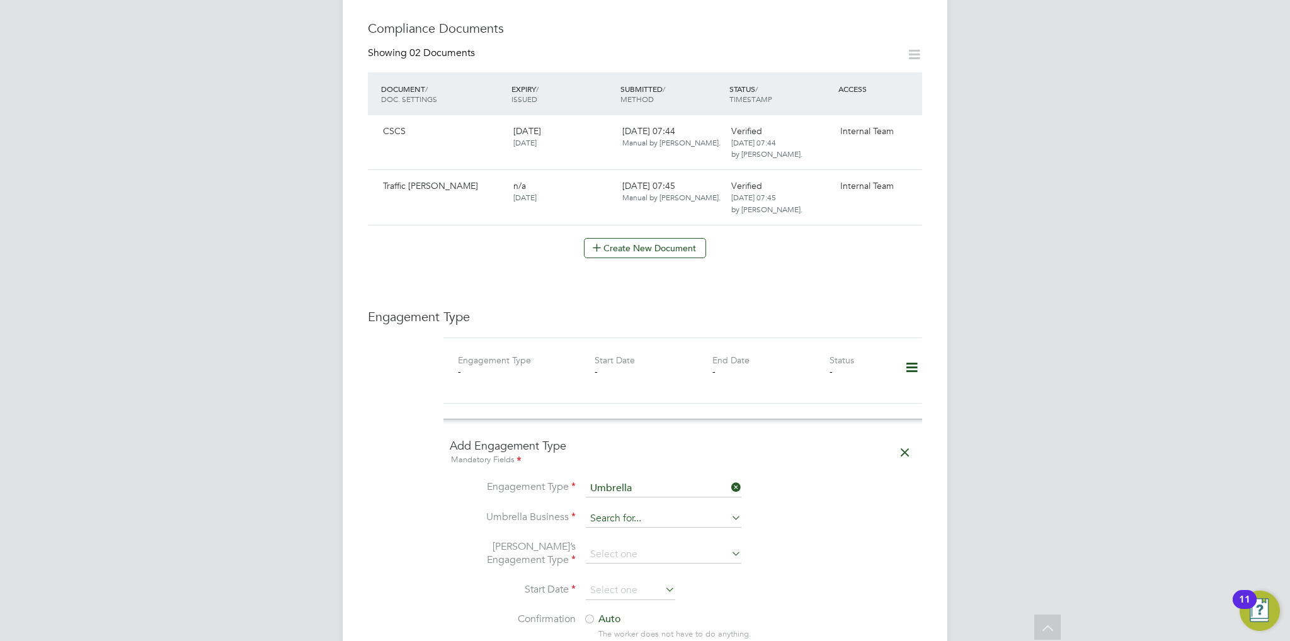
click at [650, 510] on input at bounding box center [664, 519] width 156 height 18
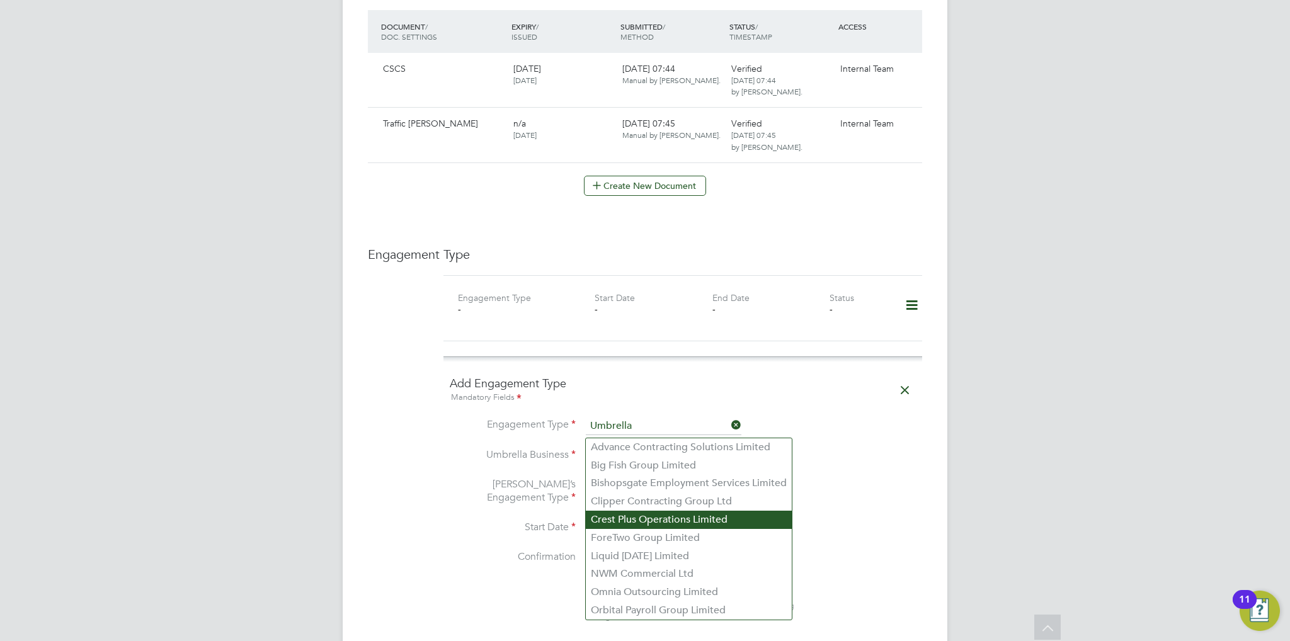
scroll to position [756, 0]
click at [669, 521] on li "Crest Plus Operations Limited" at bounding box center [689, 519] width 206 height 18
type input "Crest Plus Operations Limited"
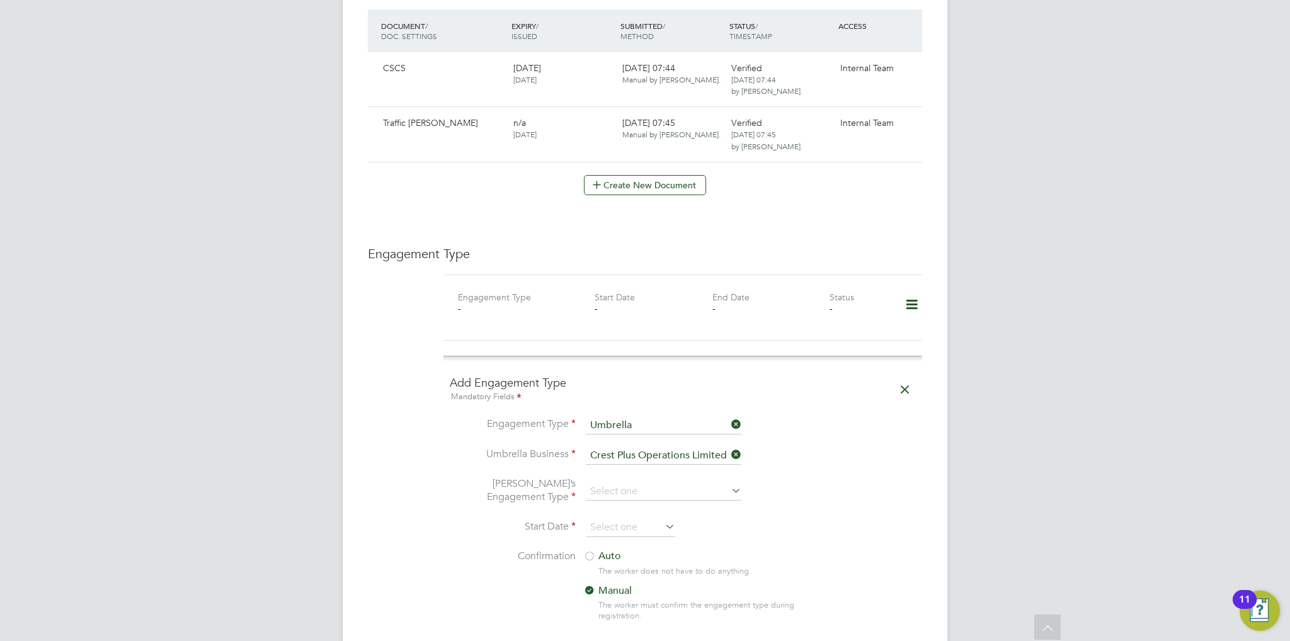
click at [655, 477] on li "[PERSON_NAME]’s Engagement Type" at bounding box center [683, 498] width 466 height 42
click at [653, 483] on input at bounding box center [664, 492] width 156 height 18
click at [659, 552] on li "PAYE Umbrella" at bounding box center [664, 555] width 156 height 18
type input "PAYE Umbrella"
click at [640, 518] on input at bounding box center [630, 527] width 89 height 19
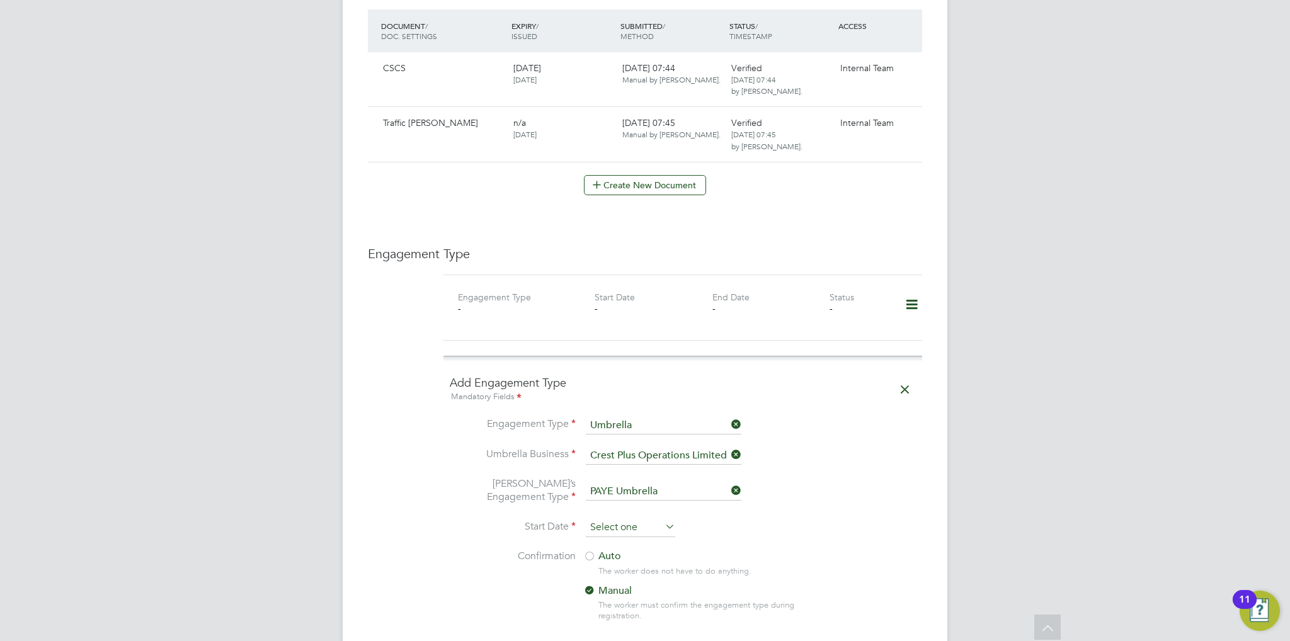
scroll to position [493, 0]
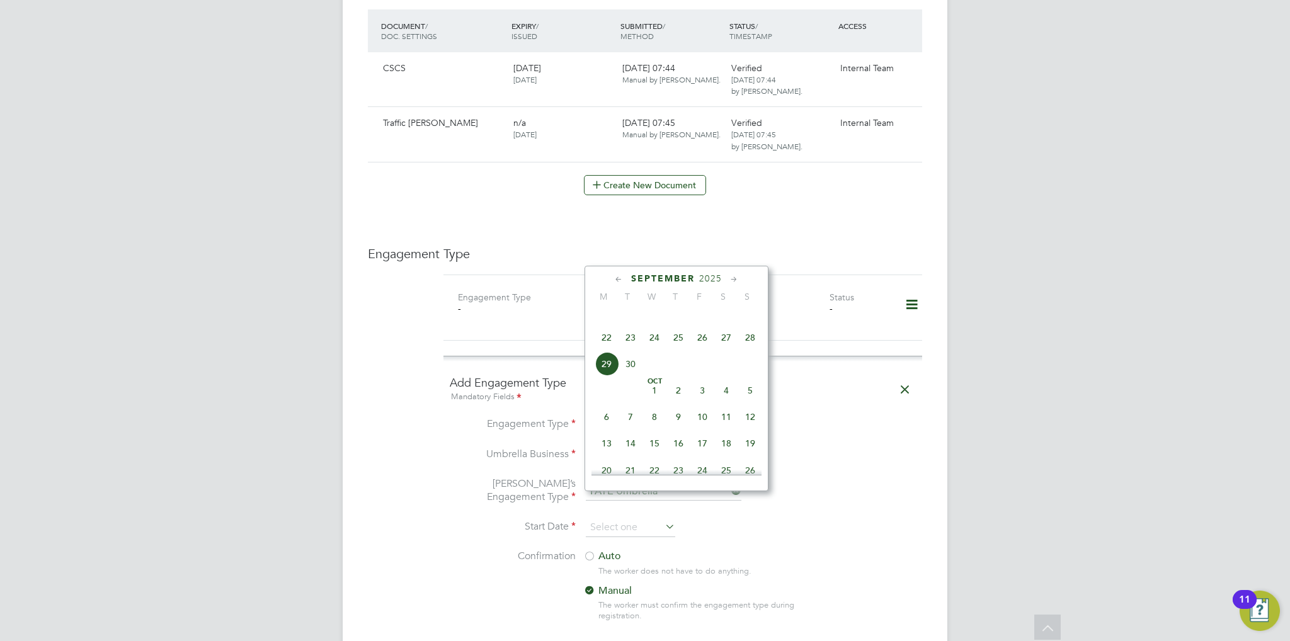
click at [609, 376] on span "29" at bounding box center [607, 364] width 24 height 24
type input "[DATE]"
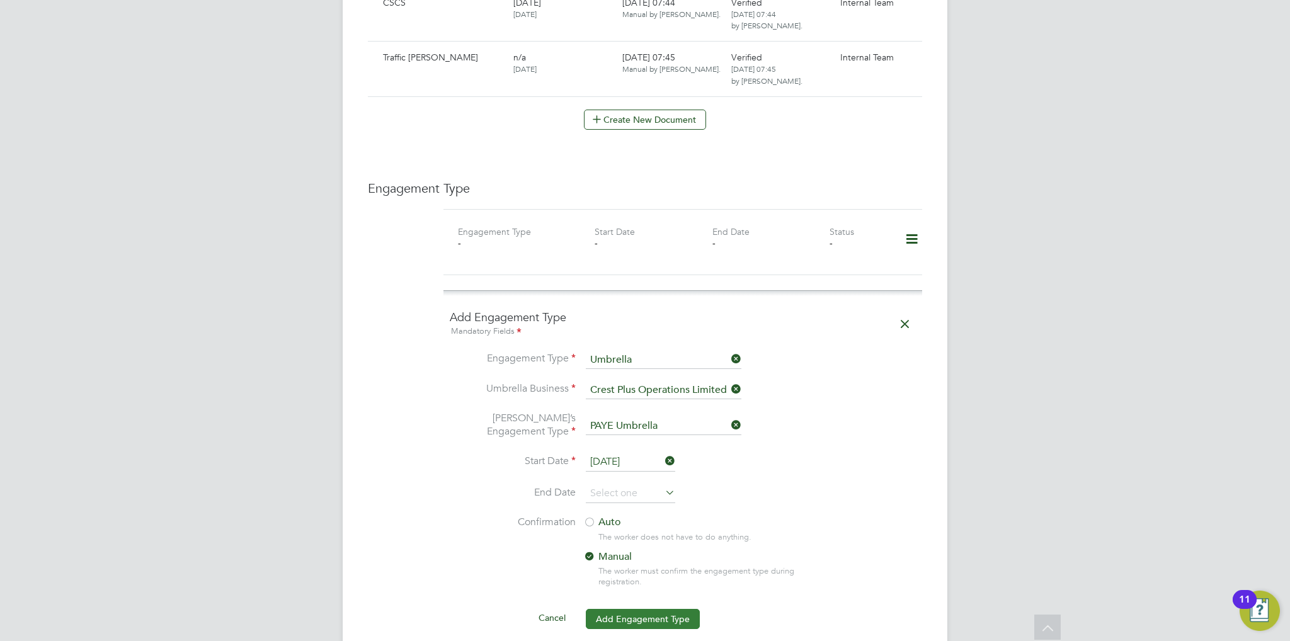
scroll to position [945, 0]
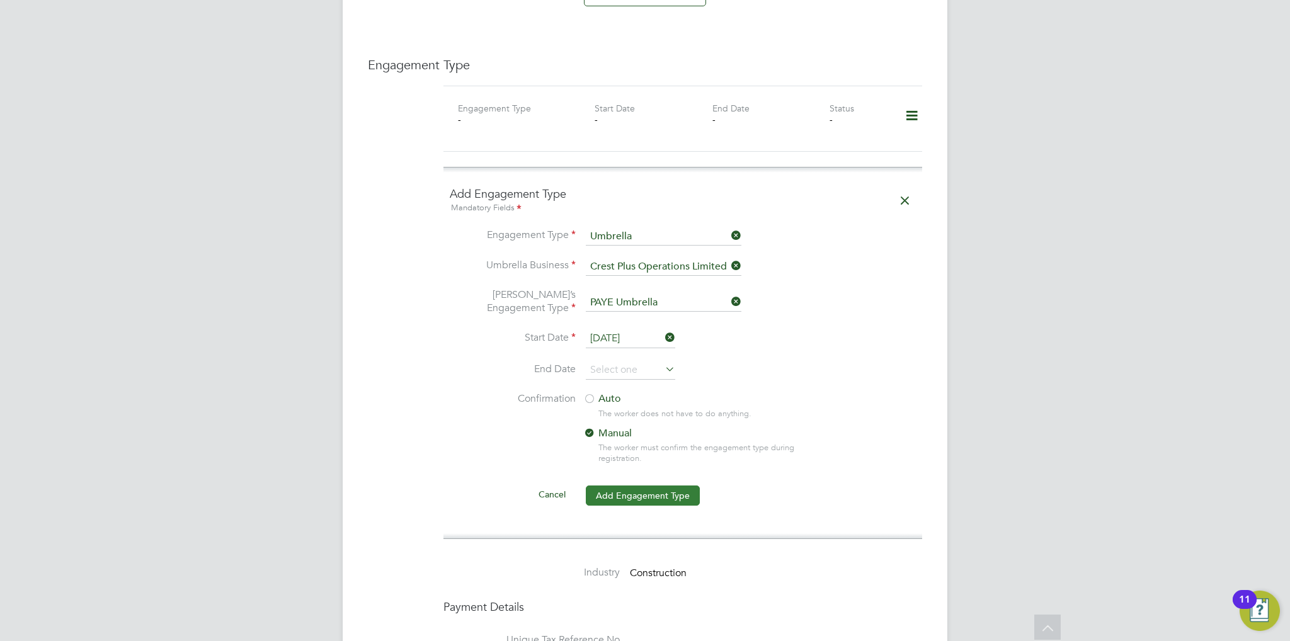
click at [646, 486] on button "Add Engagement Type" at bounding box center [643, 496] width 114 height 20
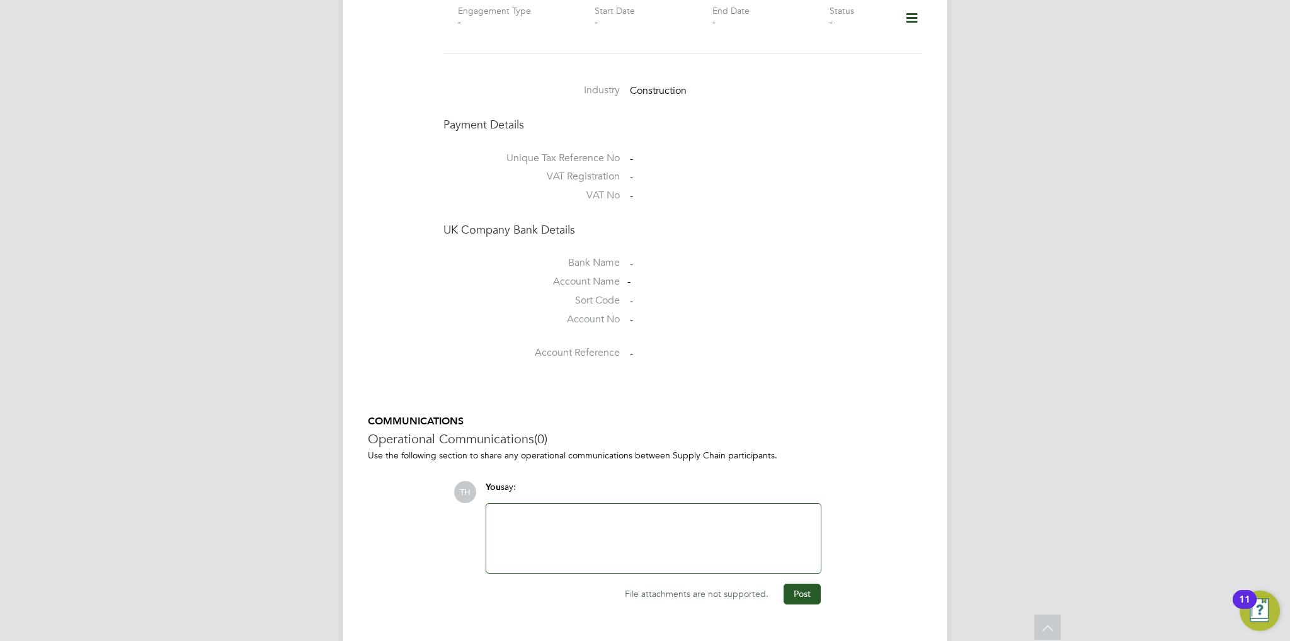
scroll to position [899, 0]
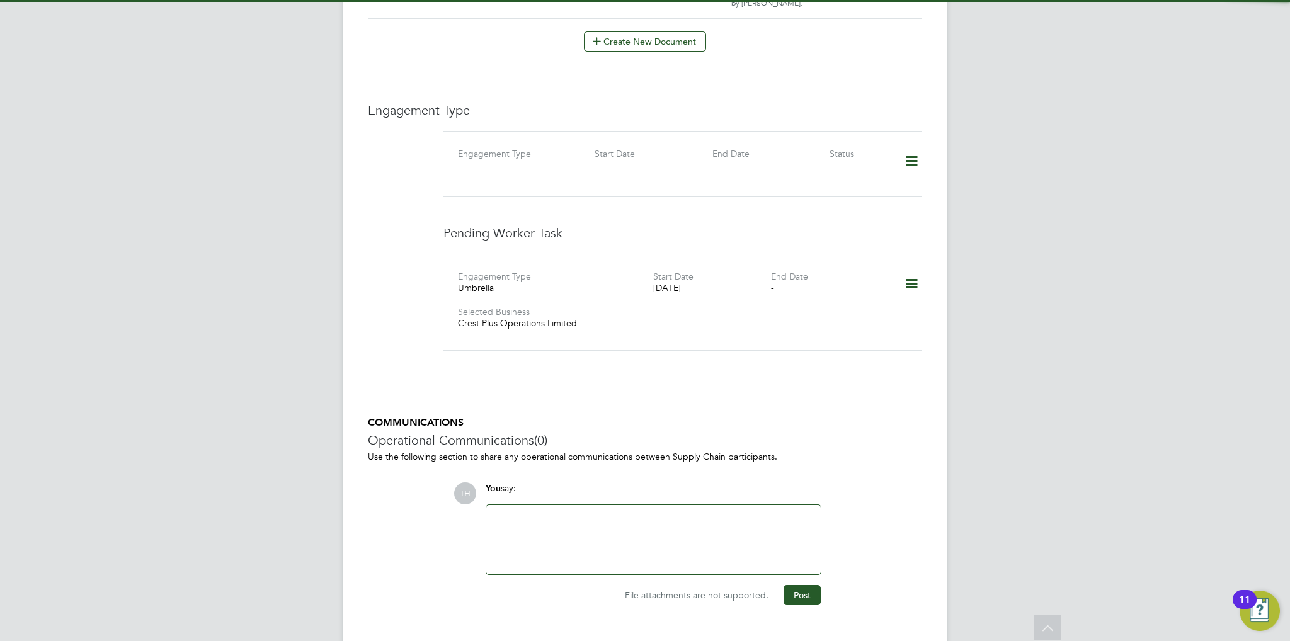
click at [632, 513] on div at bounding box center [653, 540] width 319 height 54
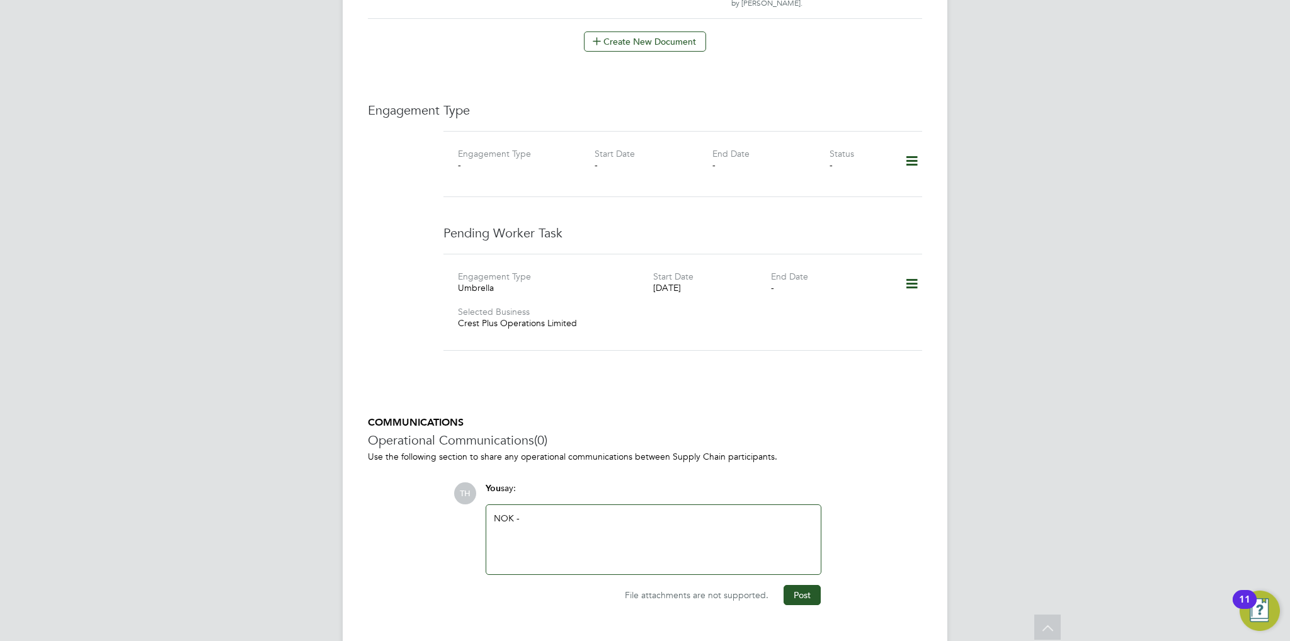
click at [640, 513] on div "NOK -" at bounding box center [653, 540] width 319 height 54
click at [750, 530] on div "NOK - Adetomiwa Olanrewaju, Brother -" at bounding box center [653, 540] width 319 height 54
click at [807, 585] on button "Post" at bounding box center [801, 595] width 37 height 20
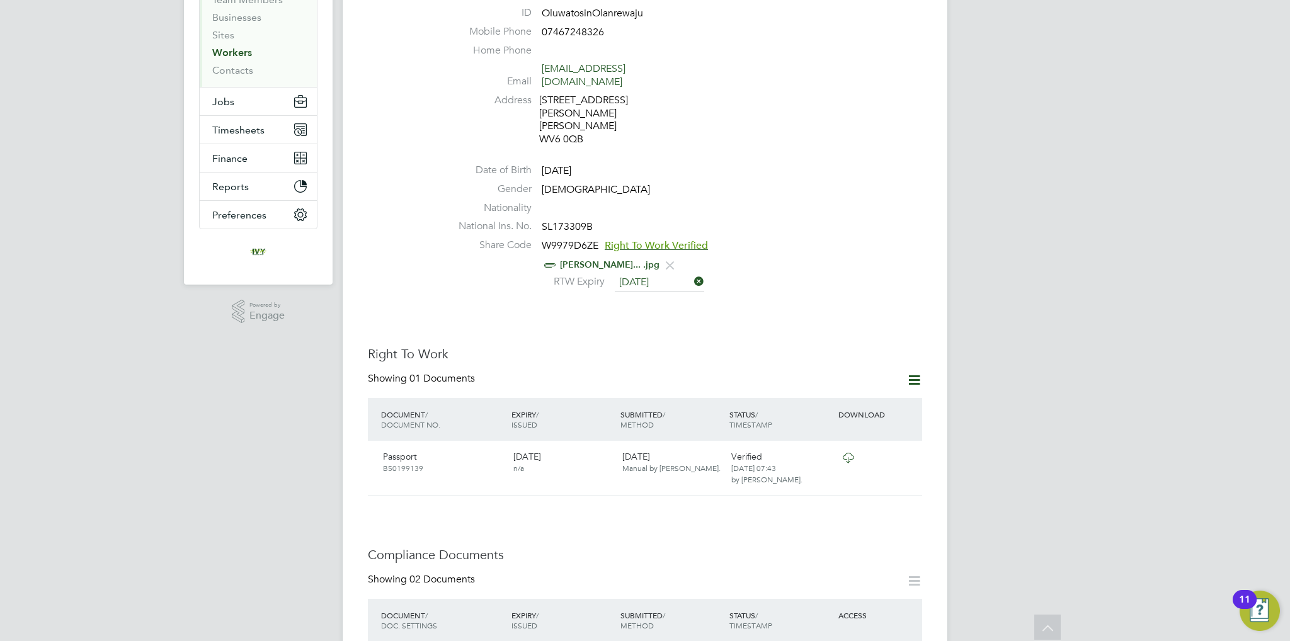
scroll to position [144, 0]
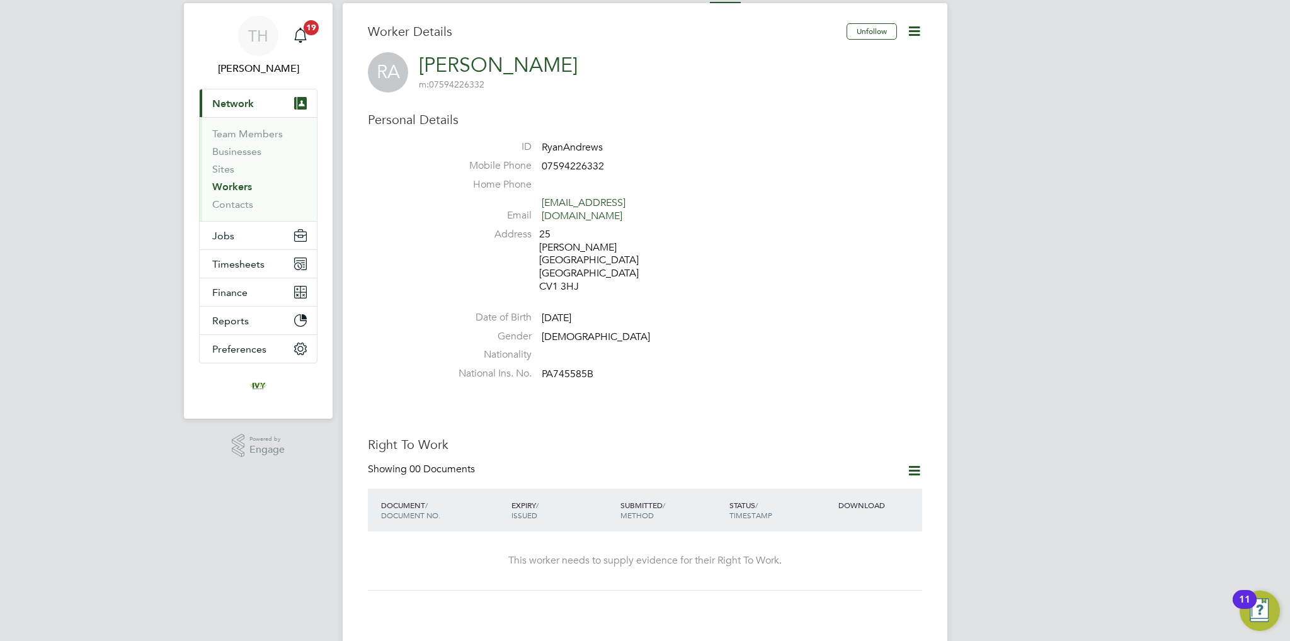
scroll to position [63, 0]
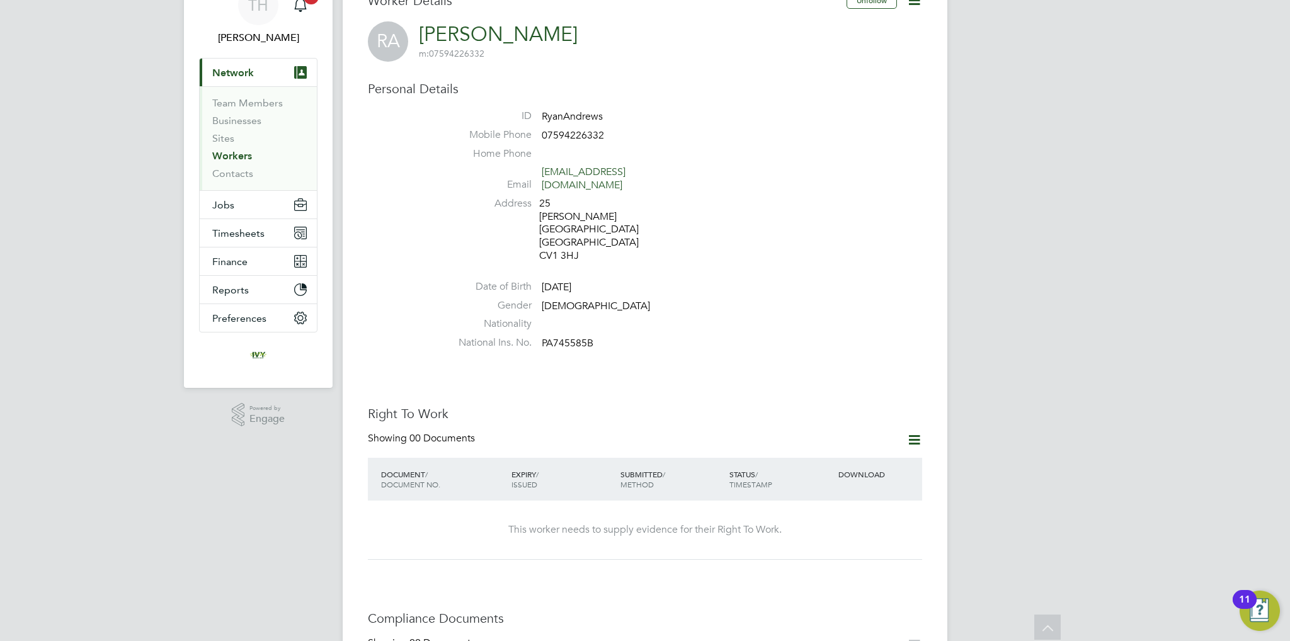
click at [910, 432] on icon at bounding box center [914, 440] width 16 height 16
click at [826, 444] on li "Add Right To Work Document" at bounding box center [844, 445] width 152 height 18
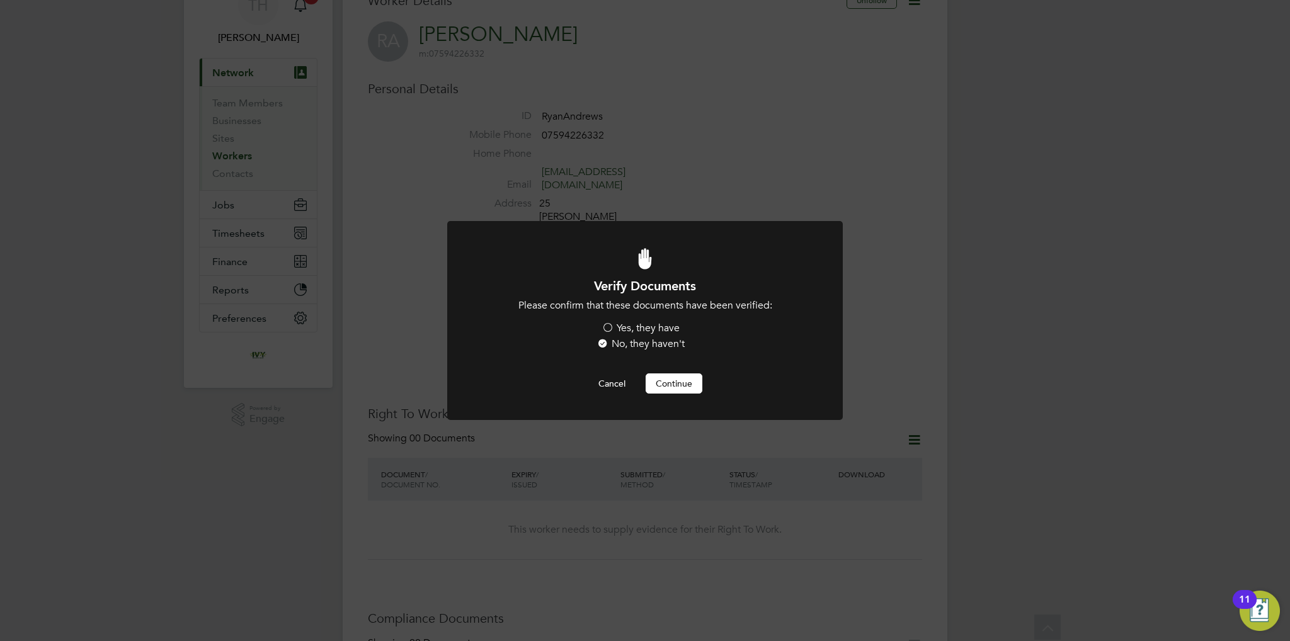
click at [653, 331] on label "Yes, they have" at bounding box center [640, 328] width 78 height 13
click at [0, 0] on input "Yes, they have" at bounding box center [0, 0] width 0 height 0
click at [670, 383] on button "Continue" at bounding box center [674, 383] width 57 height 20
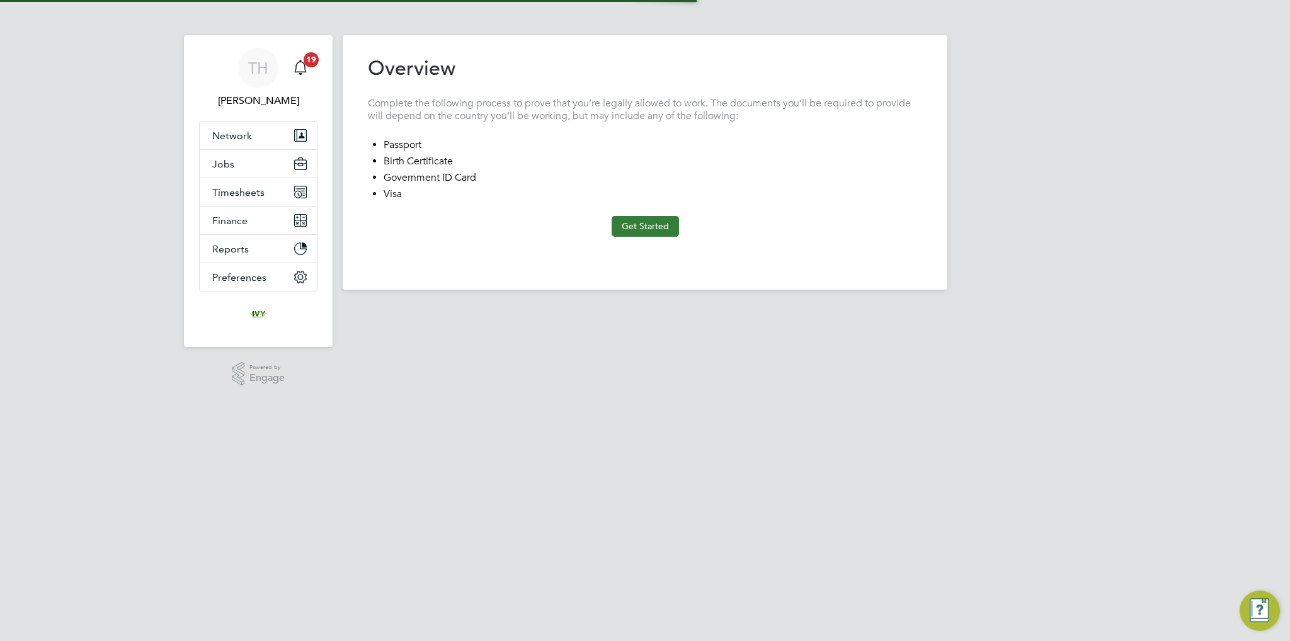
click at [655, 226] on button "Get Started" at bounding box center [645, 226] width 67 height 20
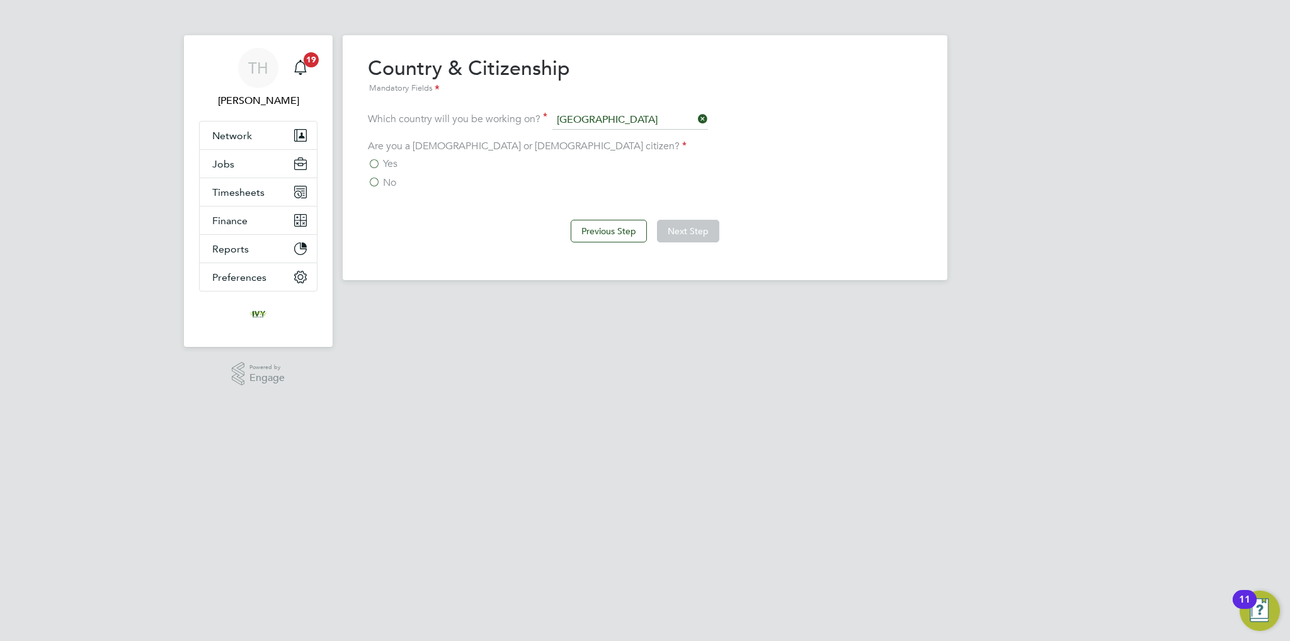
click at [394, 162] on span "Yes" at bounding box center [390, 163] width 14 height 13
click at [0, 0] on input "Yes" at bounding box center [0, 0] width 0 height 0
click at [703, 232] on button "Next Step" at bounding box center [688, 231] width 62 height 23
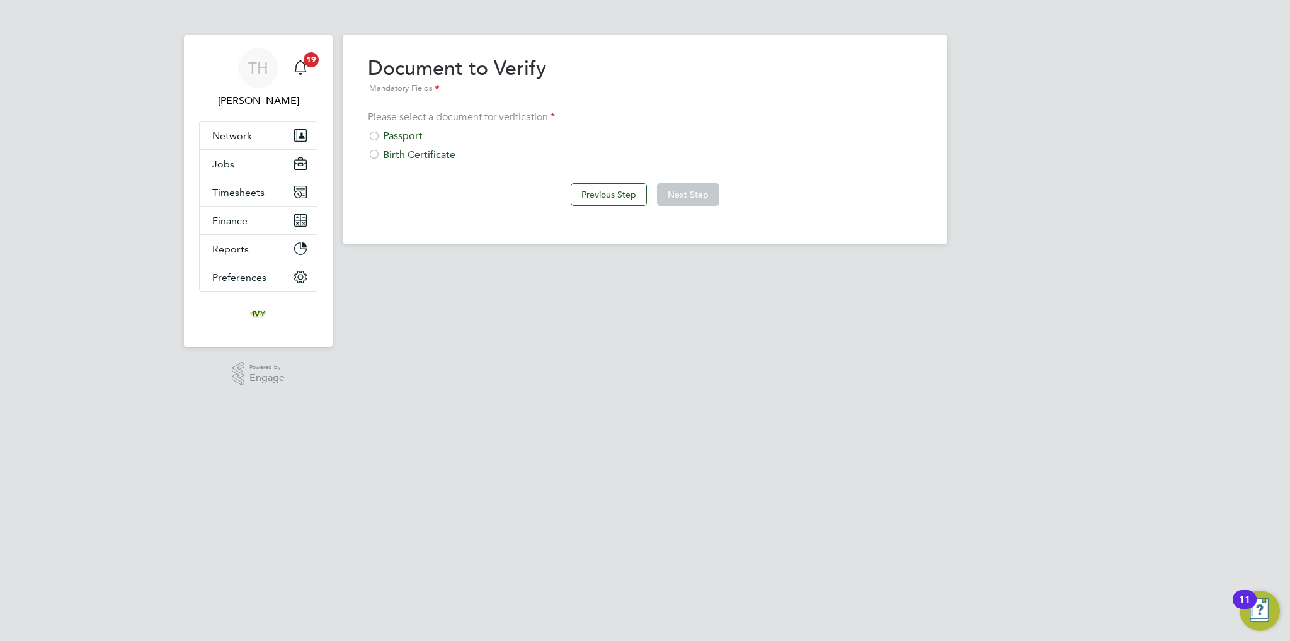
click at [410, 162] on div "Overview Complete the following process to prove that you’re legally allowed to…" at bounding box center [645, 136] width 554 height 163
click at [407, 157] on div "Birth Certificate" at bounding box center [645, 155] width 554 height 13
click at [673, 190] on button "Next Step" at bounding box center [688, 194] width 62 height 23
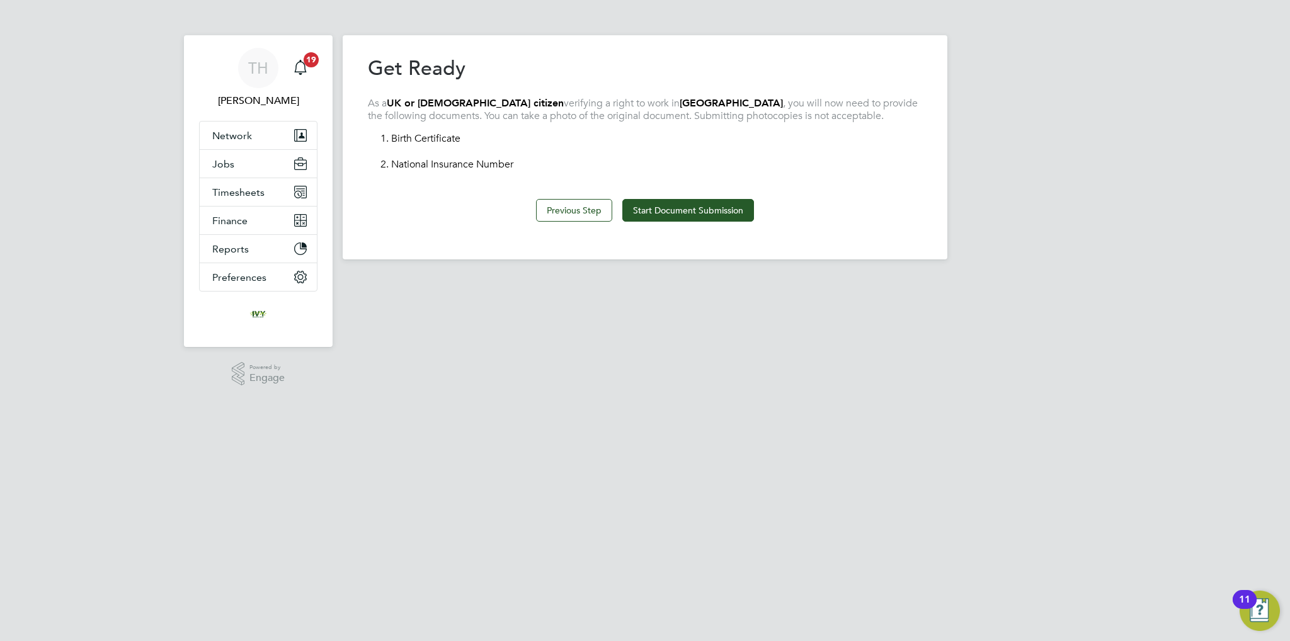
click at [680, 198] on div "Previous Step Start Document Submission" at bounding box center [645, 209] width 554 height 50
click at [683, 204] on button "Start Document Submission" at bounding box center [688, 210] width 132 height 23
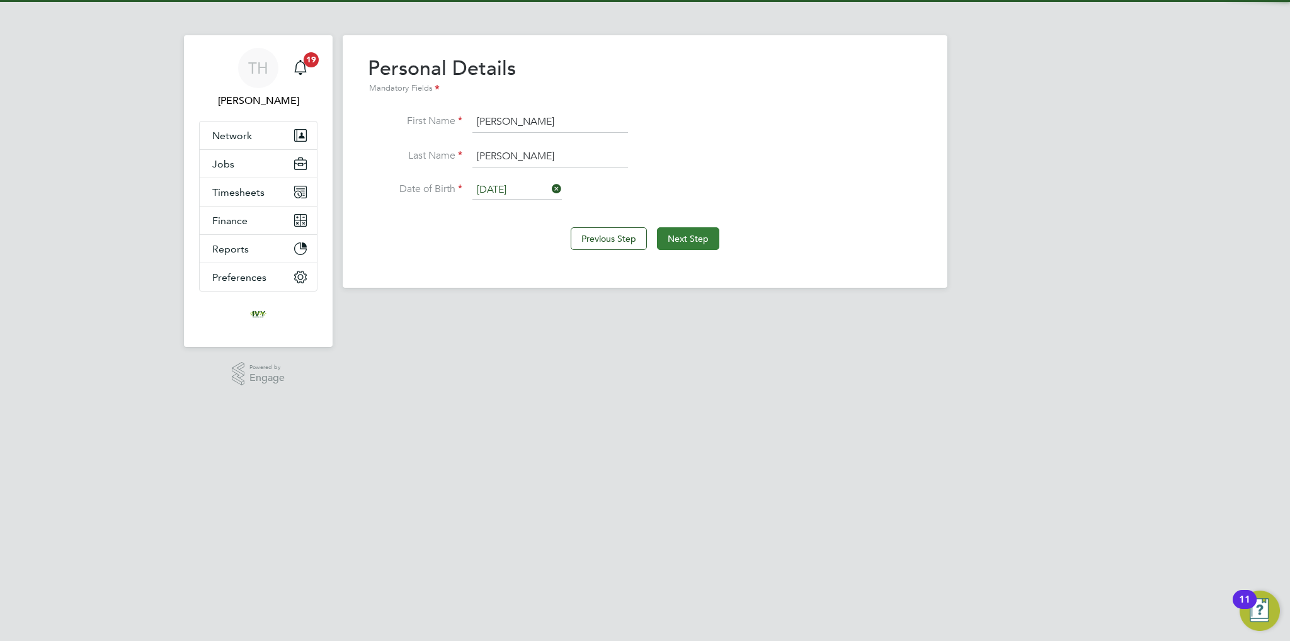
click at [686, 236] on button "Next Step" at bounding box center [688, 238] width 62 height 23
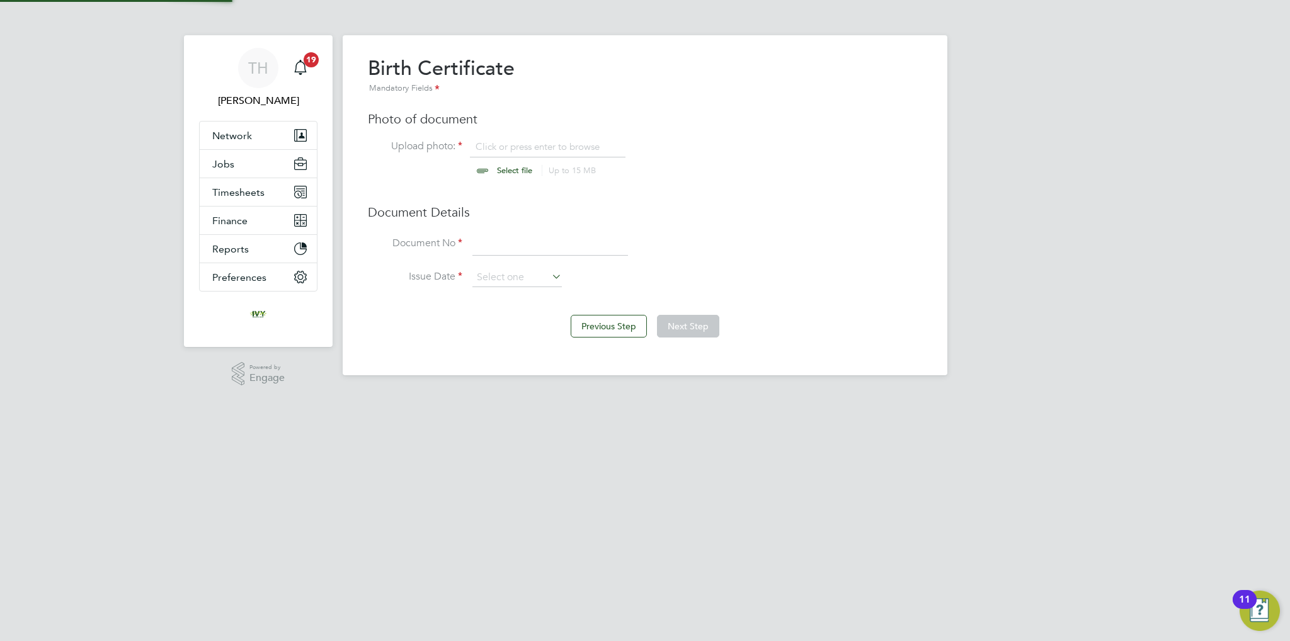
scroll to position [16, 156]
click at [513, 168] on input "file" at bounding box center [527, 159] width 198 height 38
type input "C:\fakepath\[PERSON_NAME] BC.jpg"
click at [573, 239] on input at bounding box center [550, 244] width 156 height 23
type input "861213"
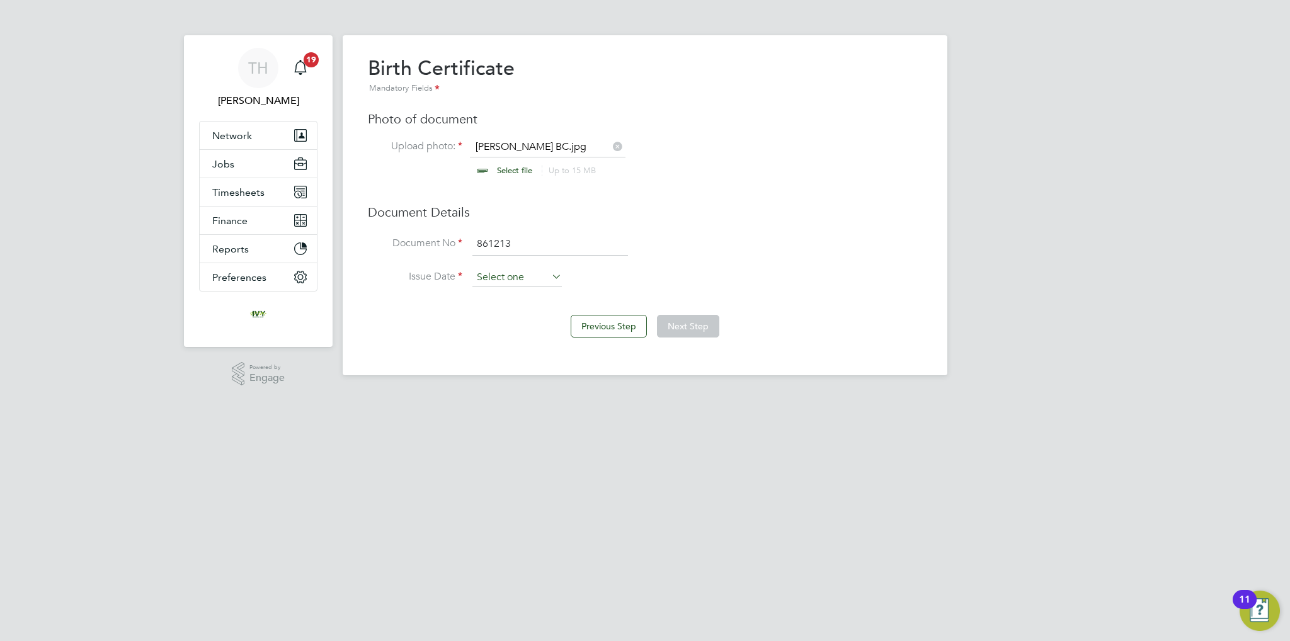
click at [520, 275] on input at bounding box center [516, 277] width 89 height 19
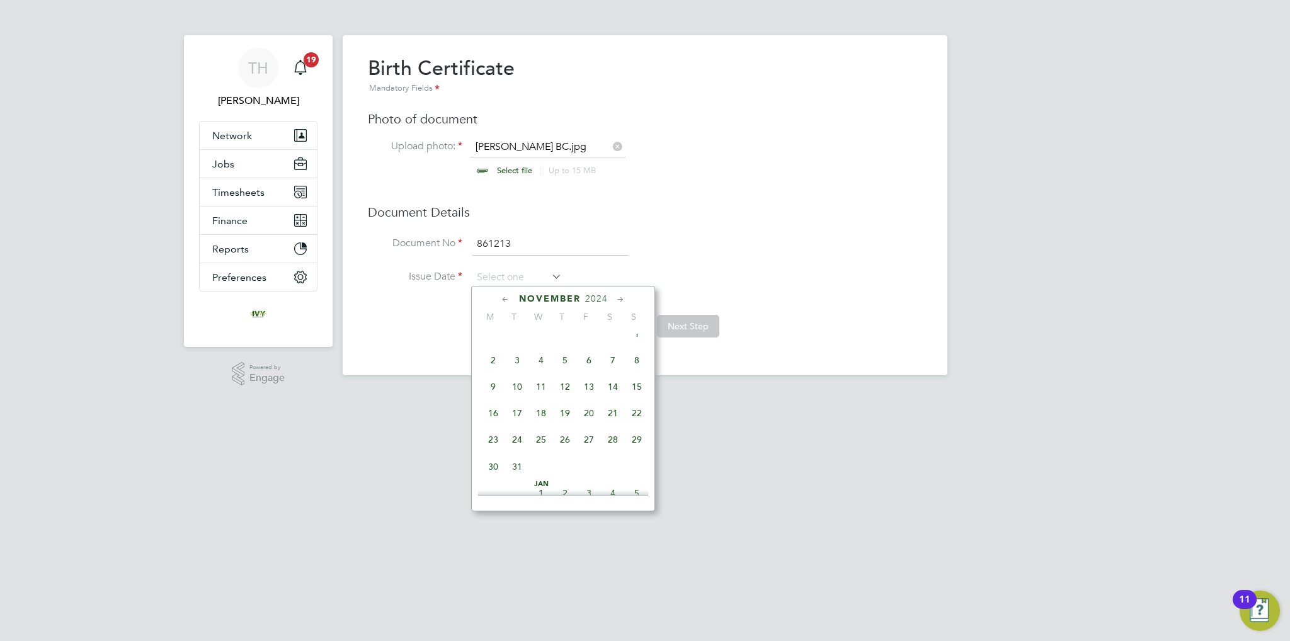
scroll to position [164, 0]
click at [593, 303] on div "[DATE]" at bounding box center [563, 299] width 170 height 12
click at [589, 296] on span "2024" at bounding box center [591, 298] width 23 height 11
click at [631, 342] on span "1996" at bounding box center [637, 338] width 24 height 24
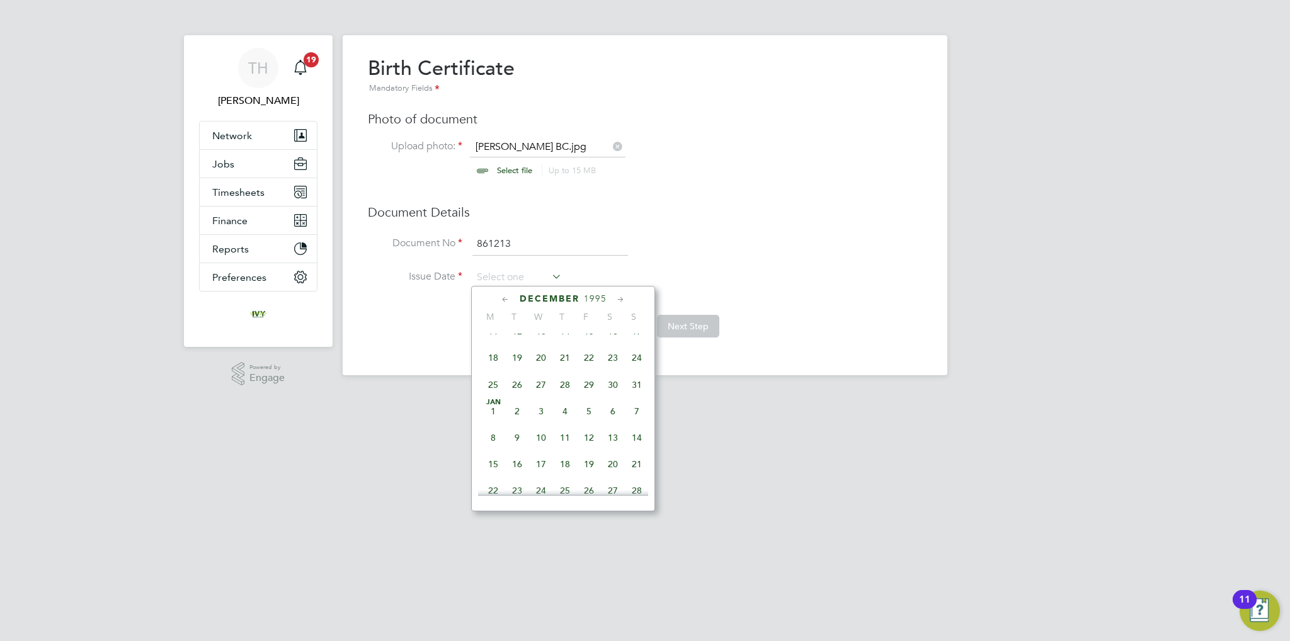
scroll to position [262, 0]
click at [589, 408] on span "19" at bounding box center [589, 402] width 24 height 24
type input "[DATE]"
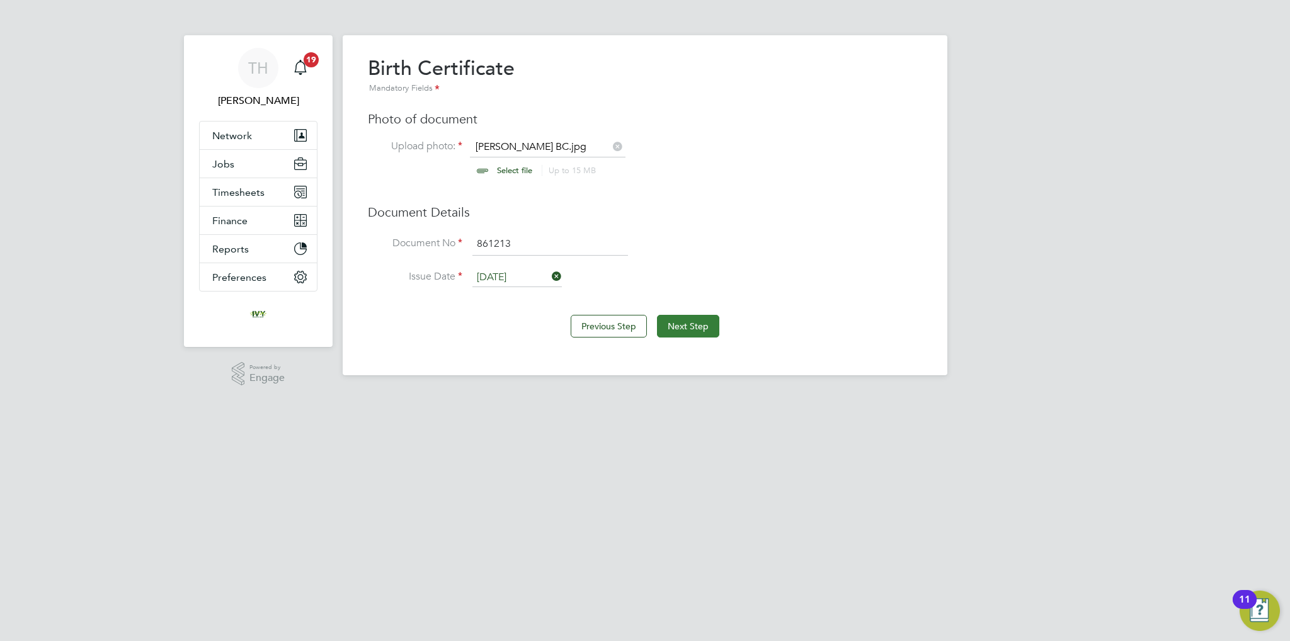
click at [676, 323] on button "Next Step" at bounding box center [688, 326] width 62 height 23
click at [489, 176] on input "file" at bounding box center [527, 159] width 198 height 38
type input "C:\fakepath\[PERSON_NAME] NI.jpg"
click at [511, 237] on input at bounding box center [550, 244] width 156 height 23
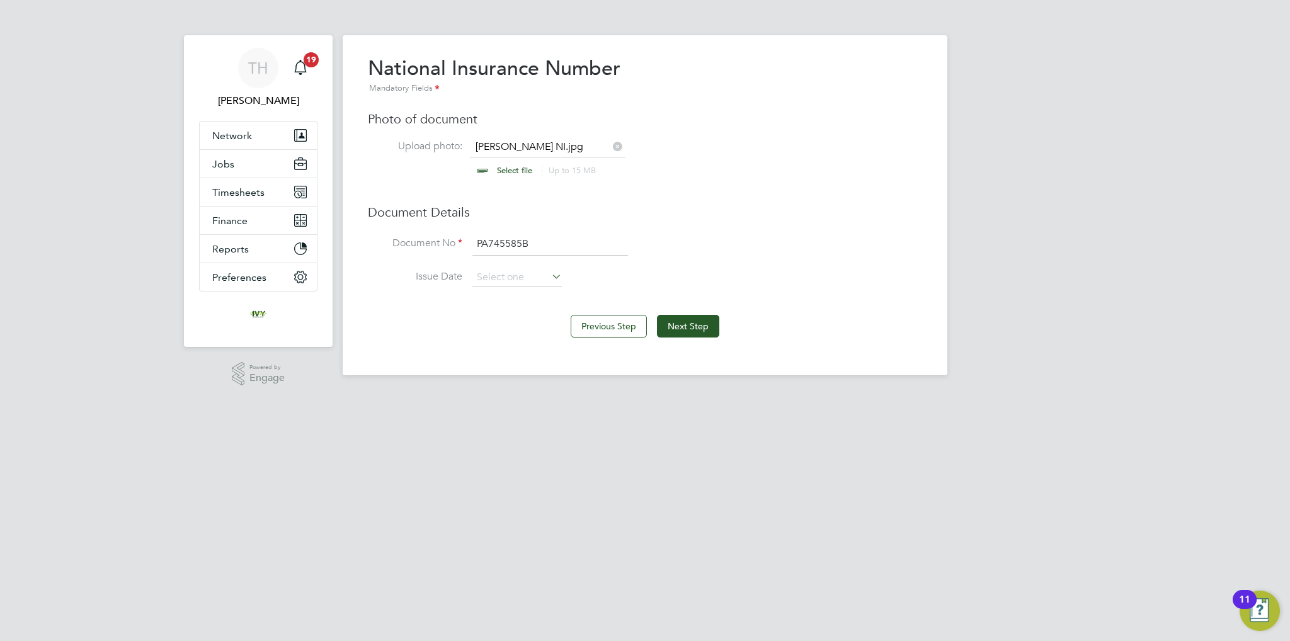
type input "PA745585B"
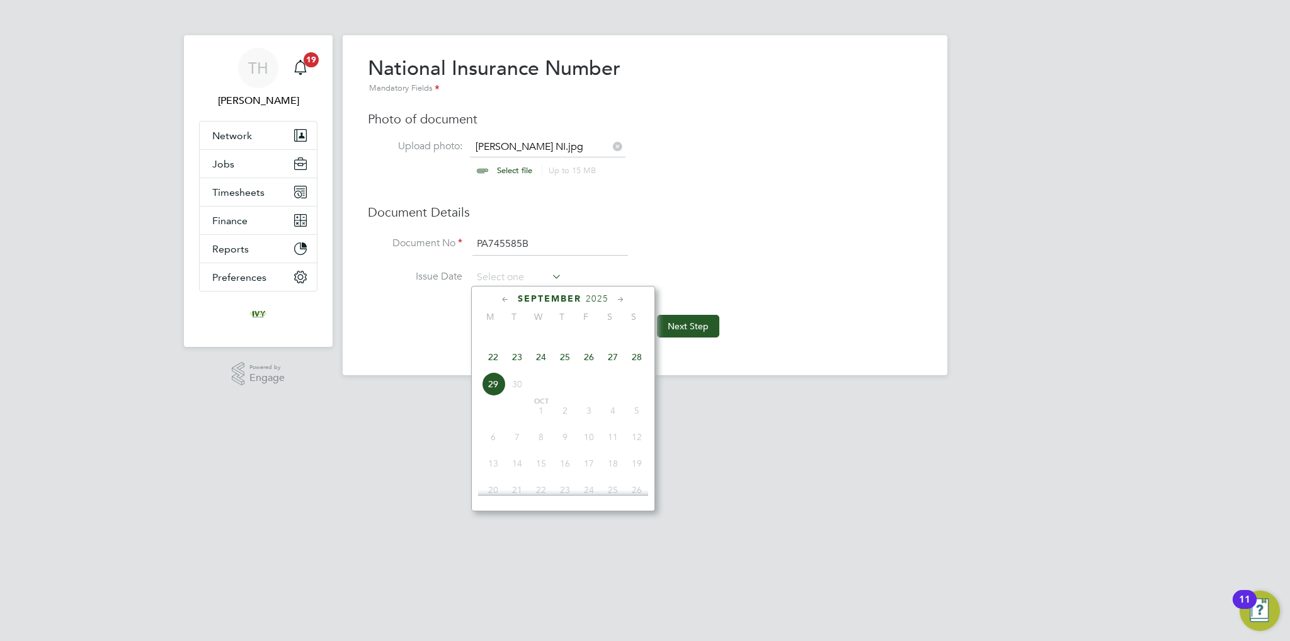
click at [710, 254] on li "Document No PA745585B" at bounding box center [645, 250] width 554 height 35
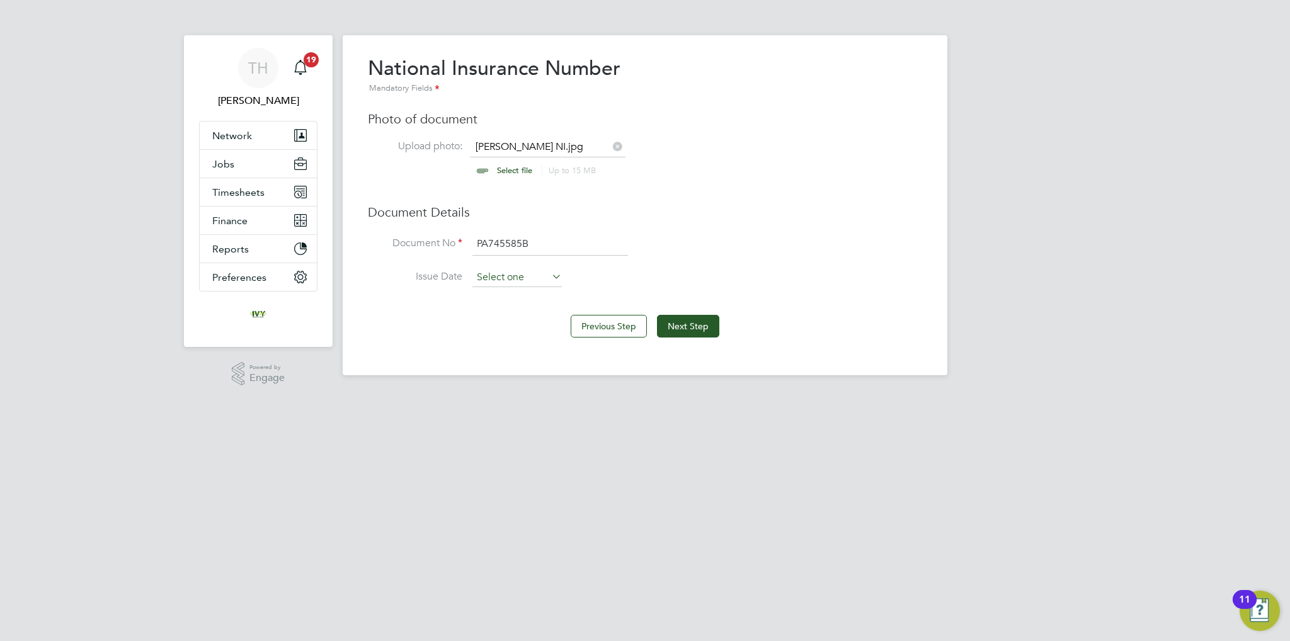
click at [520, 270] on input at bounding box center [516, 277] width 89 height 19
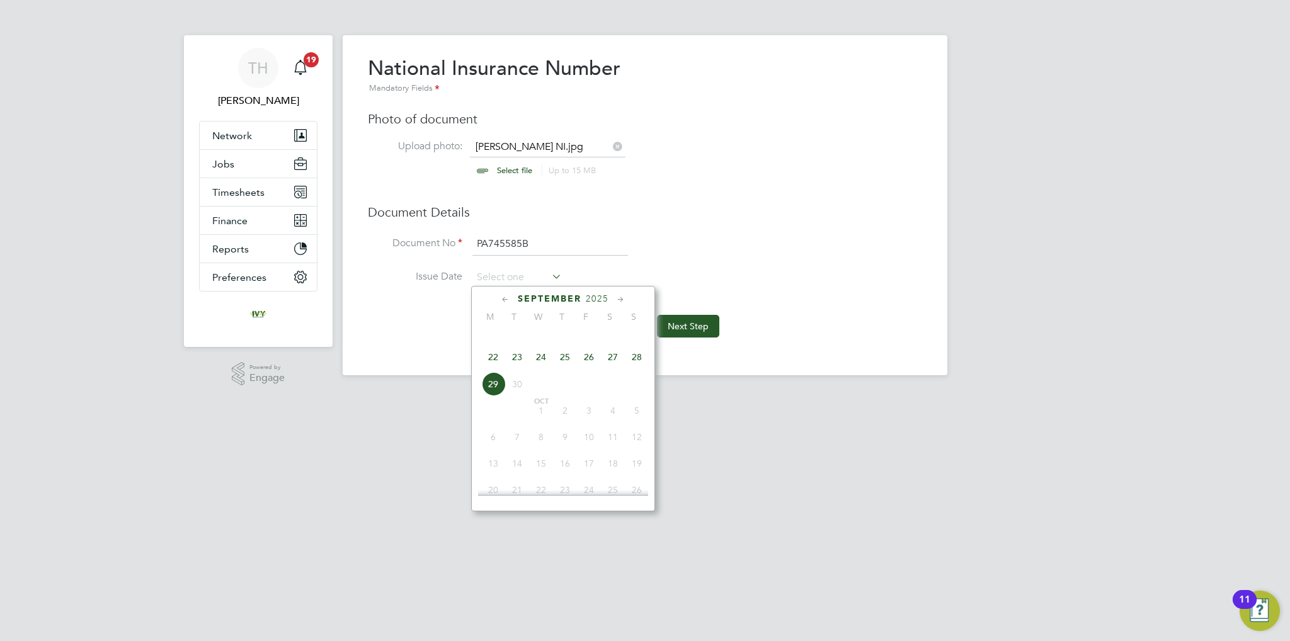
click at [587, 304] on div "[DATE]" at bounding box center [563, 299] width 170 height 12
click at [589, 299] on span "2025" at bounding box center [597, 298] width 23 height 11
click at [569, 390] on span "2021" at bounding box center [565, 380] width 24 height 24
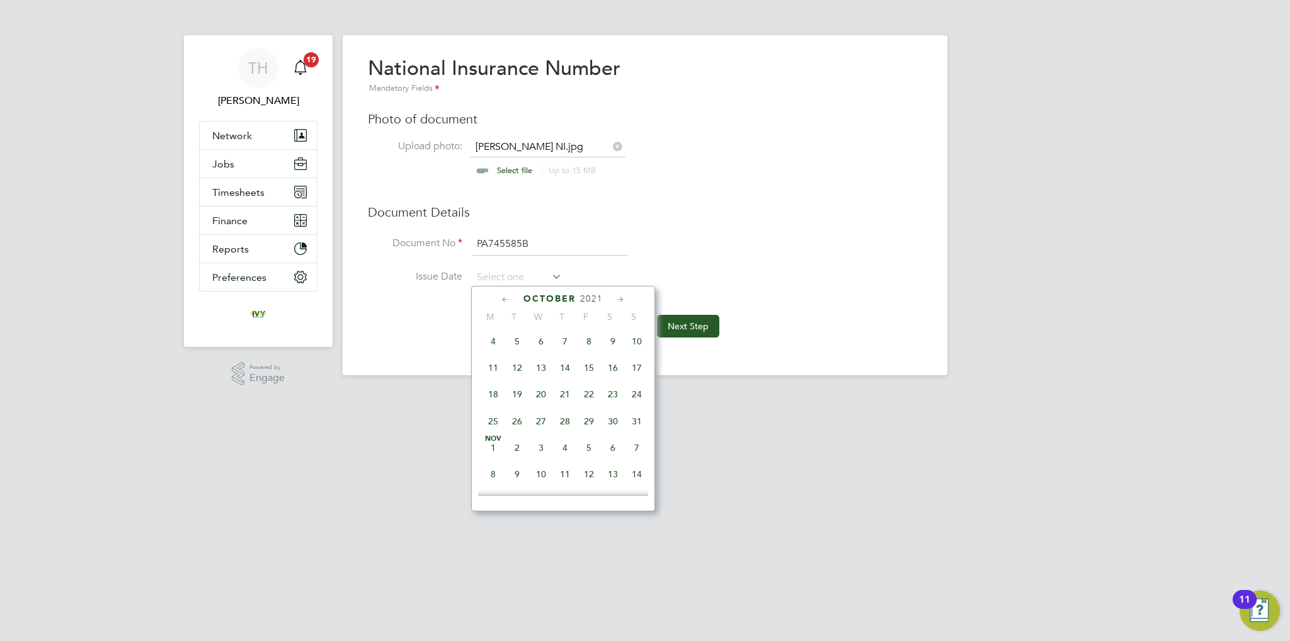
click at [586, 380] on span "15" at bounding box center [589, 368] width 24 height 24
type input "[DATE]"
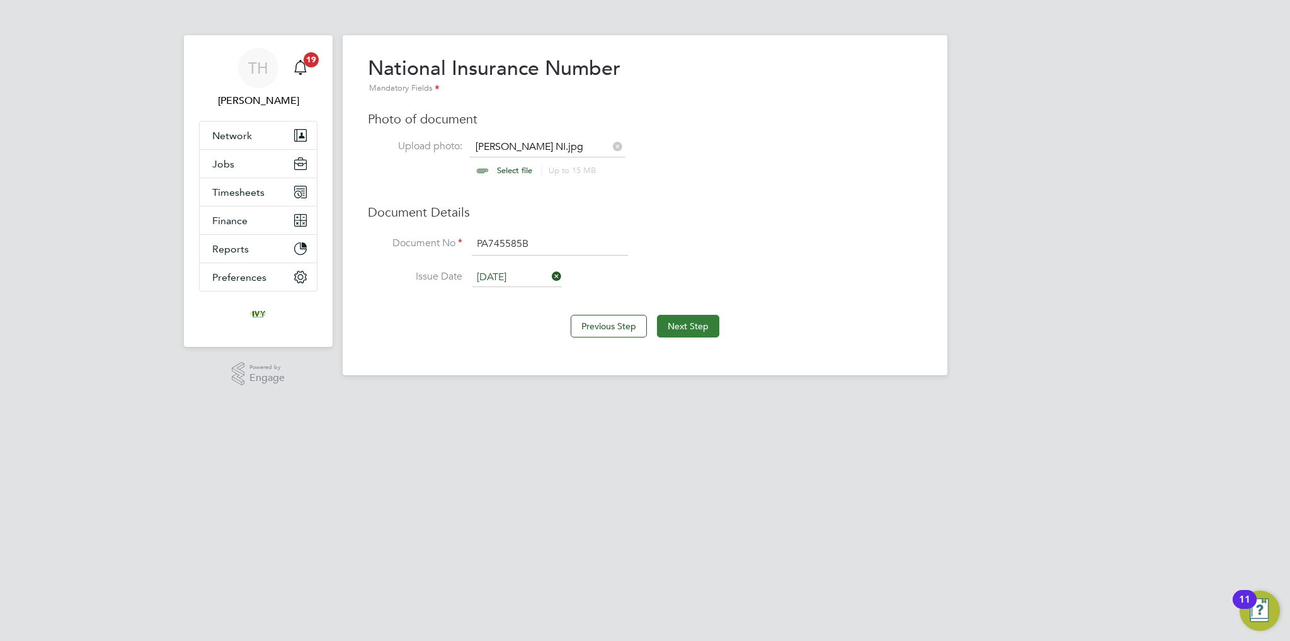
click at [669, 325] on button "Next Step" at bounding box center [688, 326] width 62 height 23
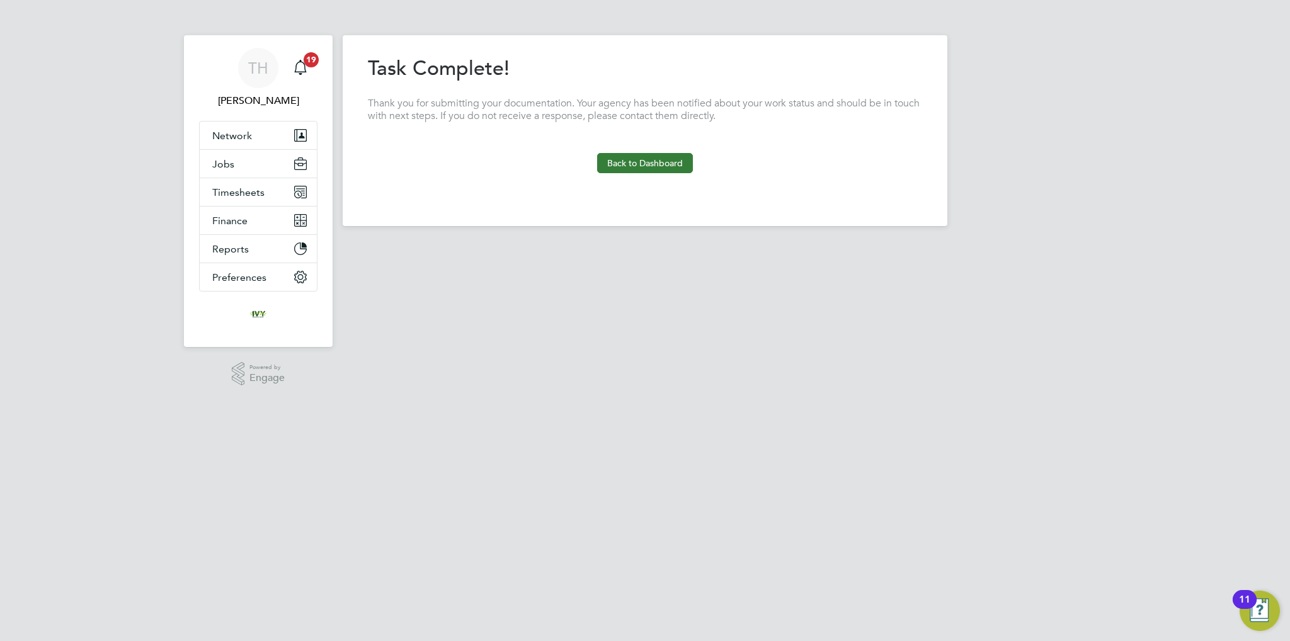
click at [639, 168] on button "Back to Dashboard" at bounding box center [645, 163] width 96 height 20
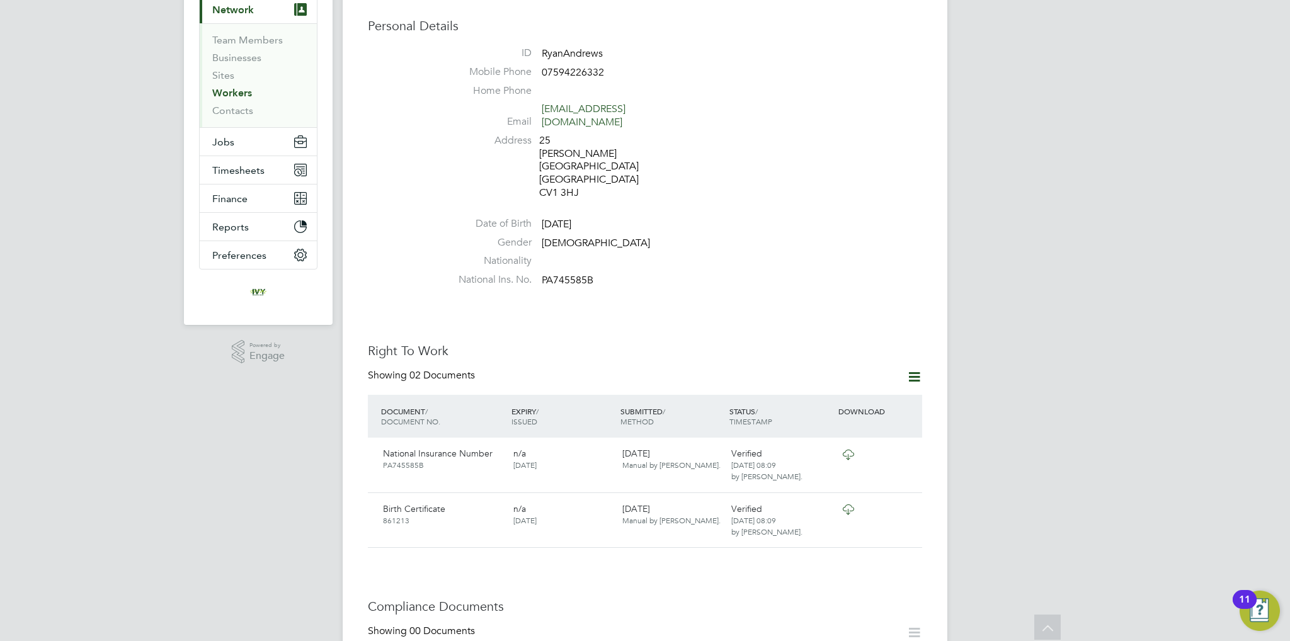
scroll to position [315, 0]
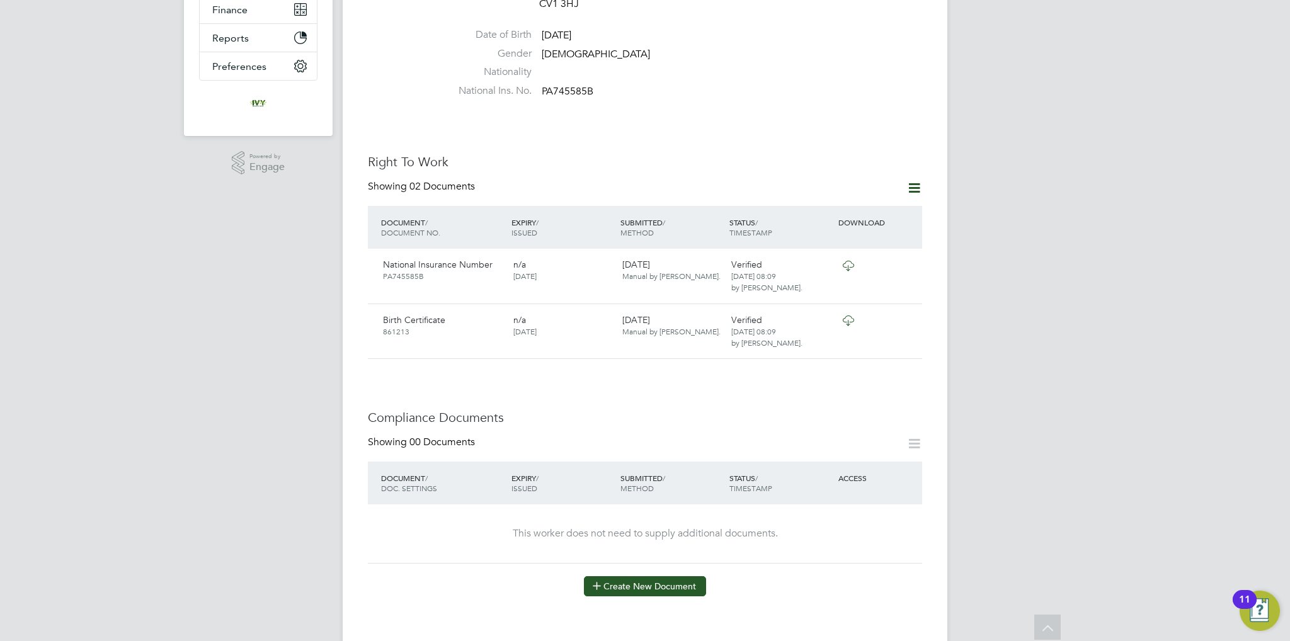
click at [698, 576] on button "Create New Document" at bounding box center [645, 586] width 122 height 20
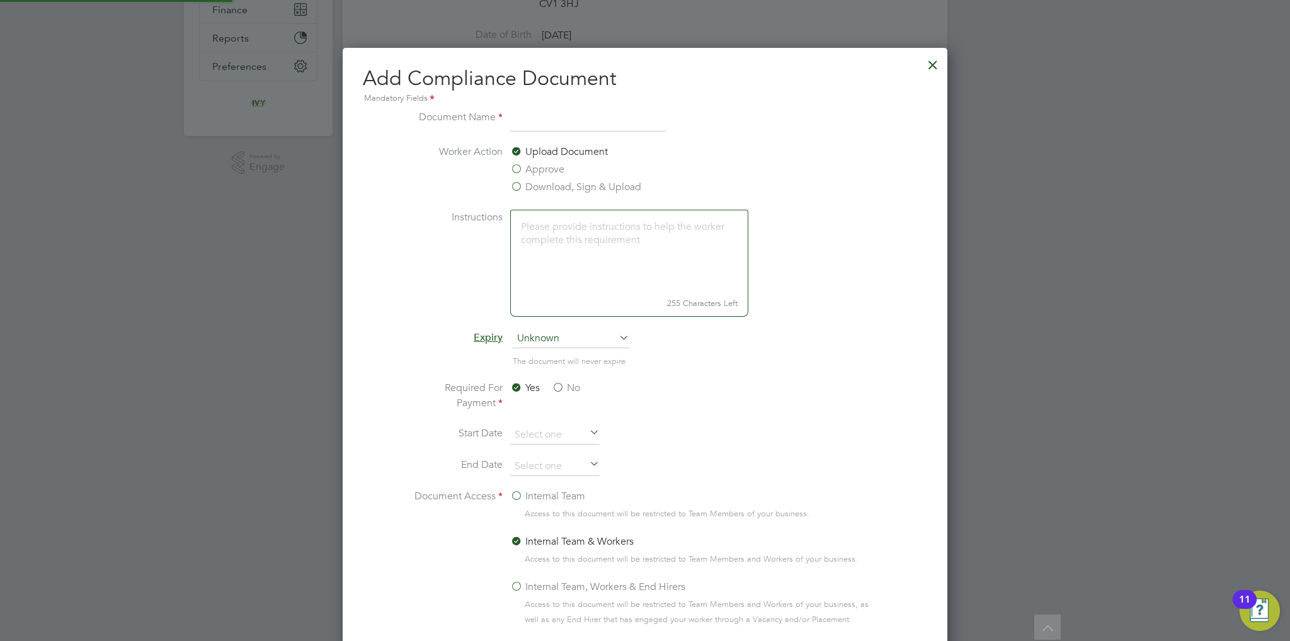
scroll to position [659, 605]
click at [552, 125] on input at bounding box center [588, 121] width 156 height 23
type input "CSCS"
click at [555, 333] on span "Unknown" at bounding box center [571, 338] width 117 height 19
click at [562, 419] on li "Specific date" at bounding box center [571, 422] width 117 height 16
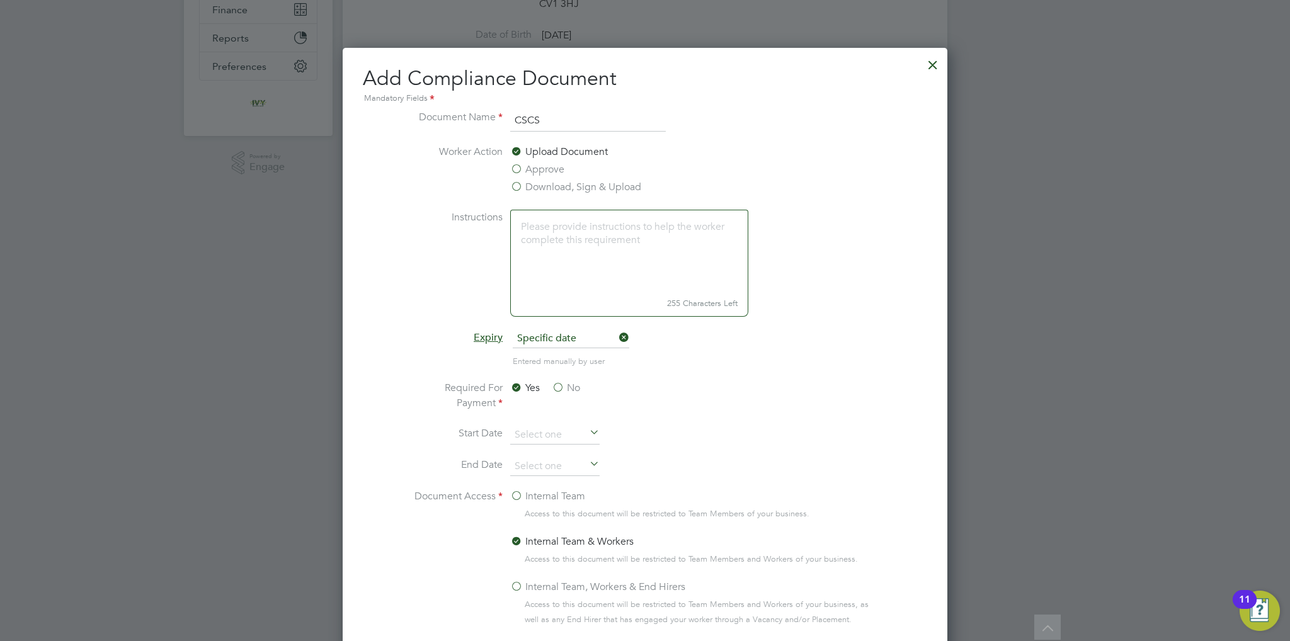
click at [557, 386] on label "No" at bounding box center [566, 387] width 28 height 15
click at [0, 0] on input "No" at bounding box center [0, 0] width 0 height 0
click at [532, 499] on label "Internal Team" at bounding box center [547, 496] width 75 height 15
click at [0, 0] on input "Internal Team" at bounding box center [0, 0] width 0 height 0
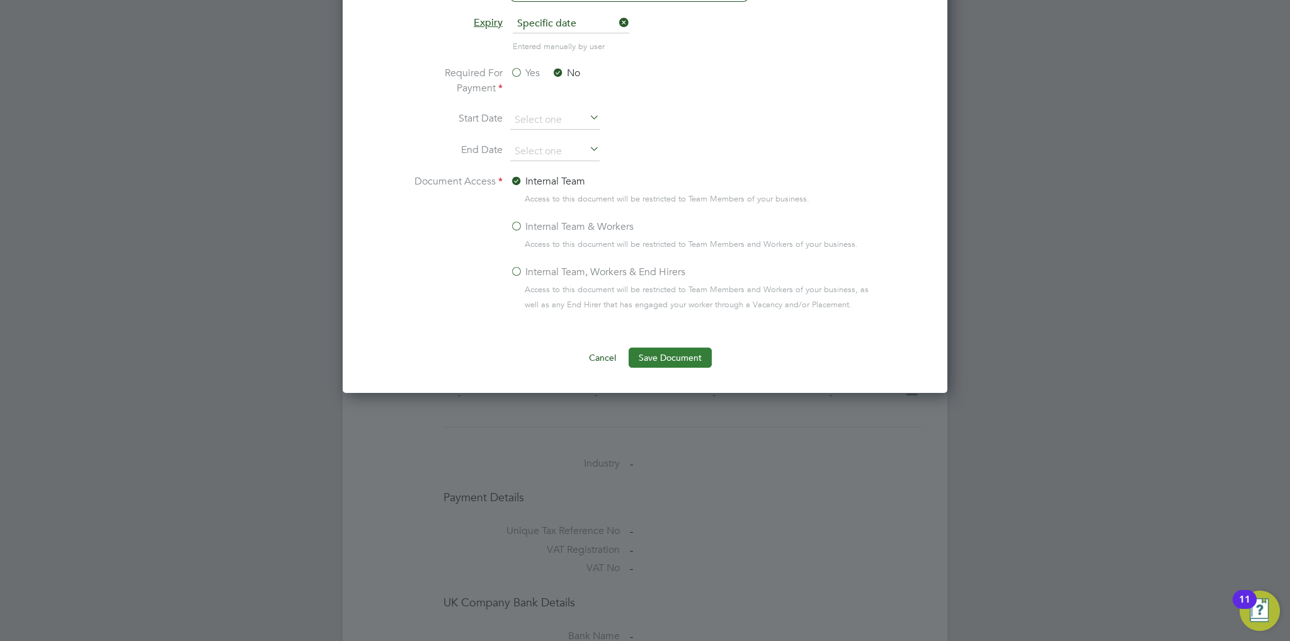
click at [663, 362] on button "Save Document" at bounding box center [670, 358] width 83 height 20
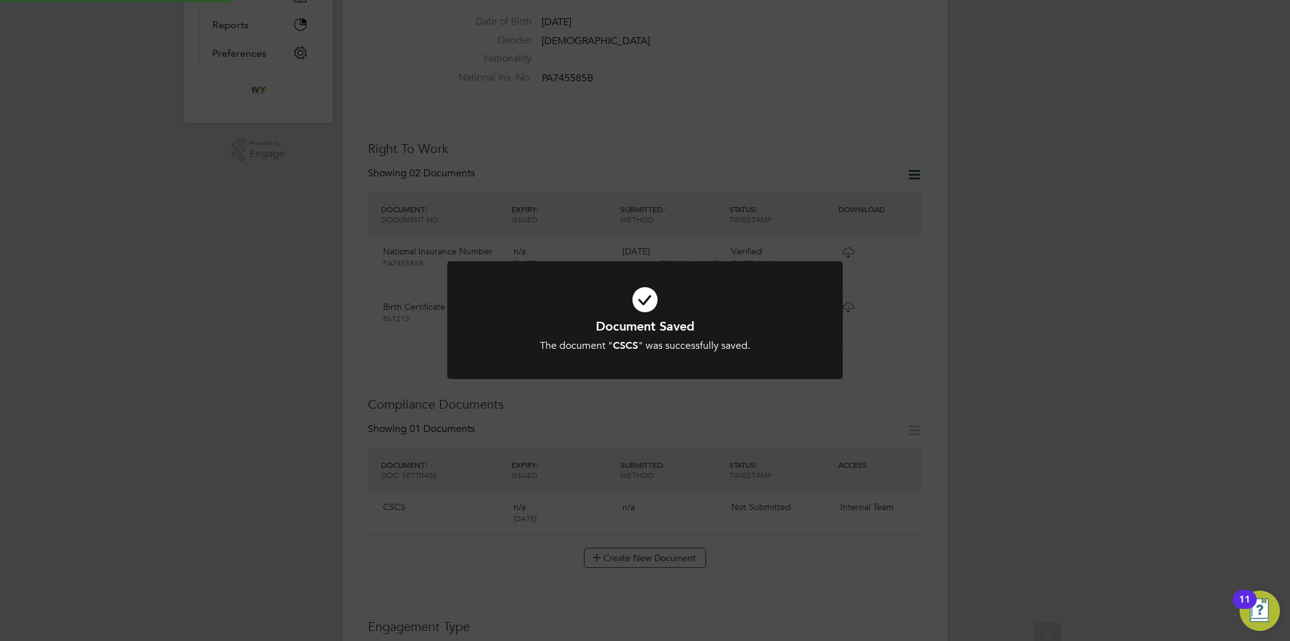
scroll to position [315, 0]
click at [724, 402] on div "Document Saved The document " CSCS " was successfully saved. Cancel Okay" at bounding box center [645, 320] width 1290 height 641
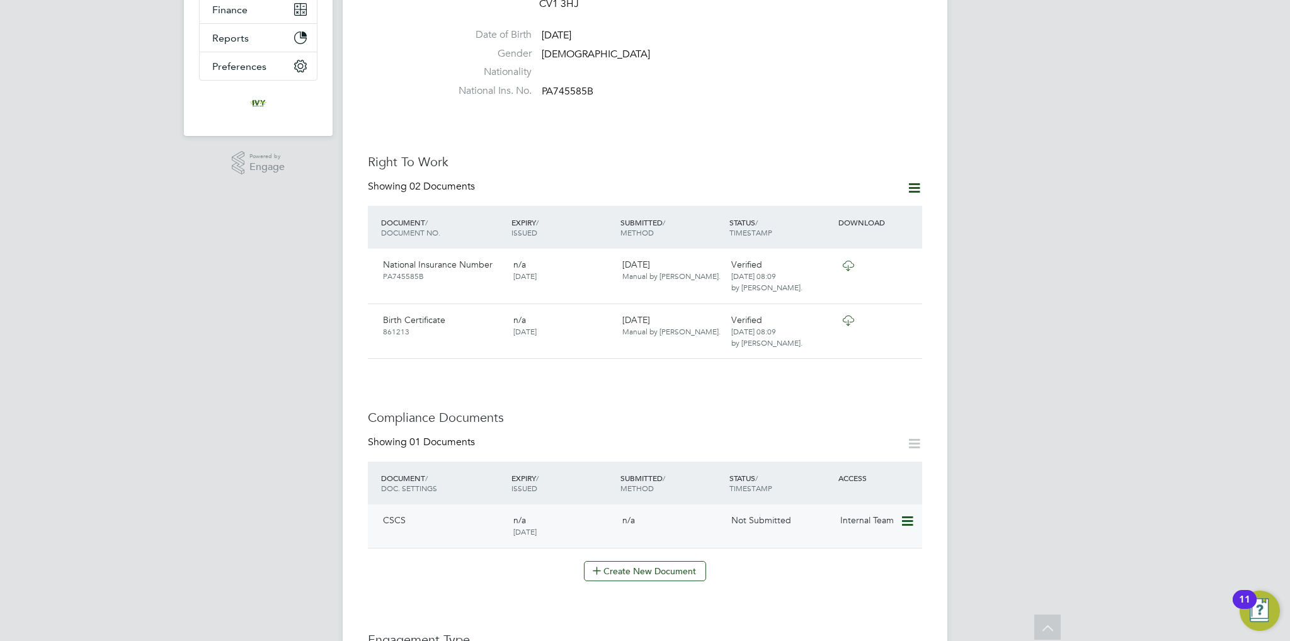
click at [900, 514] on icon at bounding box center [906, 521] width 13 height 15
click at [869, 537] on li "Submit Document" at bounding box center [868, 543] width 88 height 18
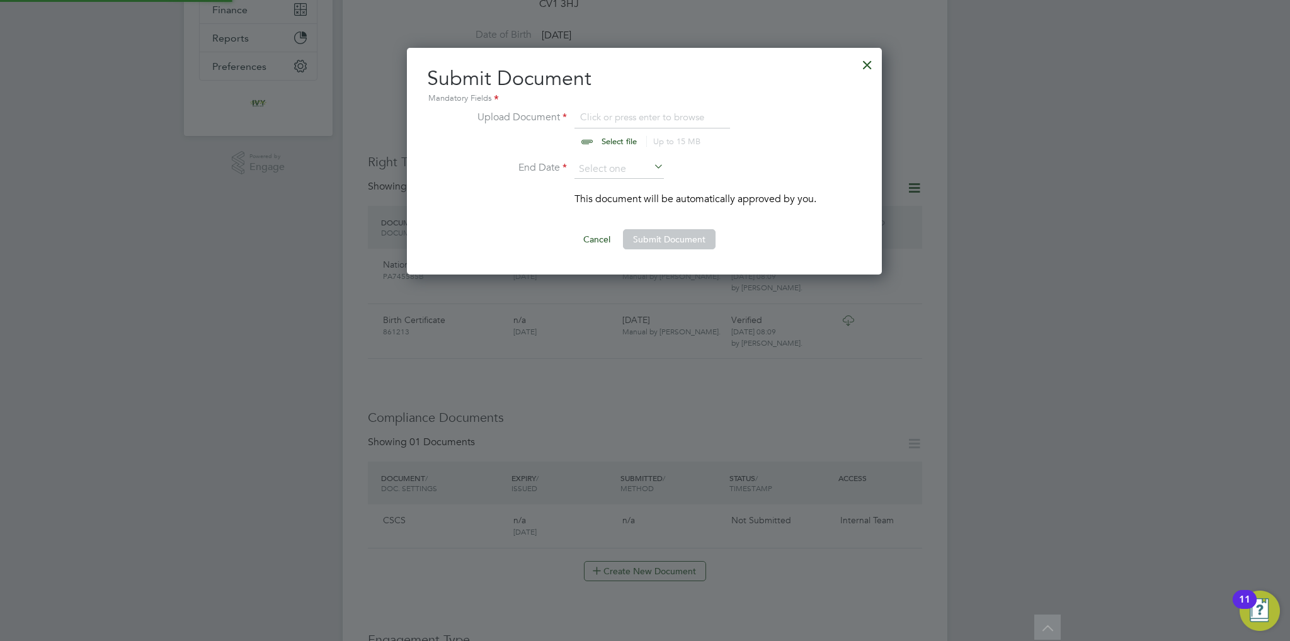
scroll to position [227, 476]
click at [616, 135] on input "file" at bounding box center [631, 129] width 198 height 38
type input "C:\fakepath\[PERSON_NAME] CSCS.jpg"
click at [619, 169] on input at bounding box center [618, 169] width 89 height 19
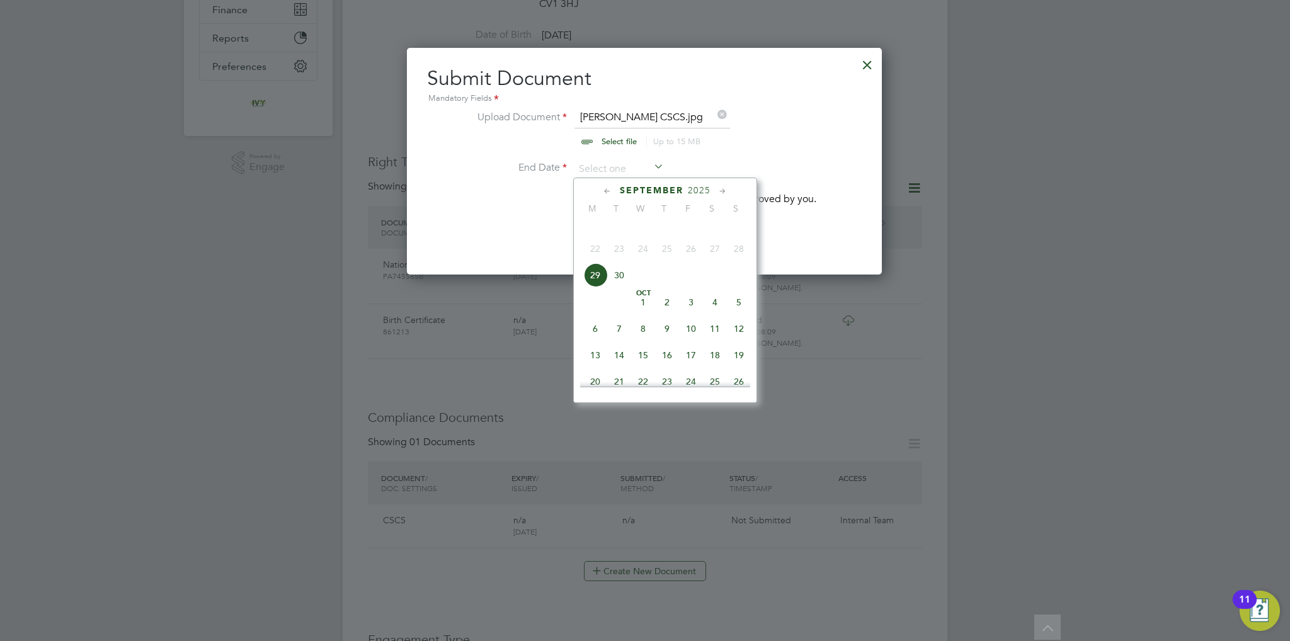
click at [701, 193] on span "2025" at bounding box center [699, 190] width 23 height 11
click at [669, 311] on span "2028" at bounding box center [667, 299] width 24 height 24
click at [620, 314] on span "29" at bounding box center [619, 307] width 24 height 24
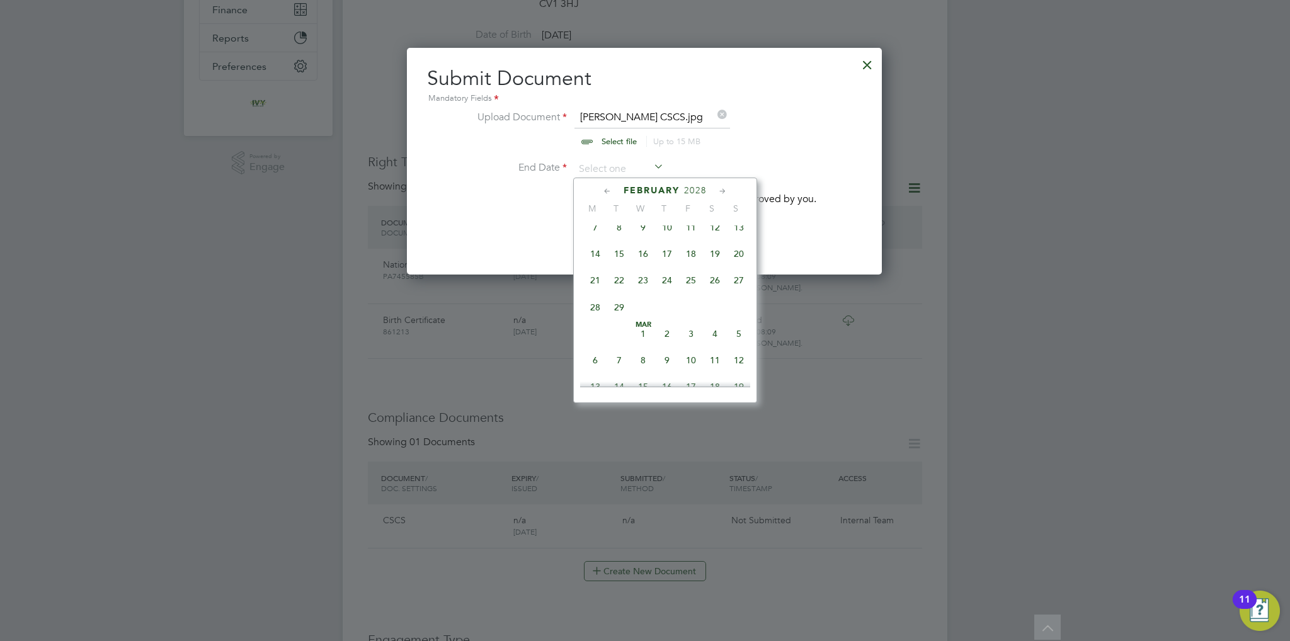
type input "[DATE]"
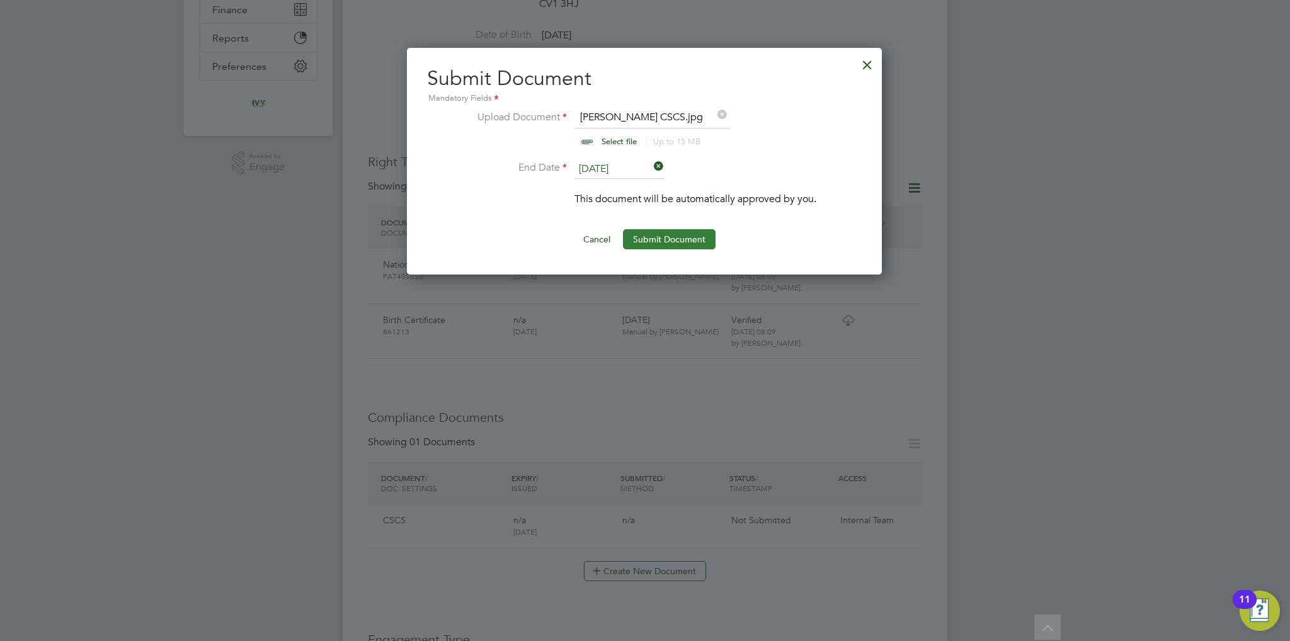
click at [703, 234] on button "Submit Document" at bounding box center [669, 239] width 93 height 20
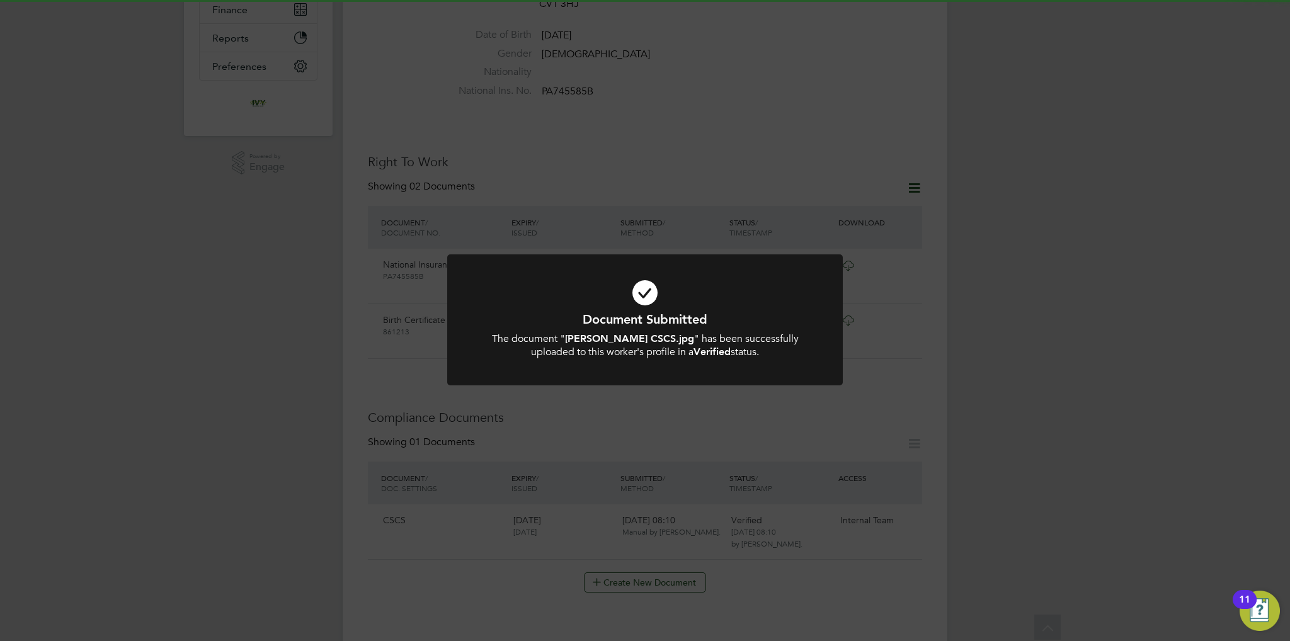
click at [705, 316] on h1 "Document Submitted" at bounding box center [644, 319] width 327 height 16
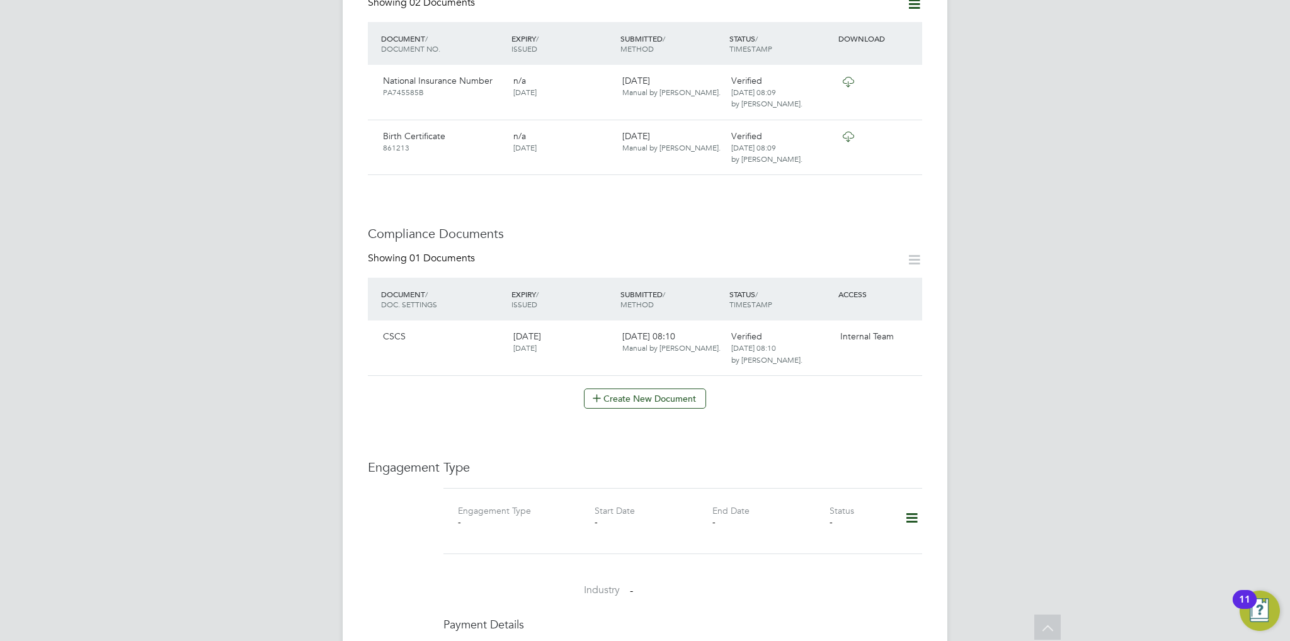
scroll to position [567, 0]
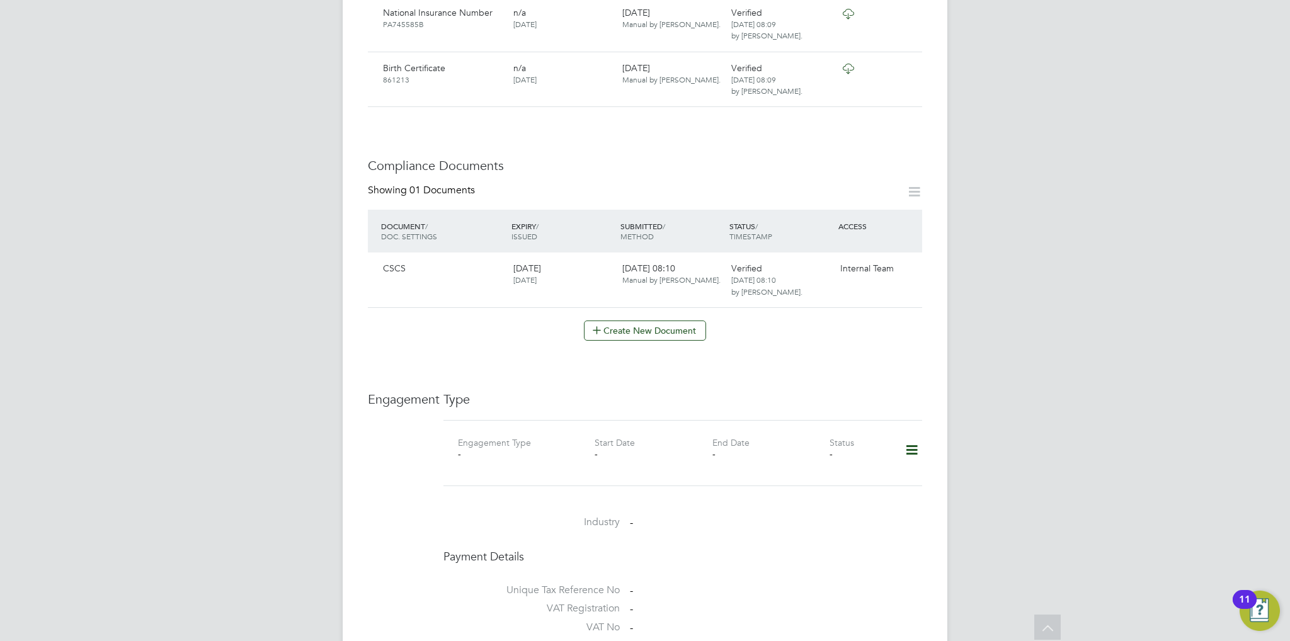
click at [908, 436] on icon at bounding box center [912, 450] width 22 height 29
click at [843, 476] on li "Add Engagement Type" at bounding box center [847, 478] width 143 height 18
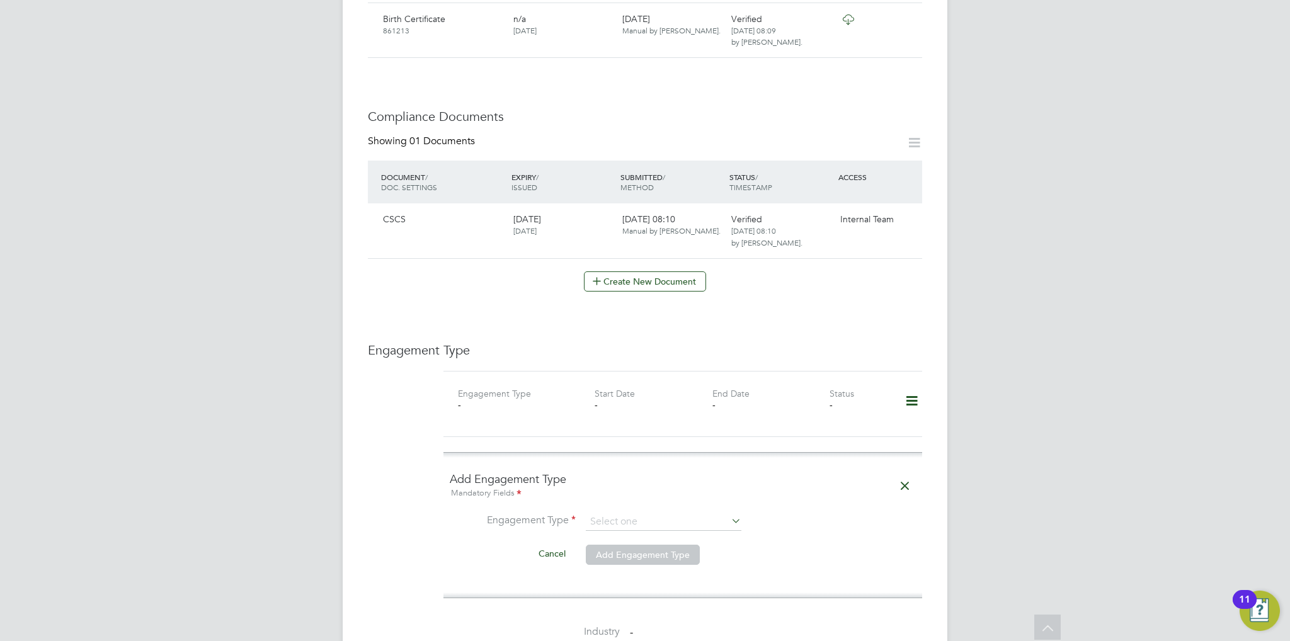
scroll to position [693, 0]
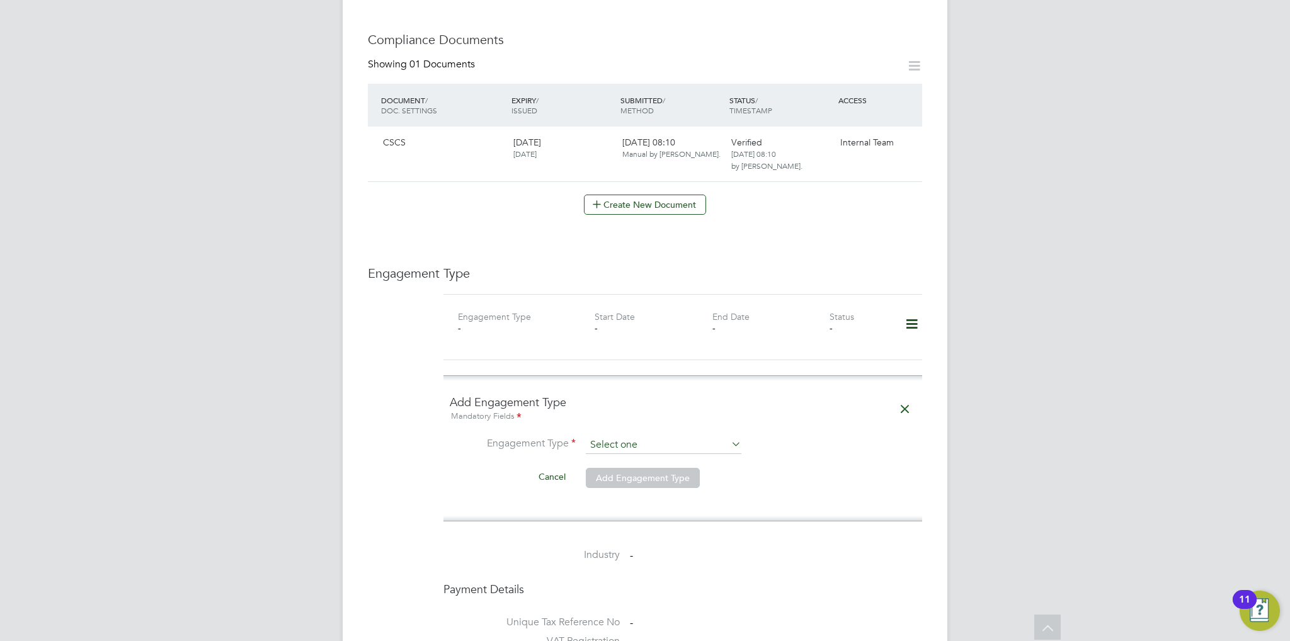
click at [642, 436] on input at bounding box center [664, 445] width 156 height 18
click at [650, 489] on li "Umbrella" at bounding box center [664, 491] width 156 height 18
type input "Umbrella"
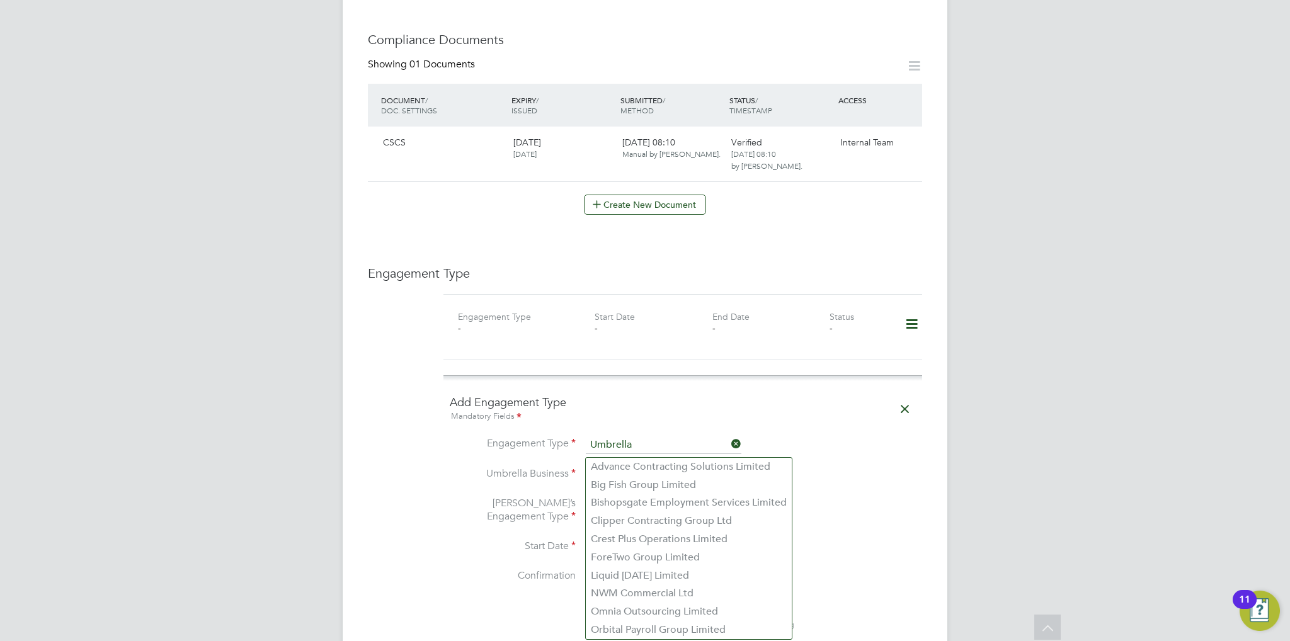
click at [647, 467] on input at bounding box center [664, 476] width 156 height 18
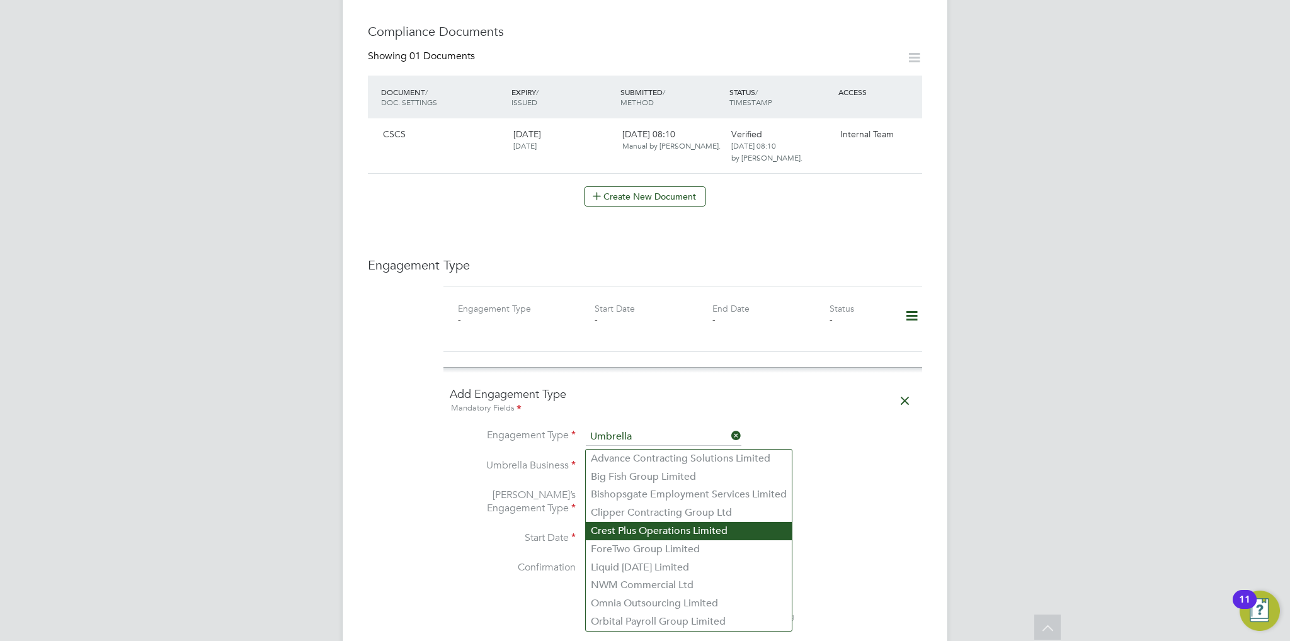
scroll to position [819, 0]
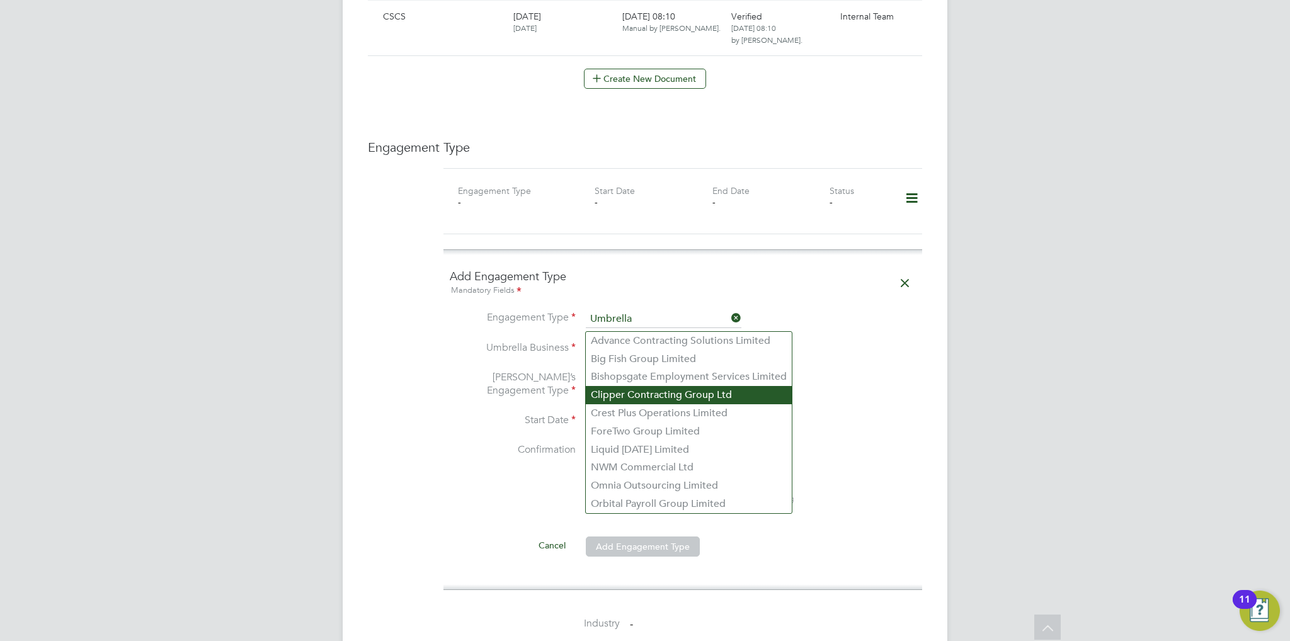
click at [645, 391] on li "Clipper Contracting Group Ltd" at bounding box center [689, 395] width 206 height 18
type input "Clipper Contracting Group Ltd"
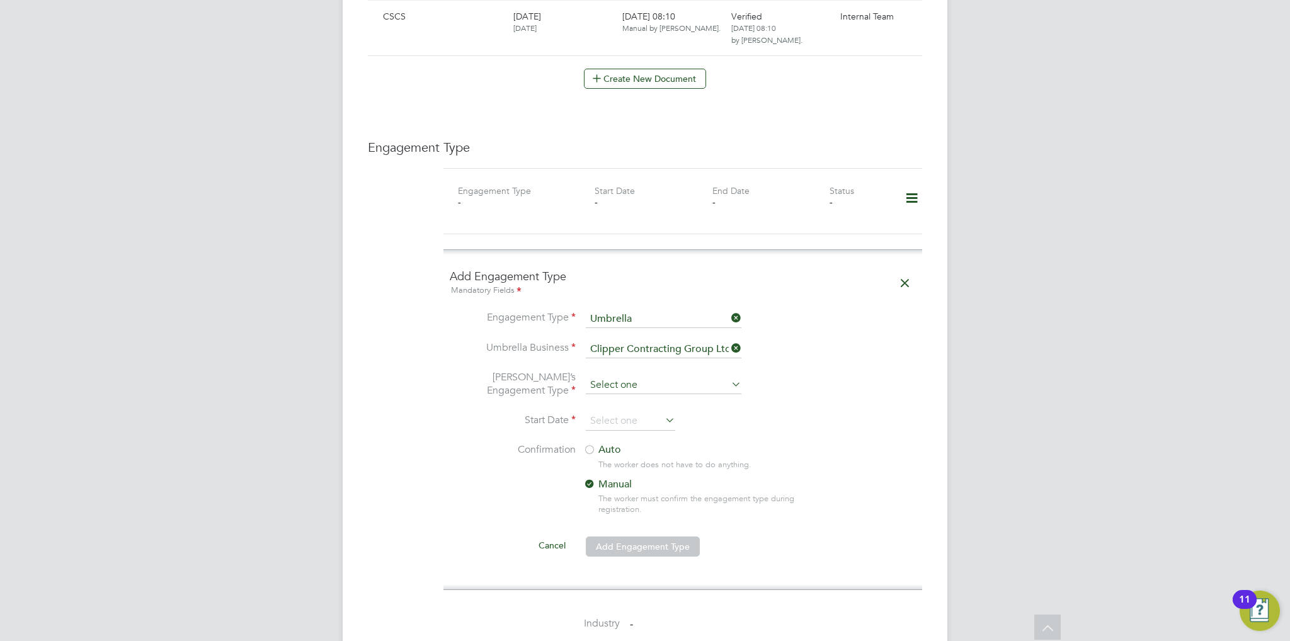
click at [655, 377] on input at bounding box center [664, 386] width 156 height 18
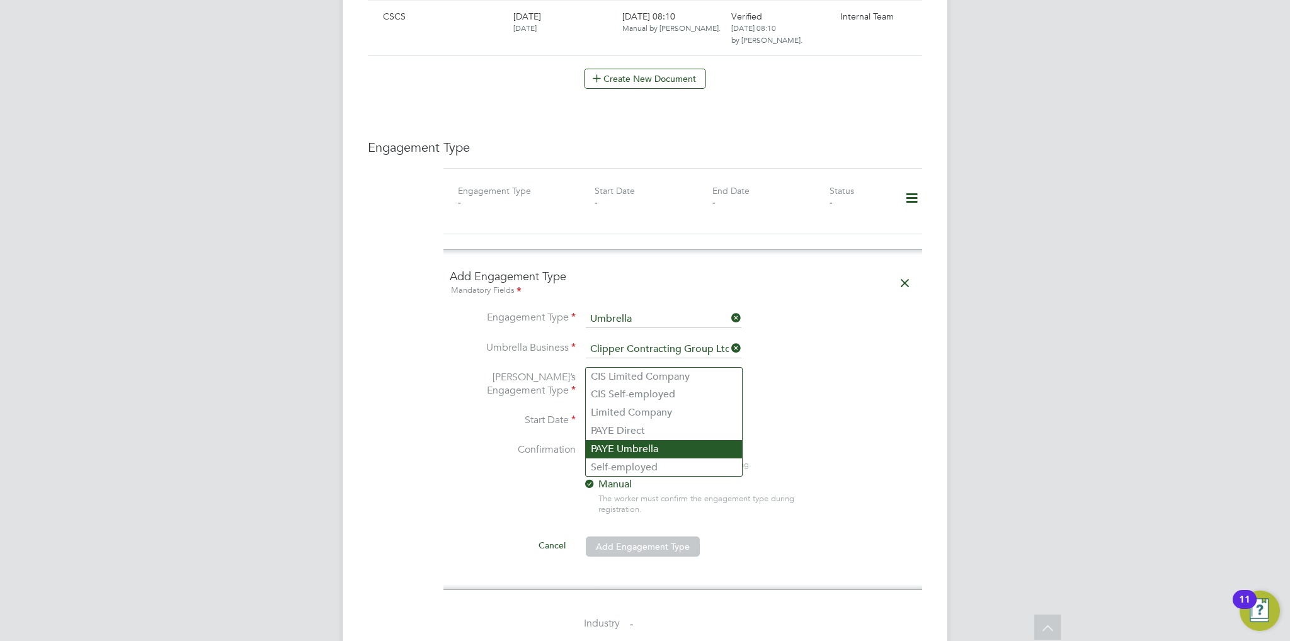
click at [650, 455] on li "PAYE Umbrella" at bounding box center [664, 449] width 156 height 18
type input "PAYE Umbrella"
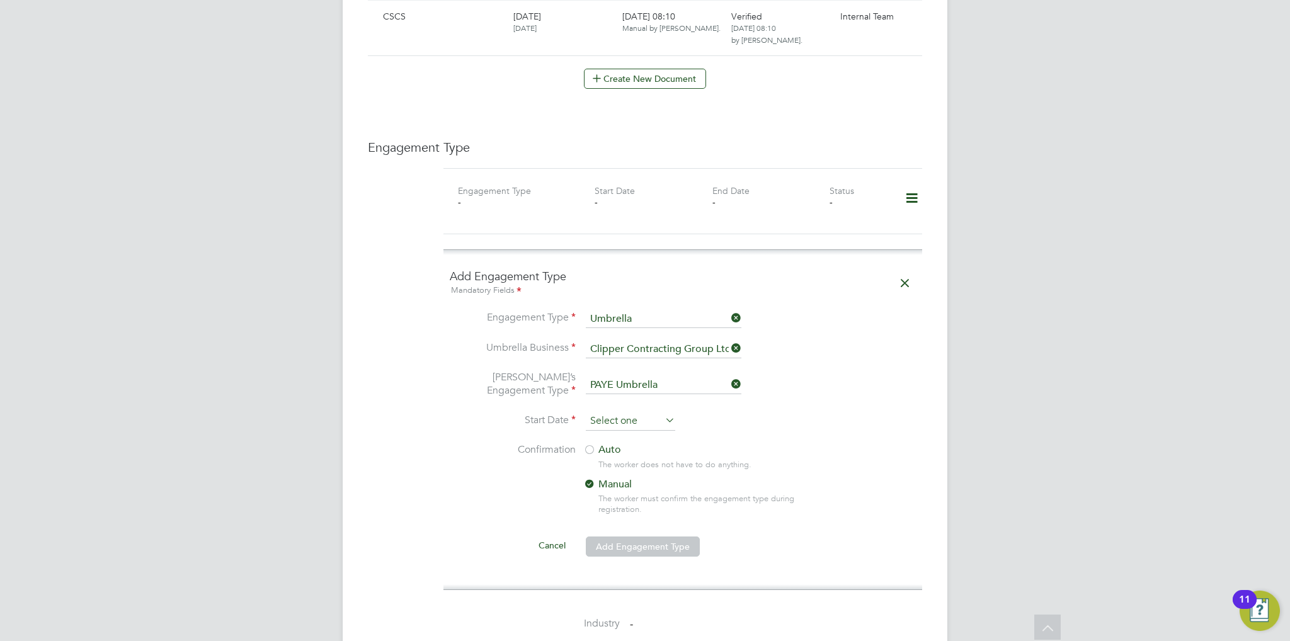
click at [644, 412] on input at bounding box center [630, 421] width 89 height 19
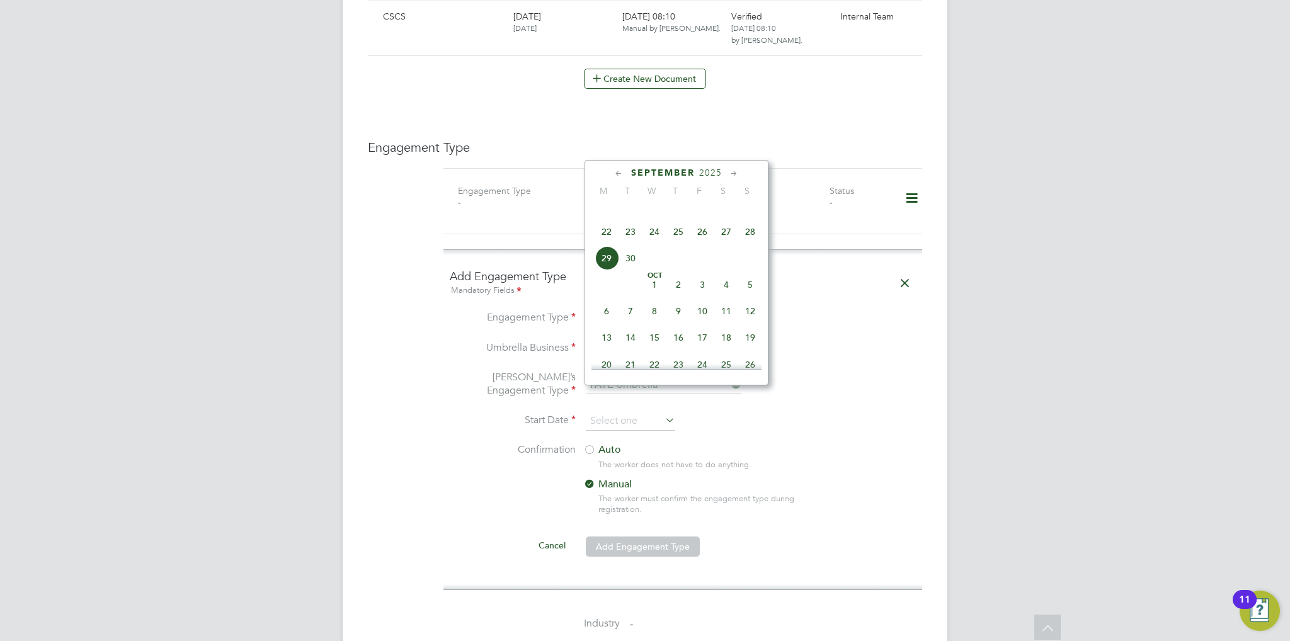
click at [606, 270] on span "29" at bounding box center [607, 258] width 24 height 24
type input "[DATE]"
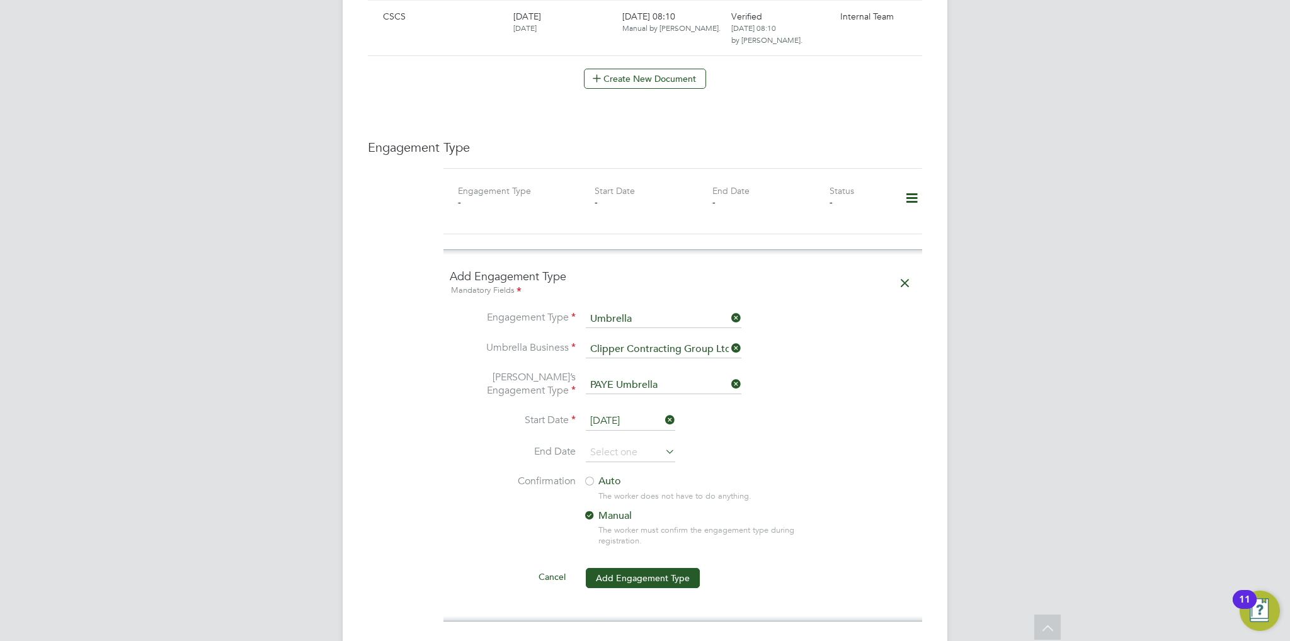
click at [600, 475] on label "Auto" at bounding box center [696, 481] width 227 height 13
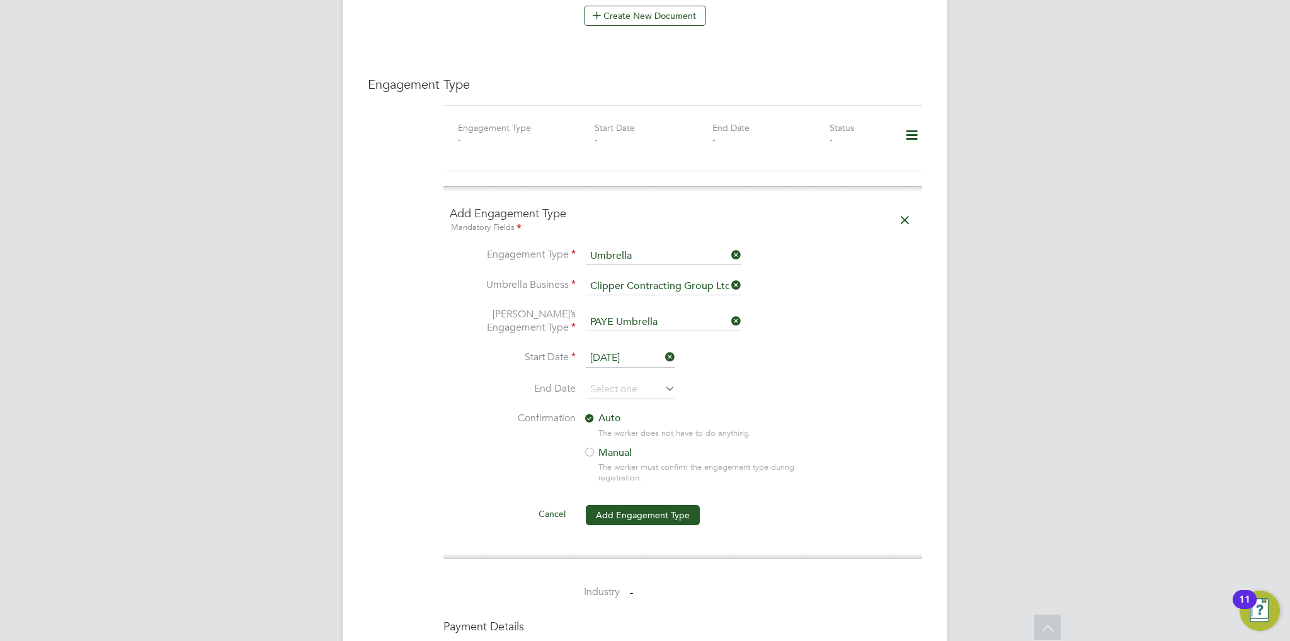
scroll to position [945, 0]
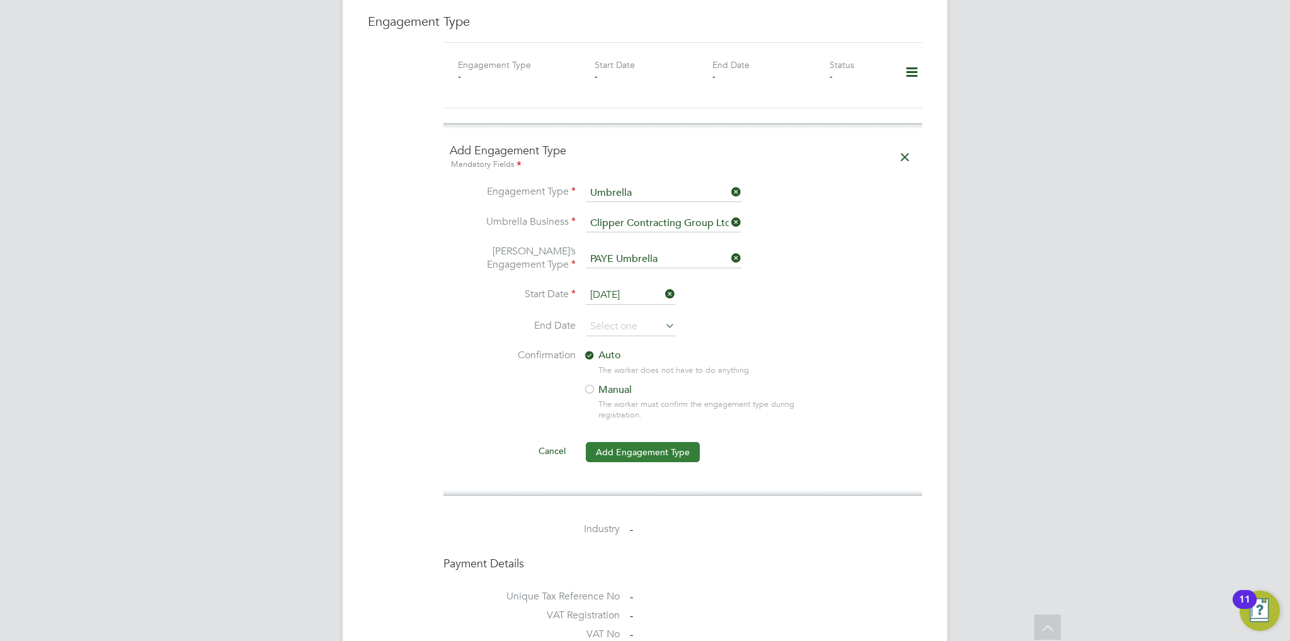
click at [664, 442] on button "Add Engagement Type" at bounding box center [643, 452] width 114 height 20
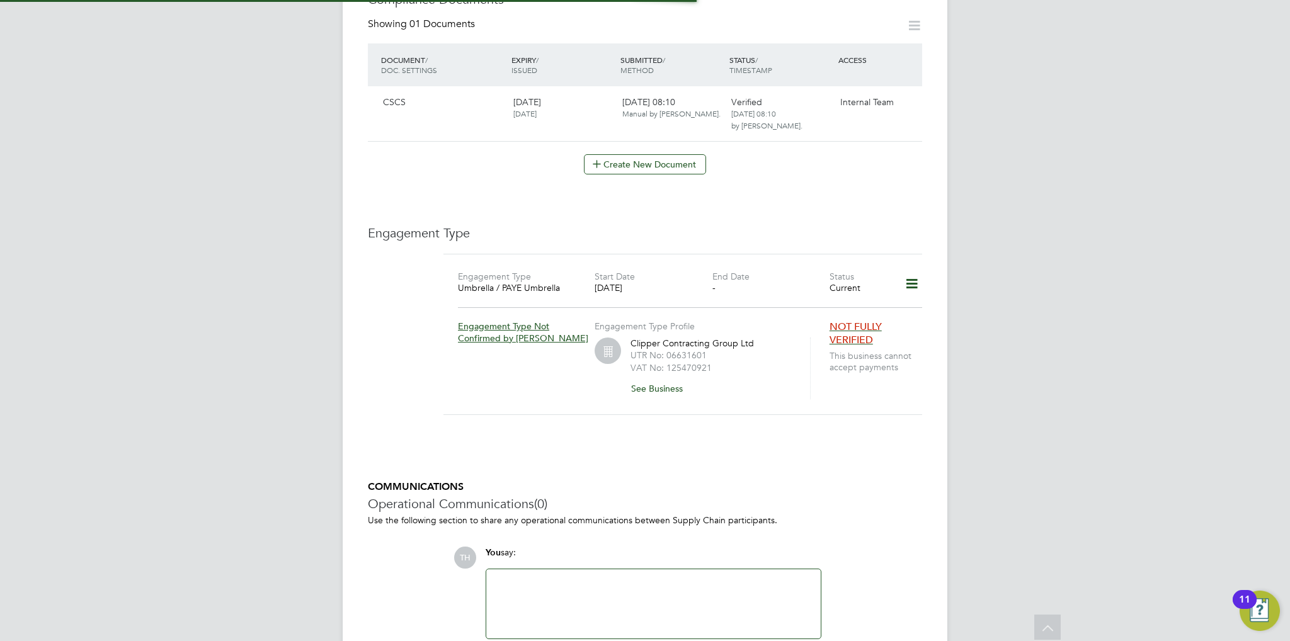
scroll to position [756, 0]
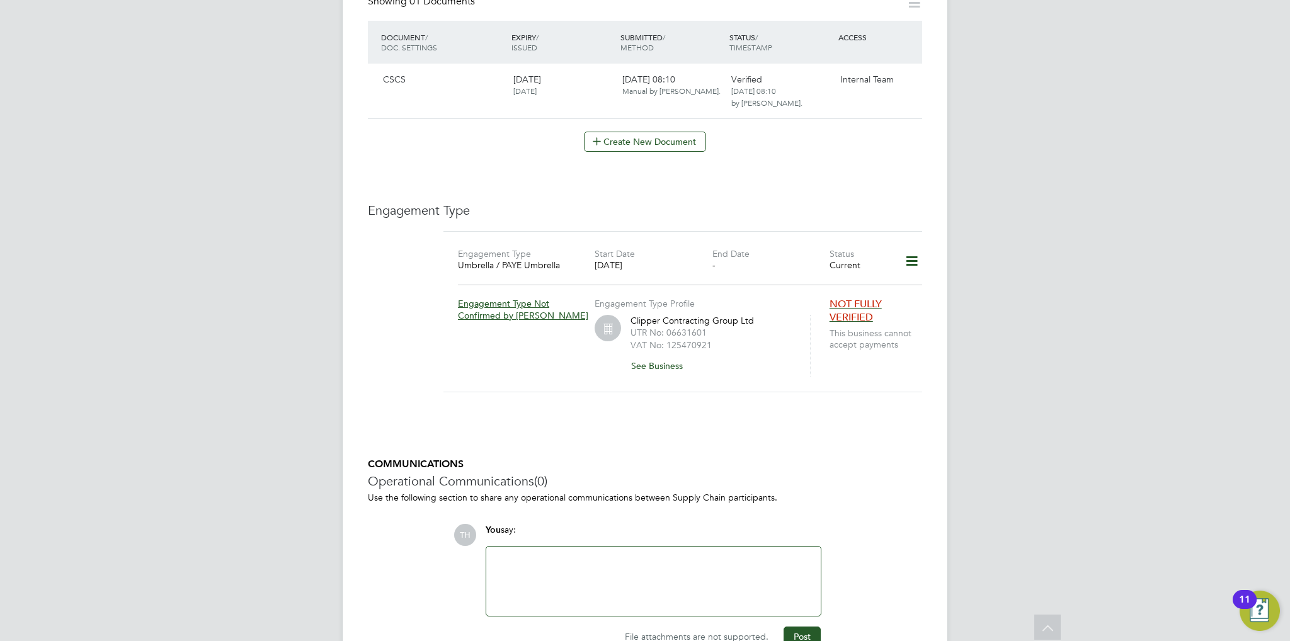
click at [755, 554] on div at bounding box center [653, 581] width 319 height 54
click at [688, 554] on div "NOK - [PERSON_NAME], Partner -" at bounding box center [653, 581] width 319 height 54
click at [804, 627] on button "Post" at bounding box center [801, 637] width 37 height 20
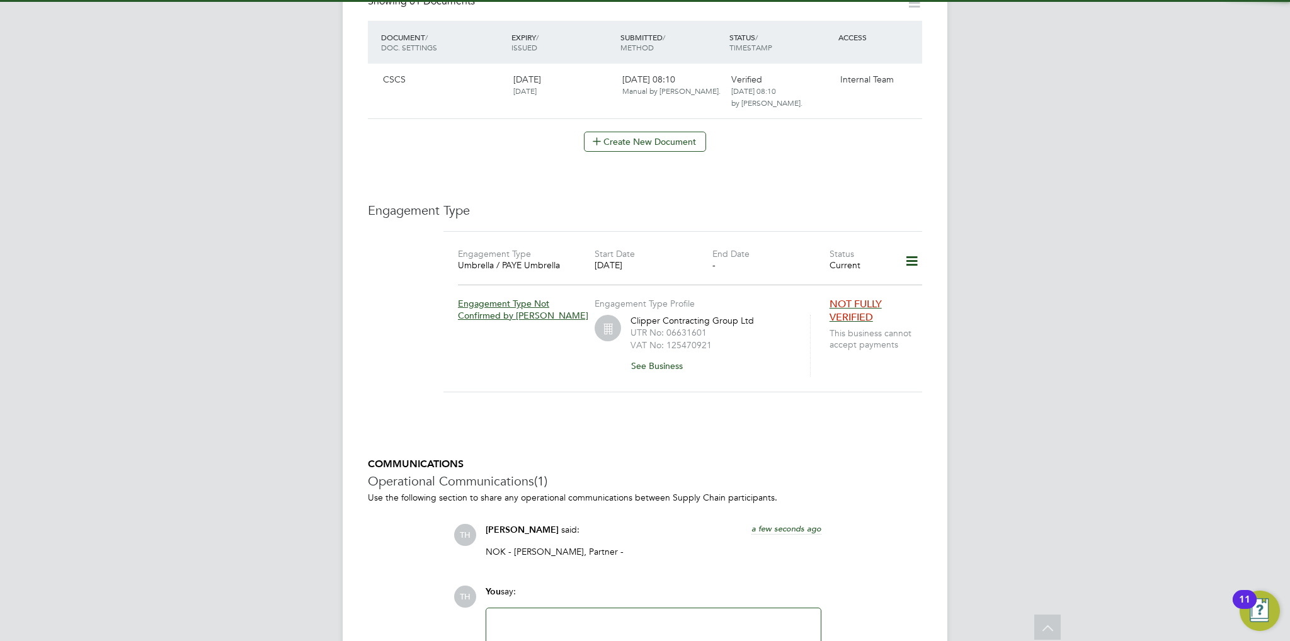
click at [799, 458] on h5 "COMMUNICATIONS" at bounding box center [645, 464] width 554 height 13
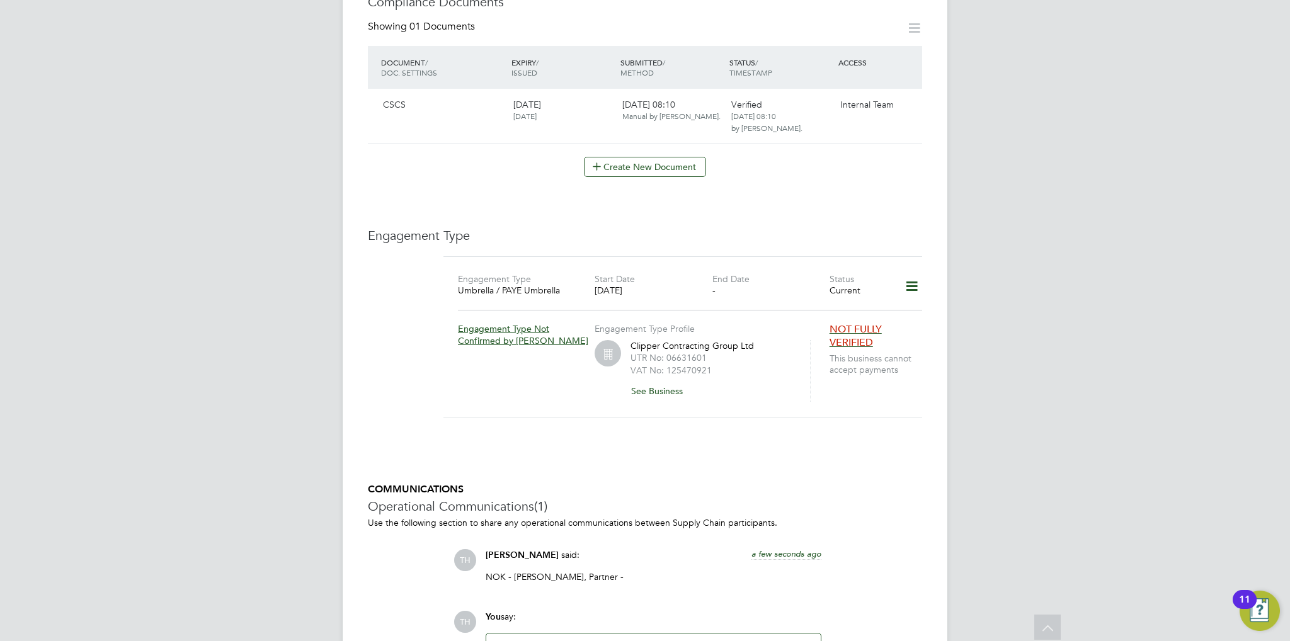
scroll to position [670, 0]
